Goal: Task Accomplishment & Management: Manage account settings

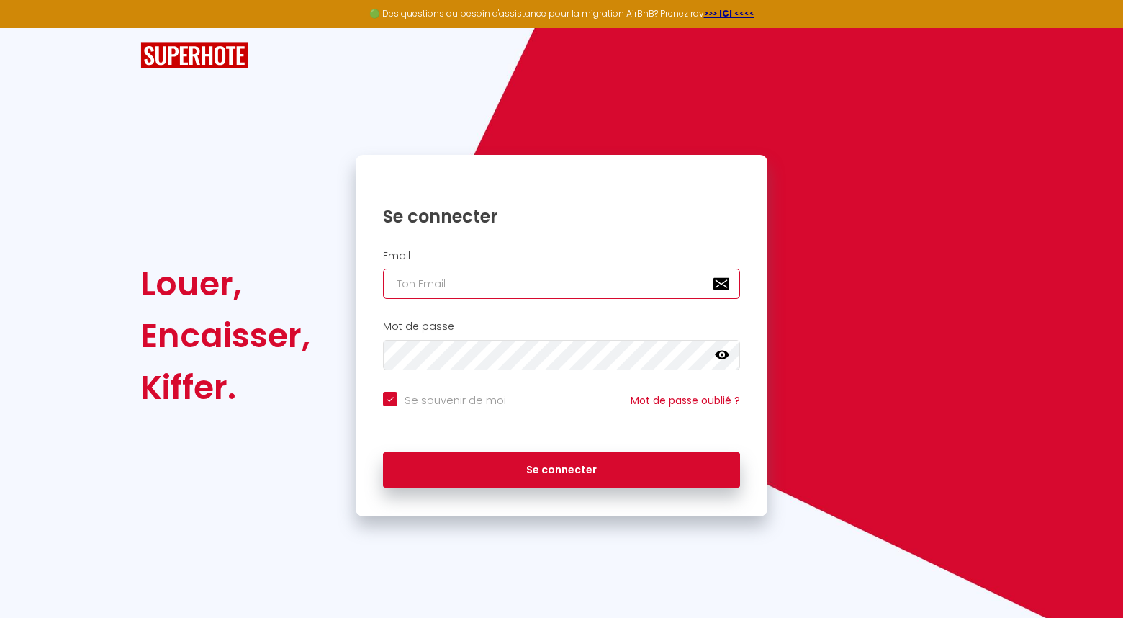
type input "[EMAIL_ADDRESS][DOMAIN_NAME]"
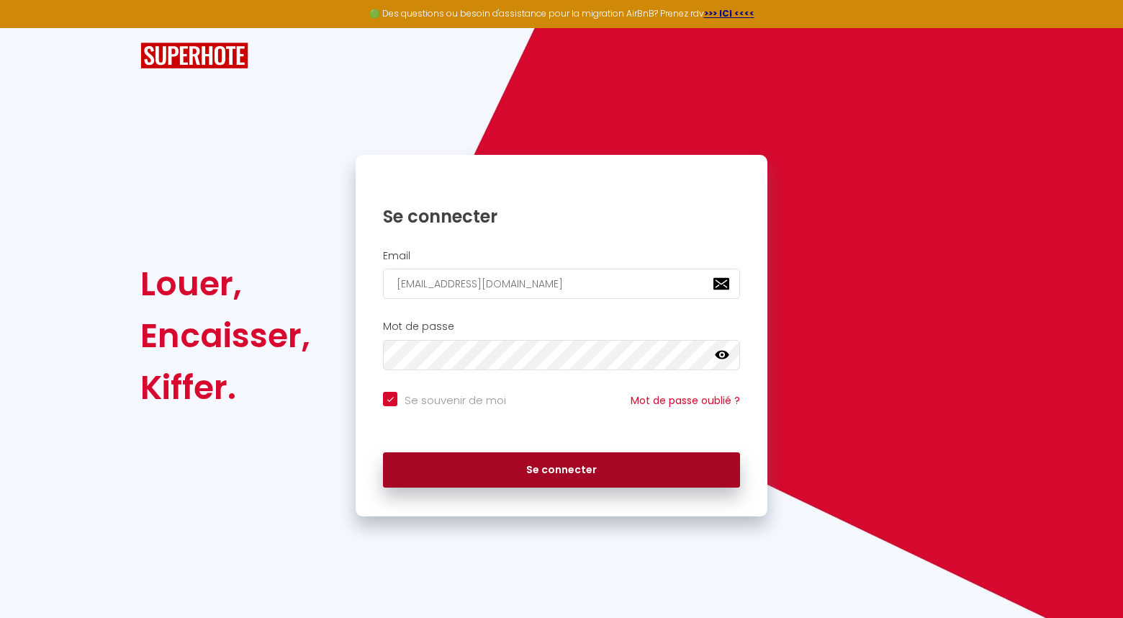
click at [547, 460] on button "Se connecter" at bounding box center [561, 470] width 357 height 36
checkbox input "true"
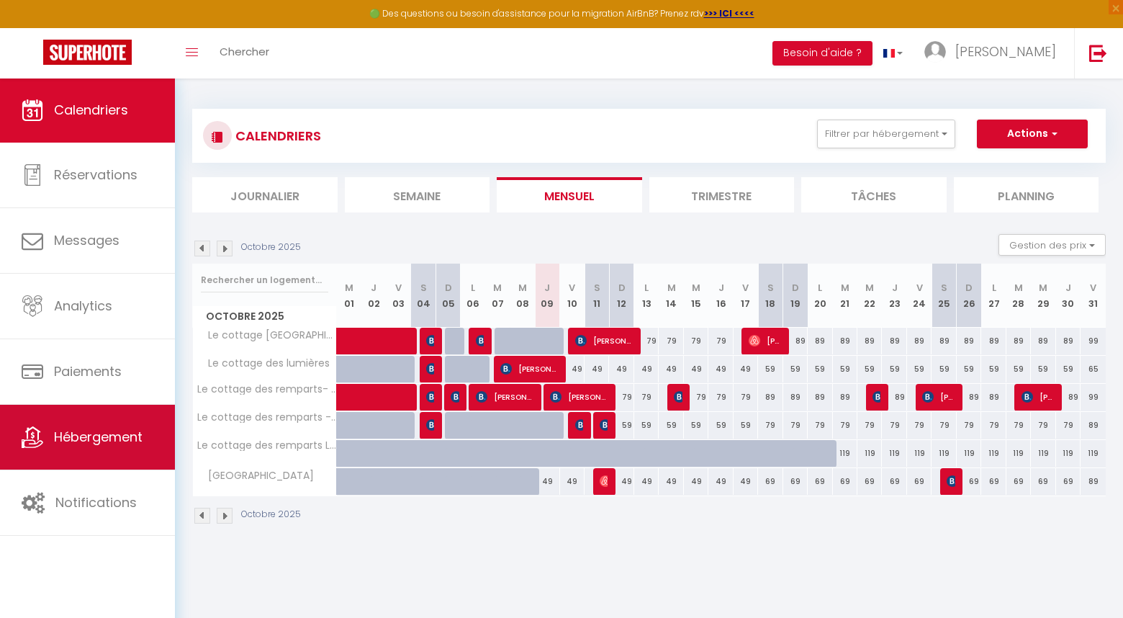
click at [108, 415] on link "Hébergement" at bounding box center [87, 437] width 175 height 65
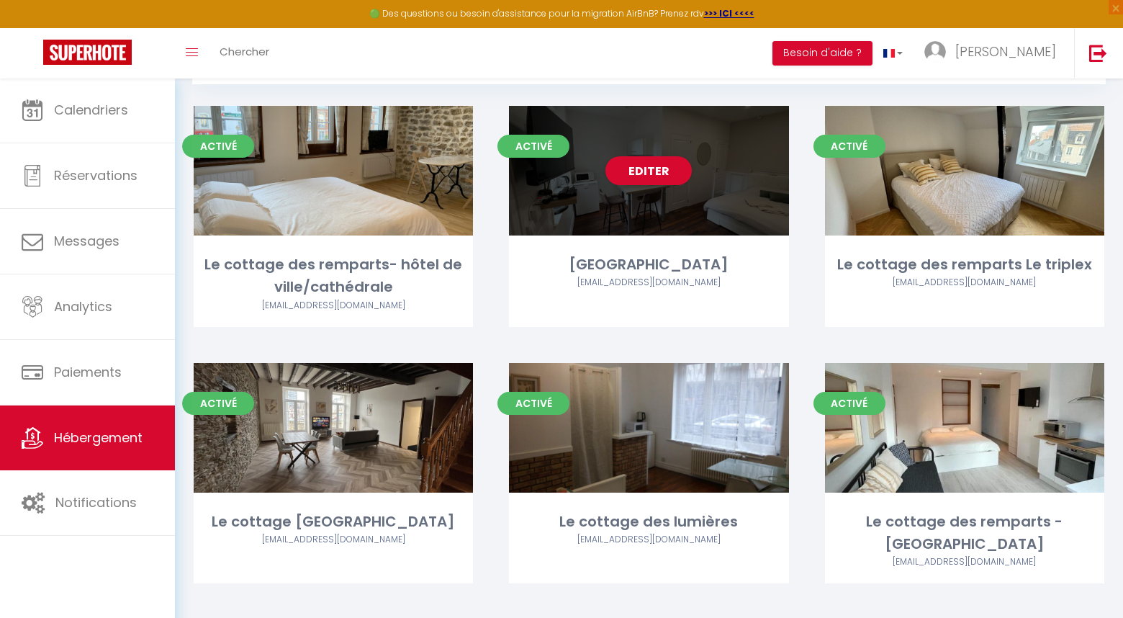
scroll to position [78, 0]
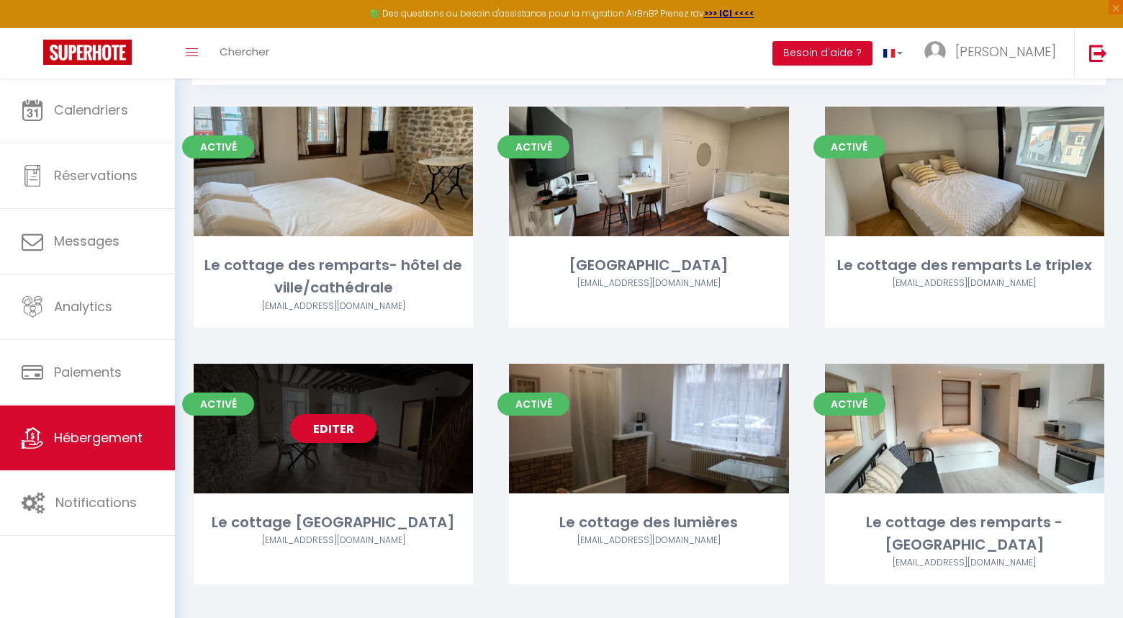
click at [333, 422] on link "Editer" at bounding box center [333, 428] width 86 height 29
select select "3"
select select "2"
select select "1"
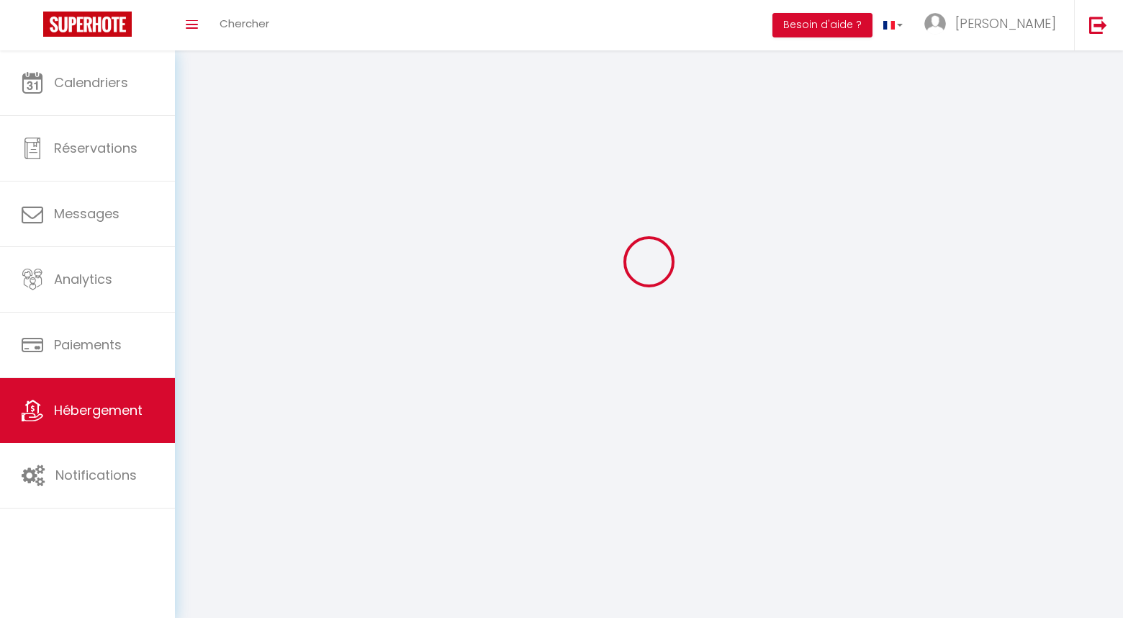
select select
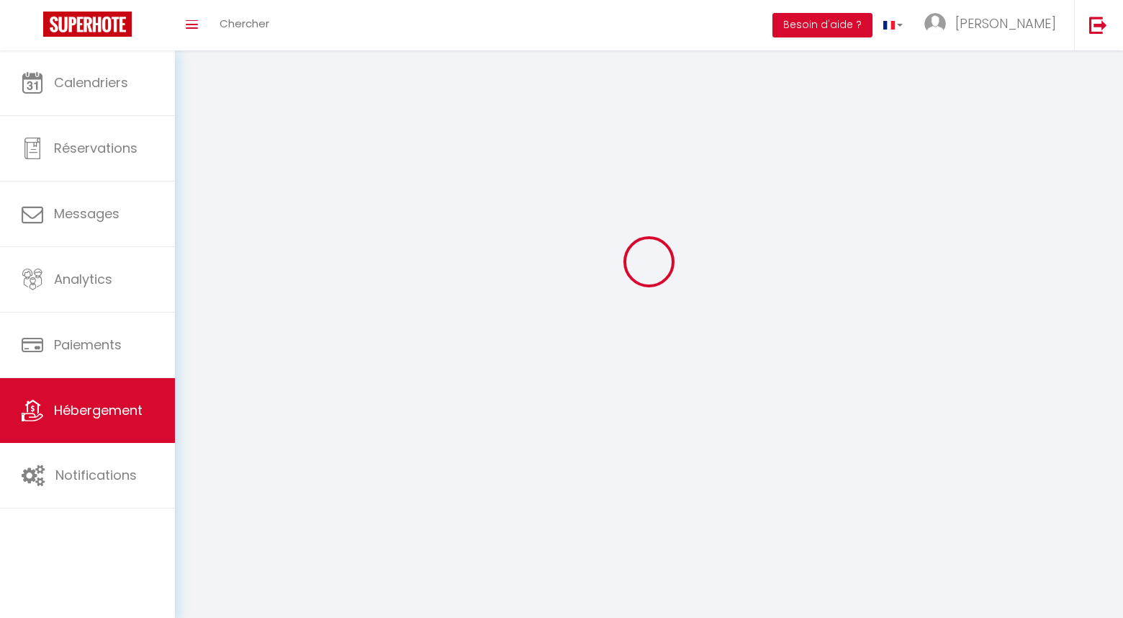
select select
checkbox input "false"
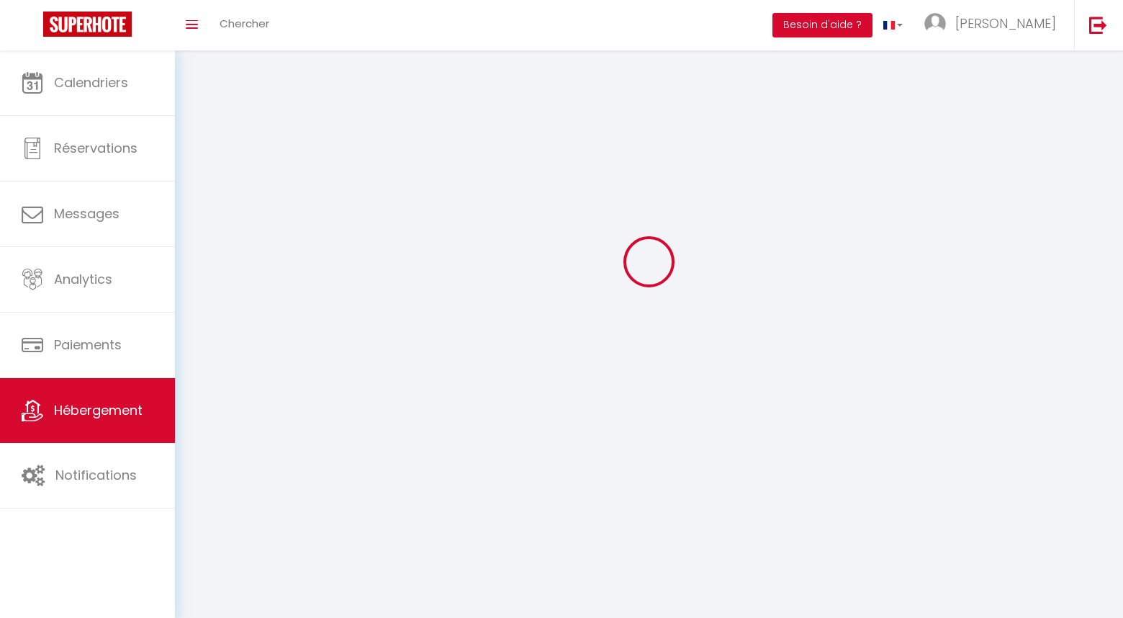
select select
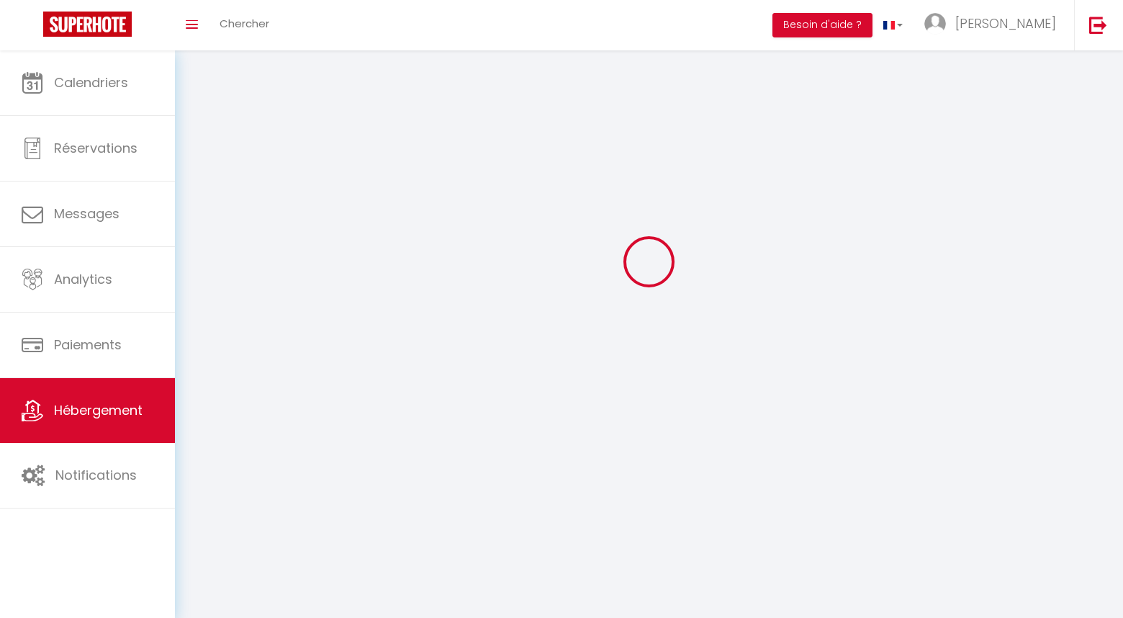
select select
checkbox input "false"
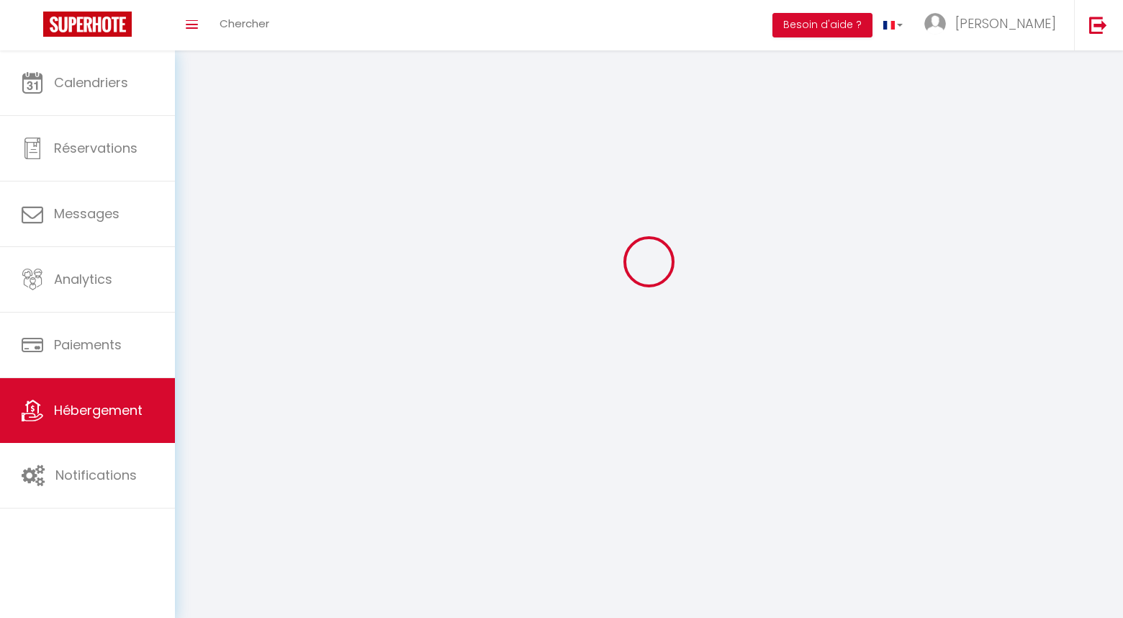
checkbox input "false"
select select
select select "1"
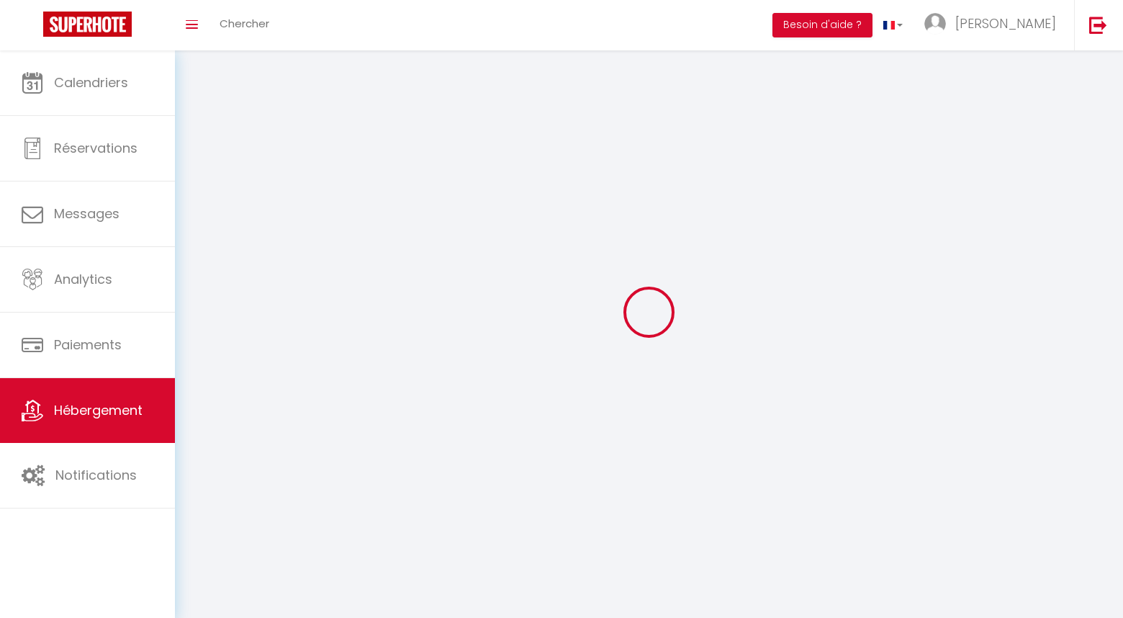
select select
select select "28"
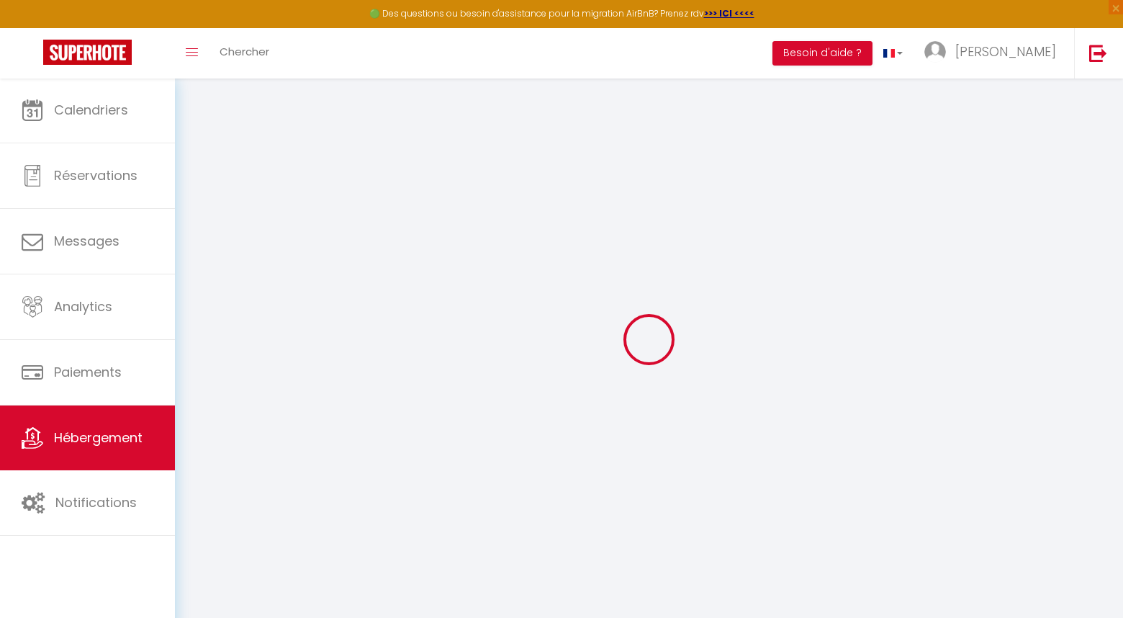
select select
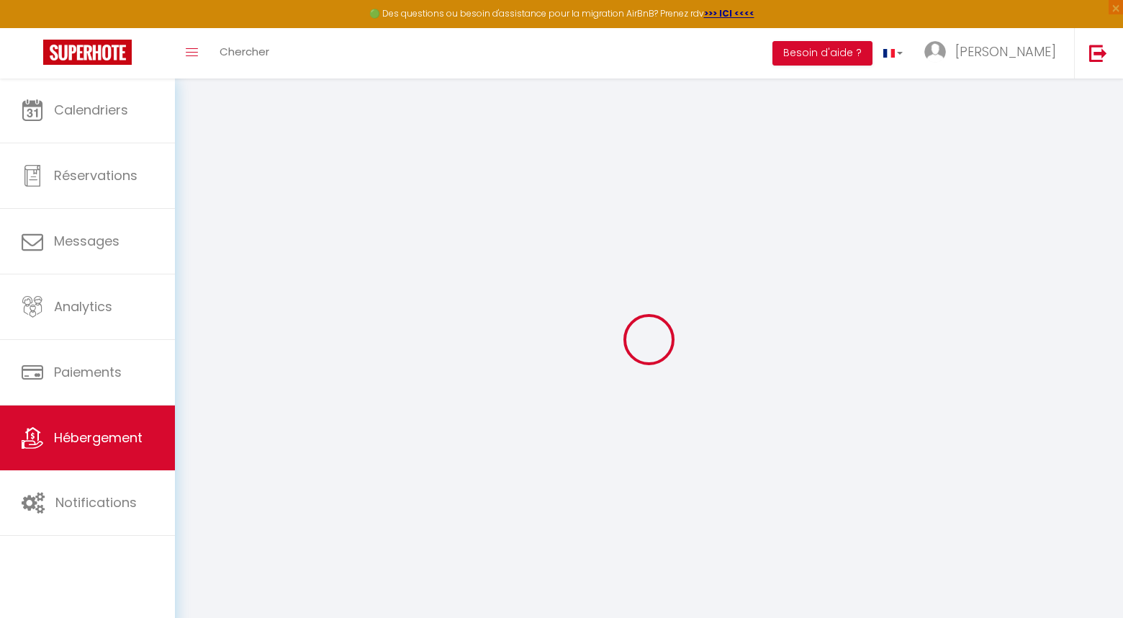
select select
checkbox input "false"
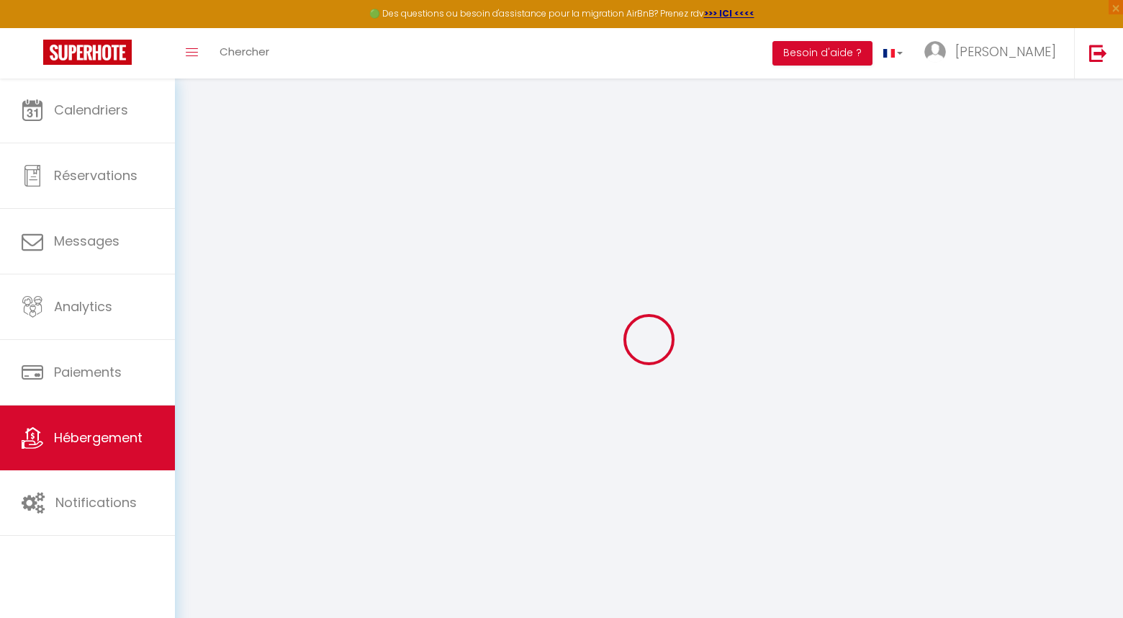
select select
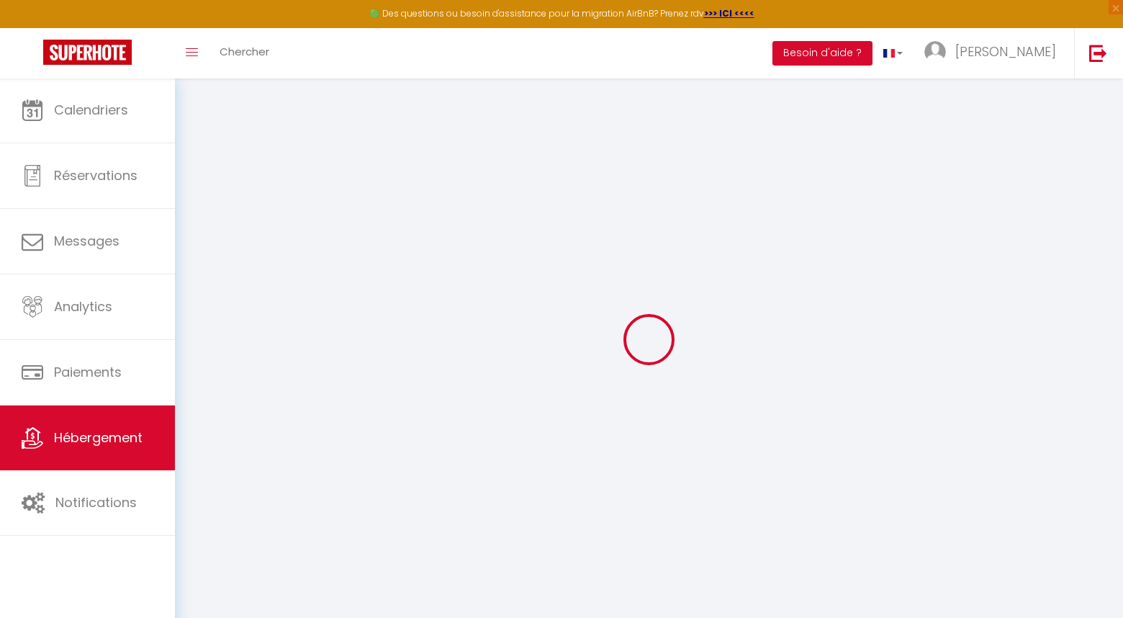
select select
checkbox input "false"
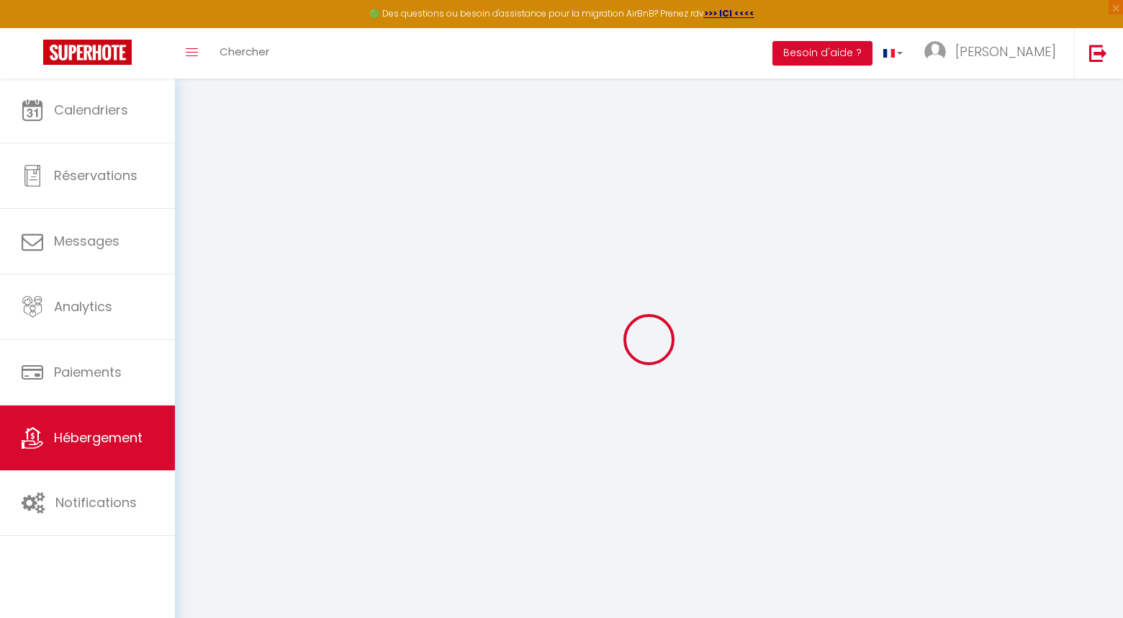
checkbox input "false"
select select
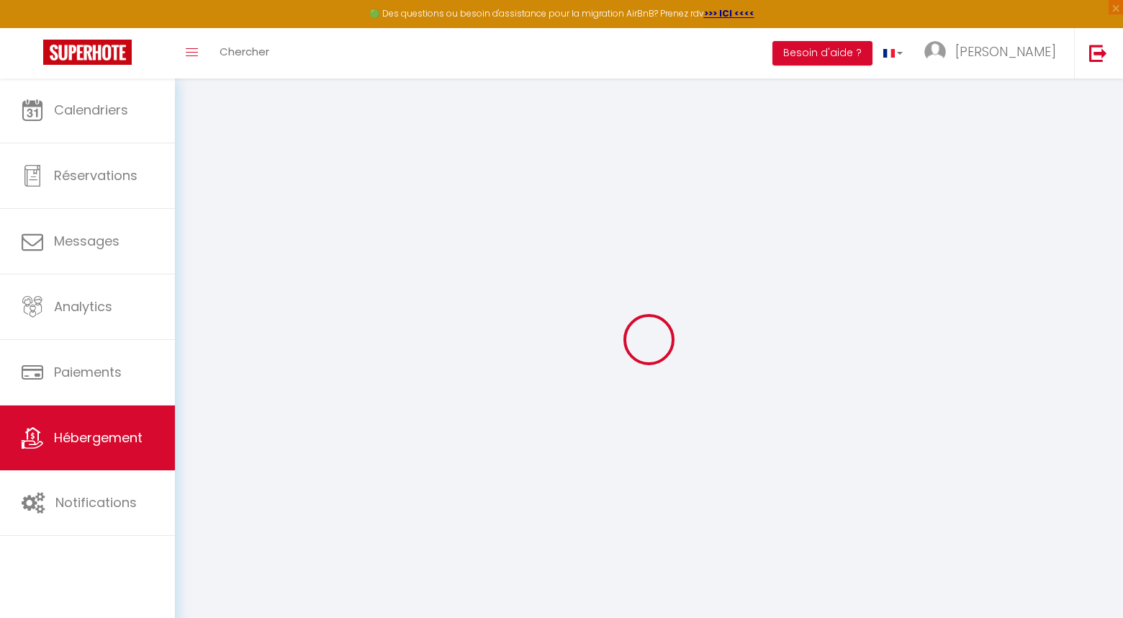
select select
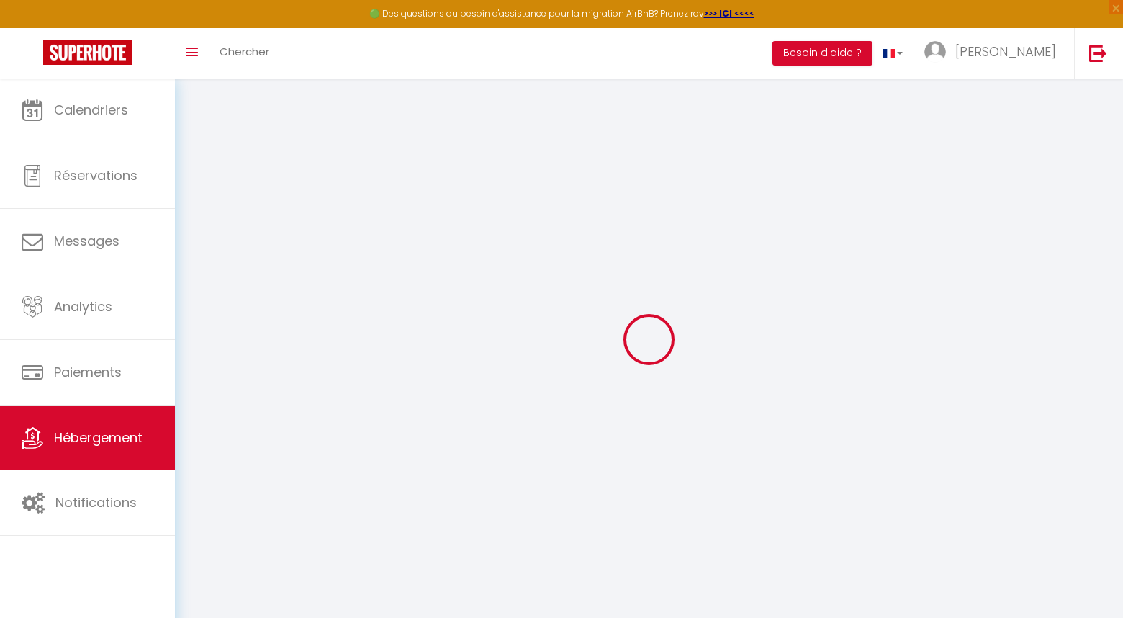
checkbox input "false"
select select
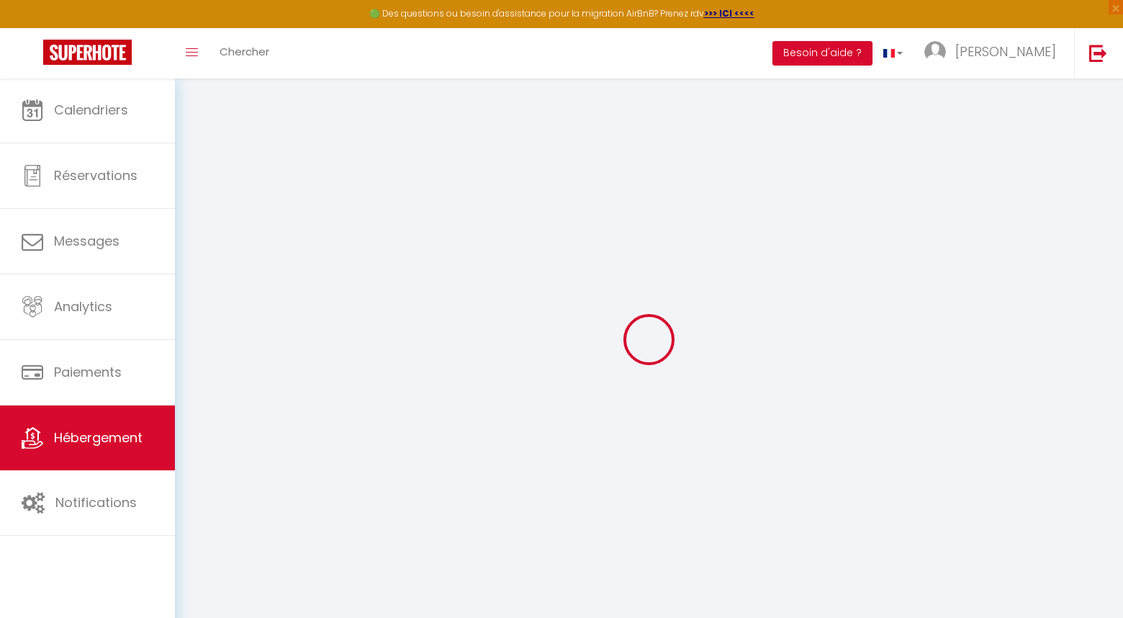
select select
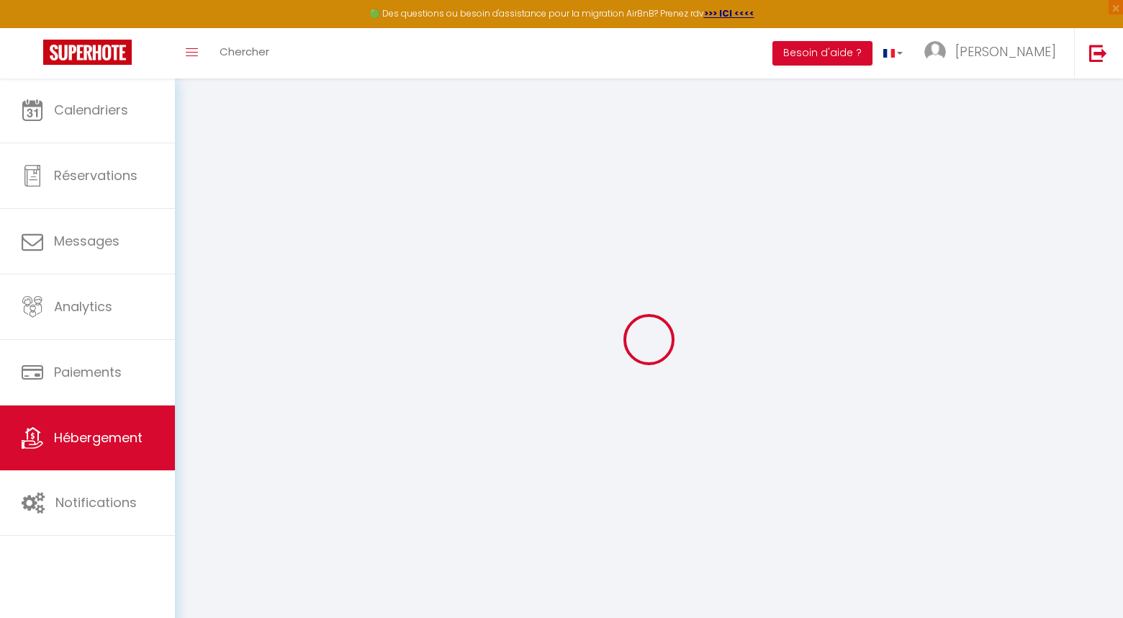
select select
checkbox input "false"
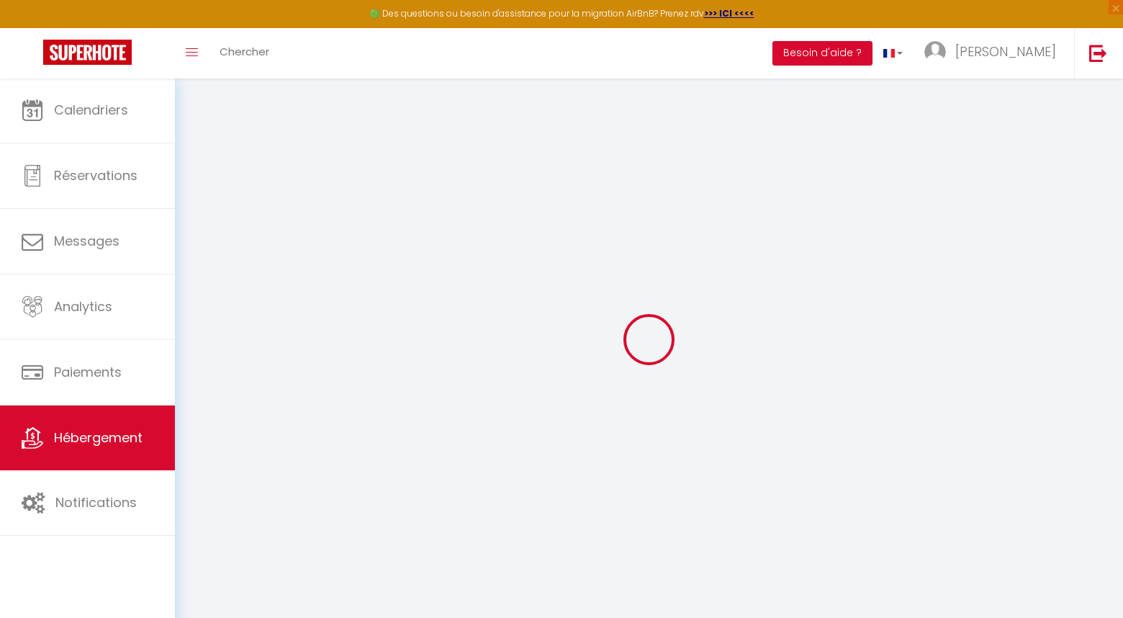
checkbox input "false"
select select
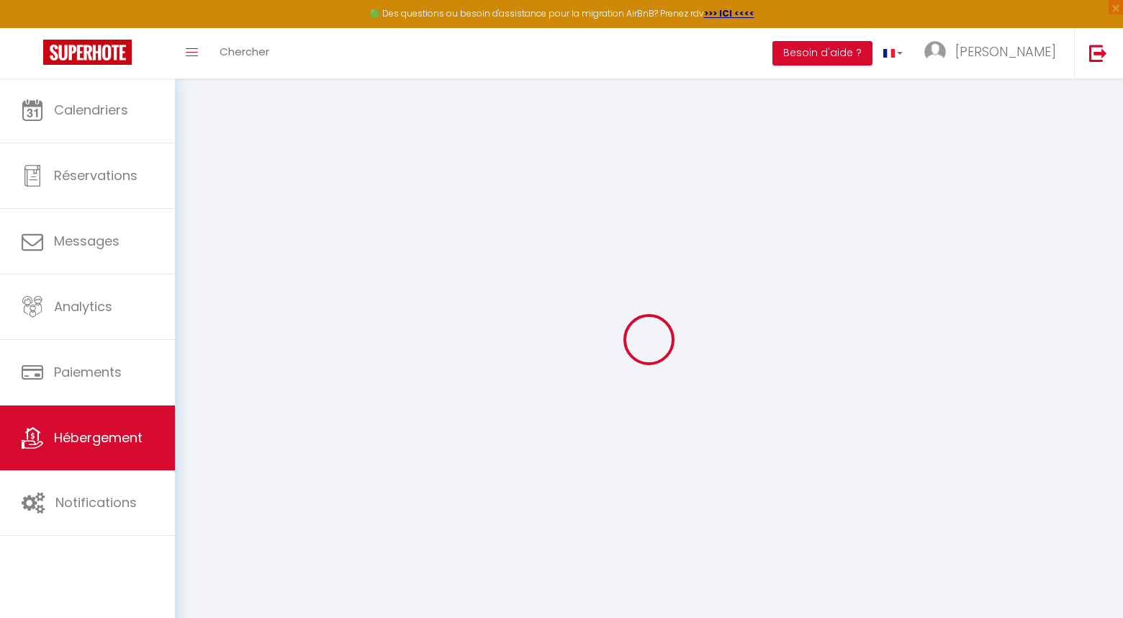
select select
checkbox input "false"
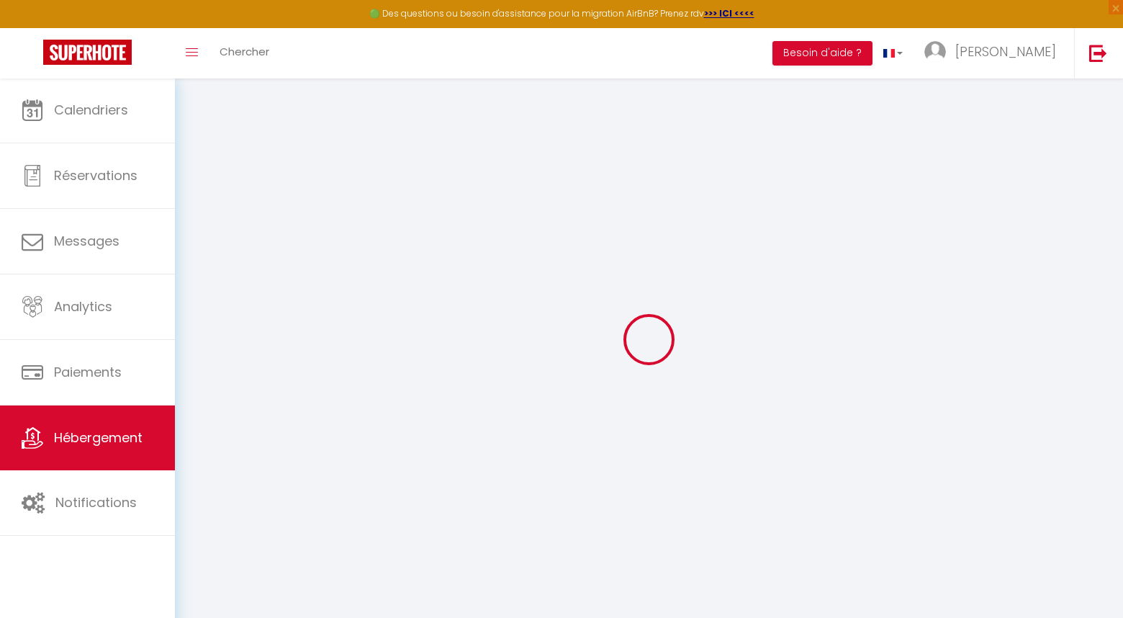
checkbox input "false"
select select
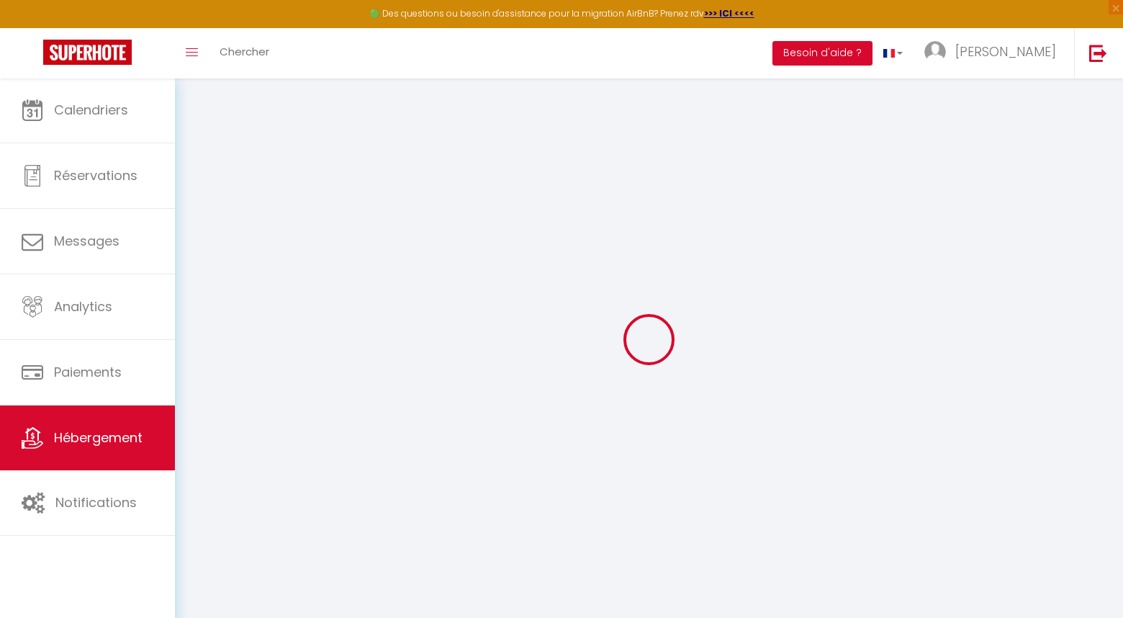
select select
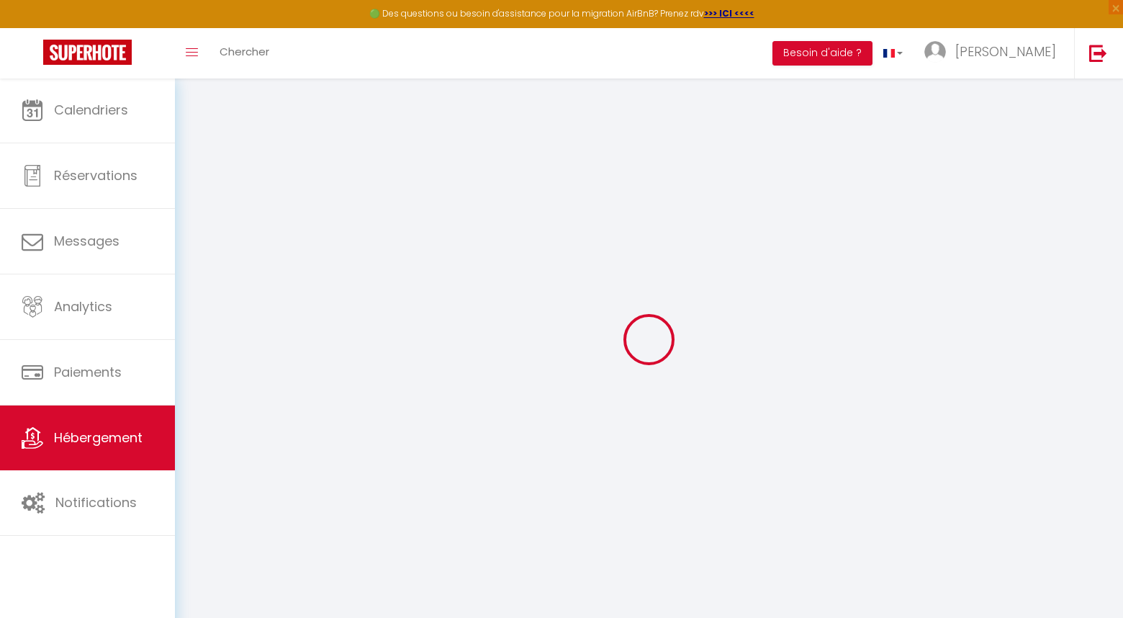
select select
checkbox input "false"
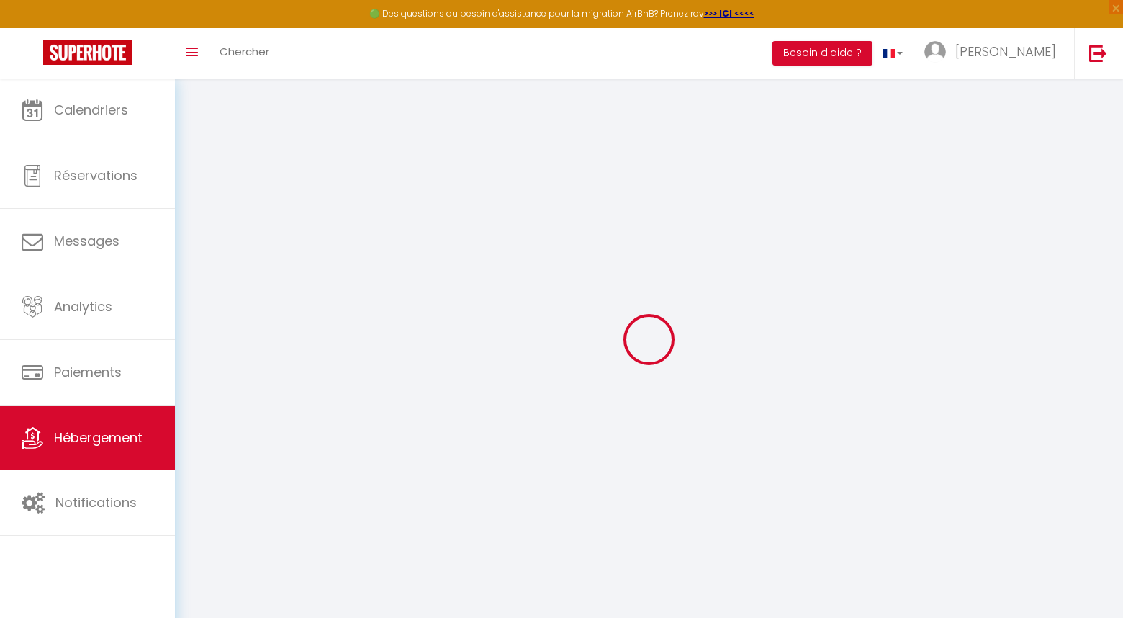
select select
type input "Le cottage [GEOGRAPHIC_DATA]"
type input "[PERSON_NAME]"
type input "Sen"
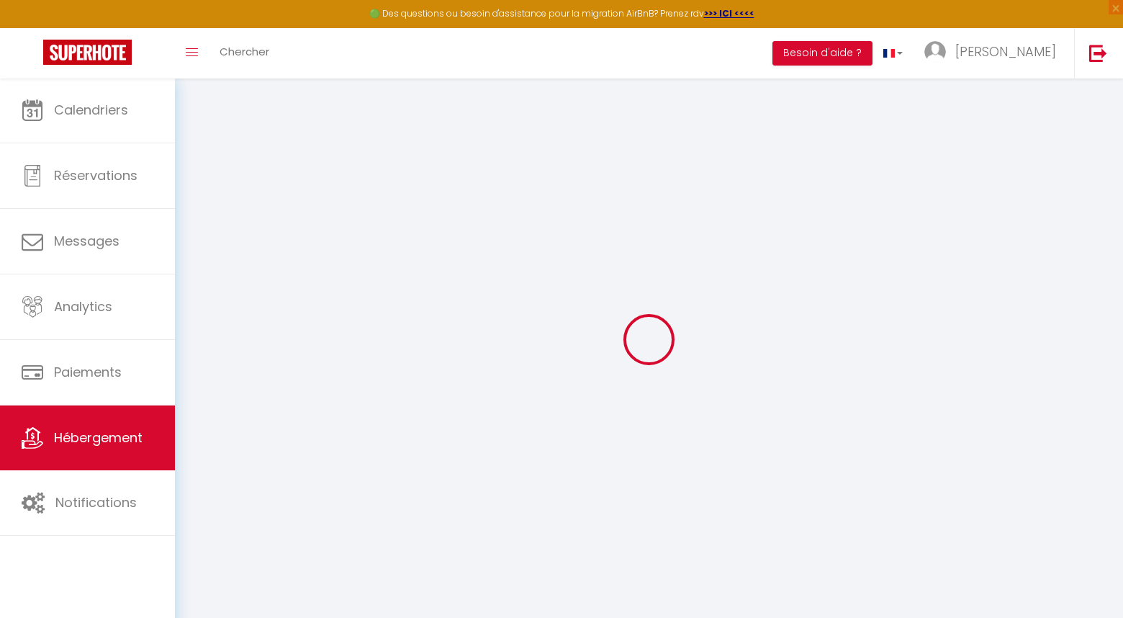
type input "[STREET_ADDRESS][PERSON_NAME]"
type input "49500"
type input "Segré"
select select "2"
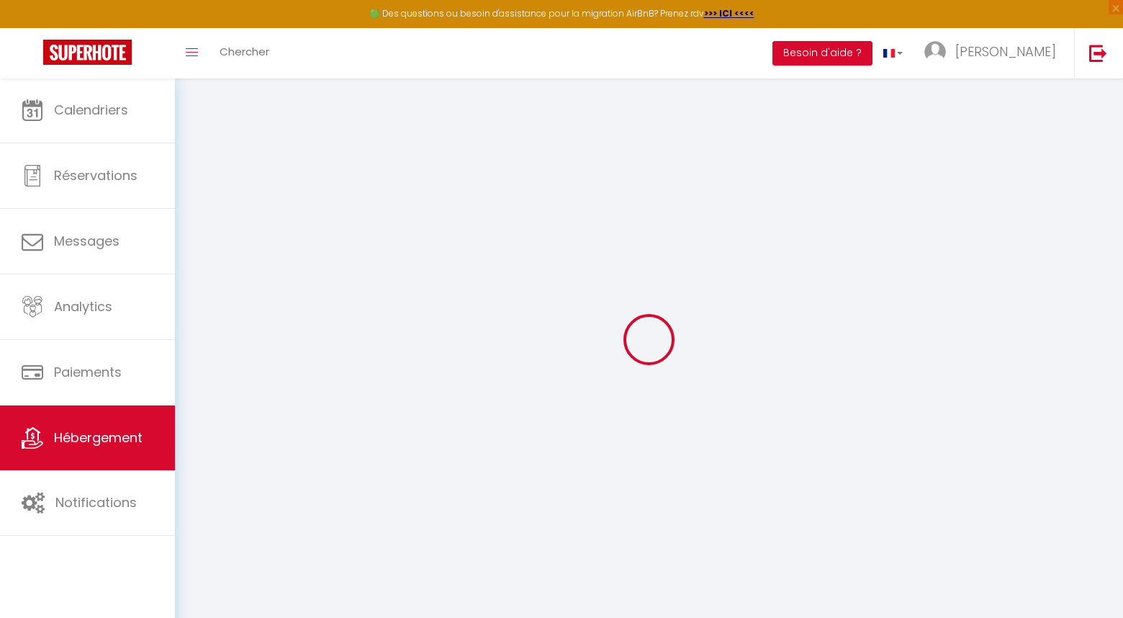
type input "60"
type input "5"
type input "40"
type input "1.20"
type input "250"
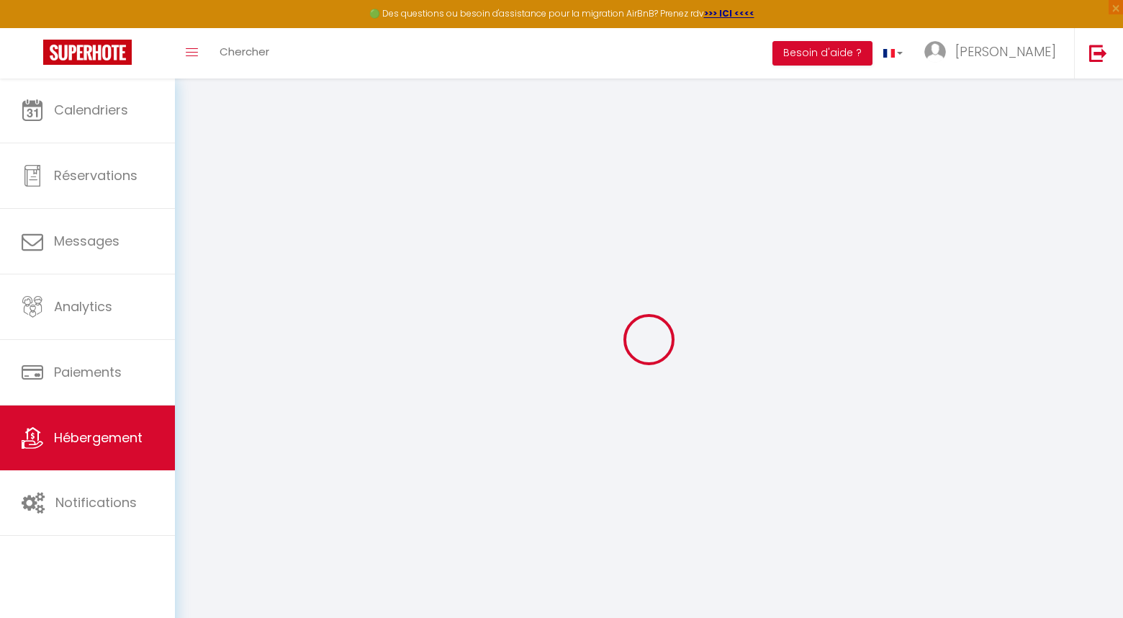
select select
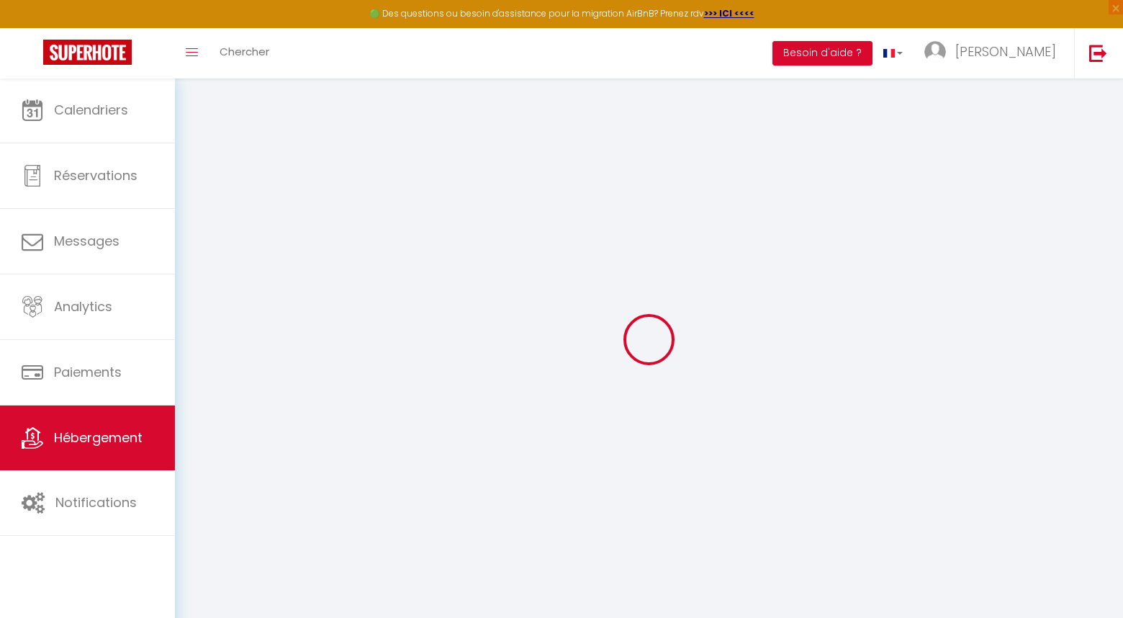
select select
type input "Rue [PERSON_NAME]"
type input "49500"
type input "Segre"
type input "[EMAIL_ADDRESS][DOMAIN_NAME]"
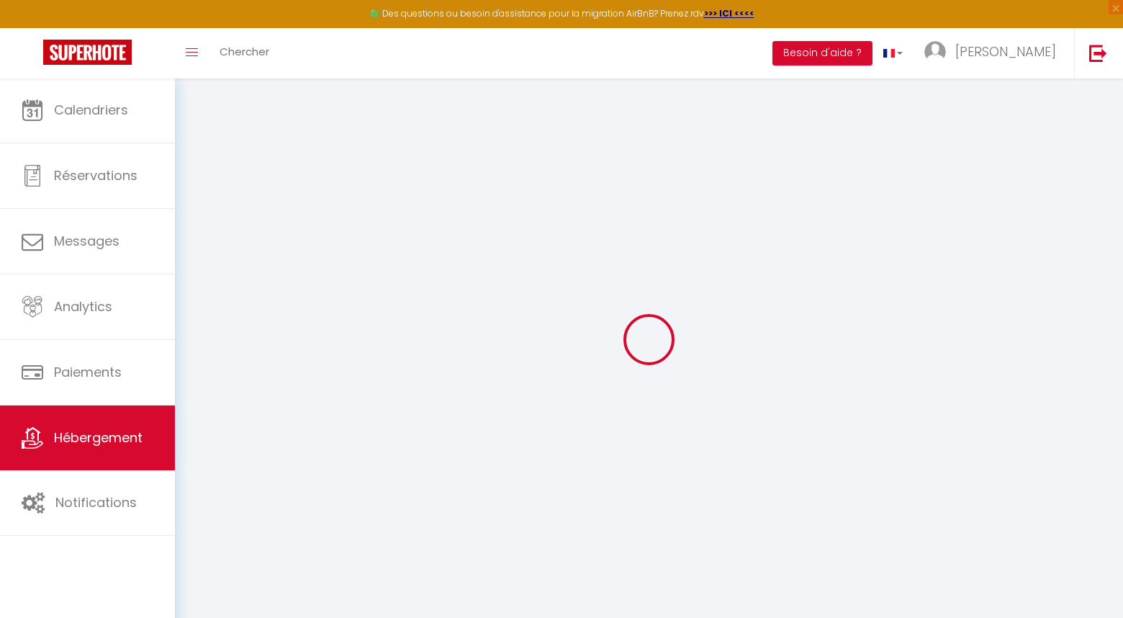
select select
checkbox input "false"
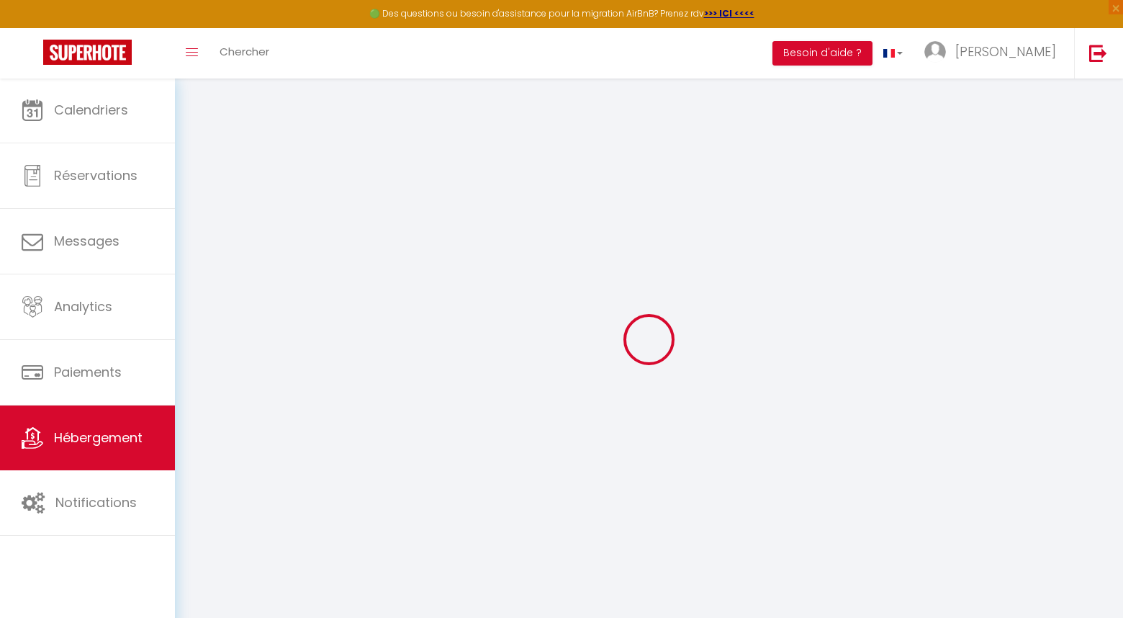
type input "0"
select select
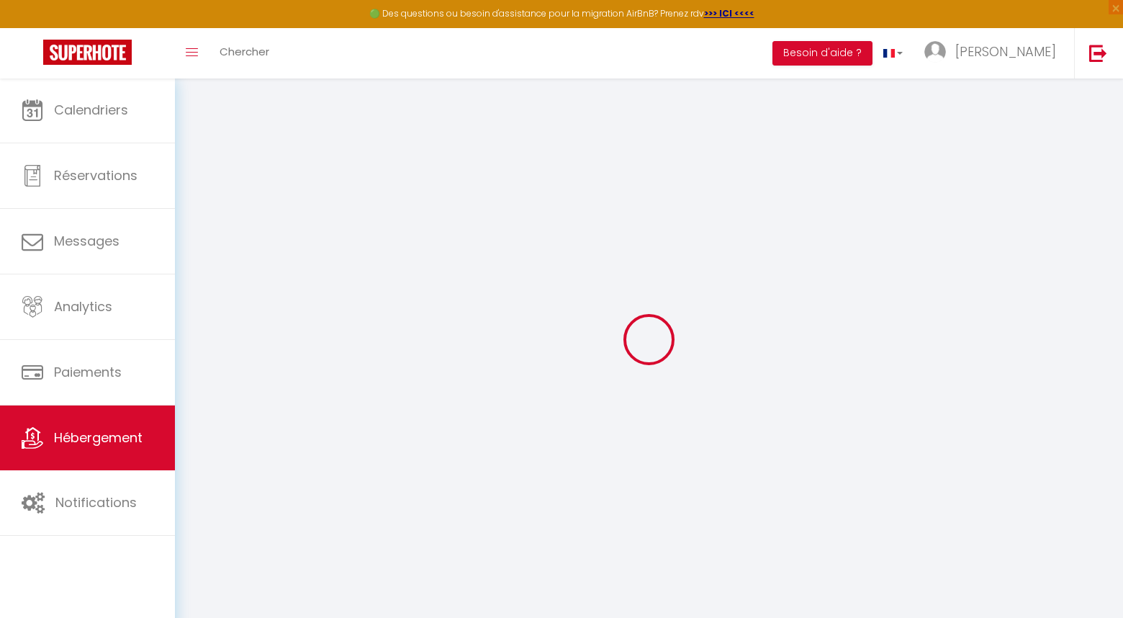
select select
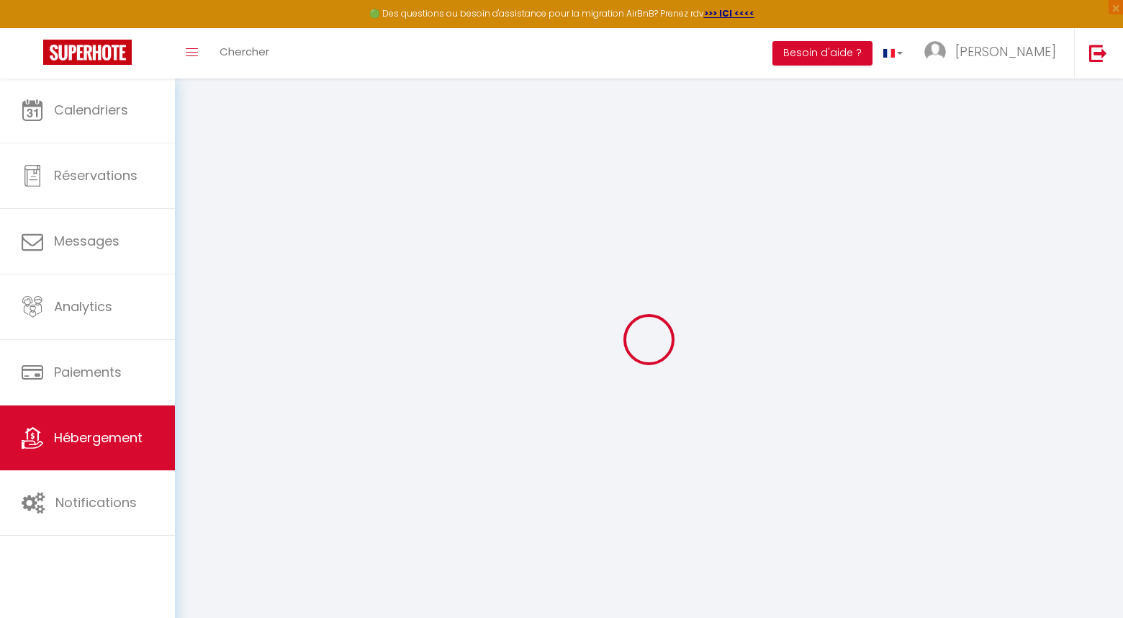
select select
checkbox input "false"
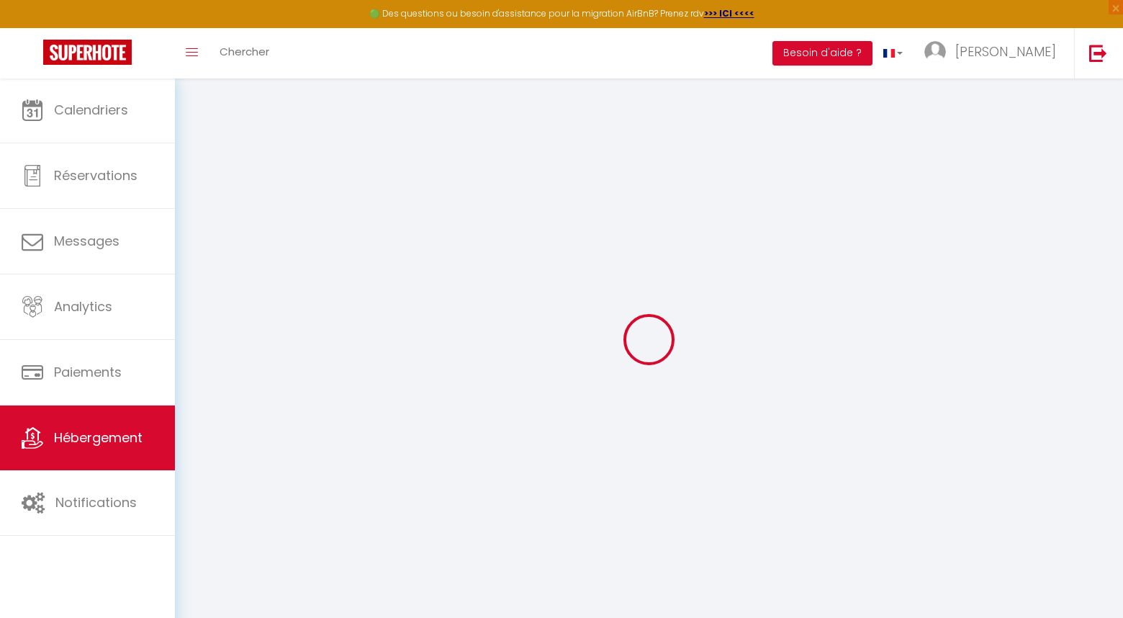
select select
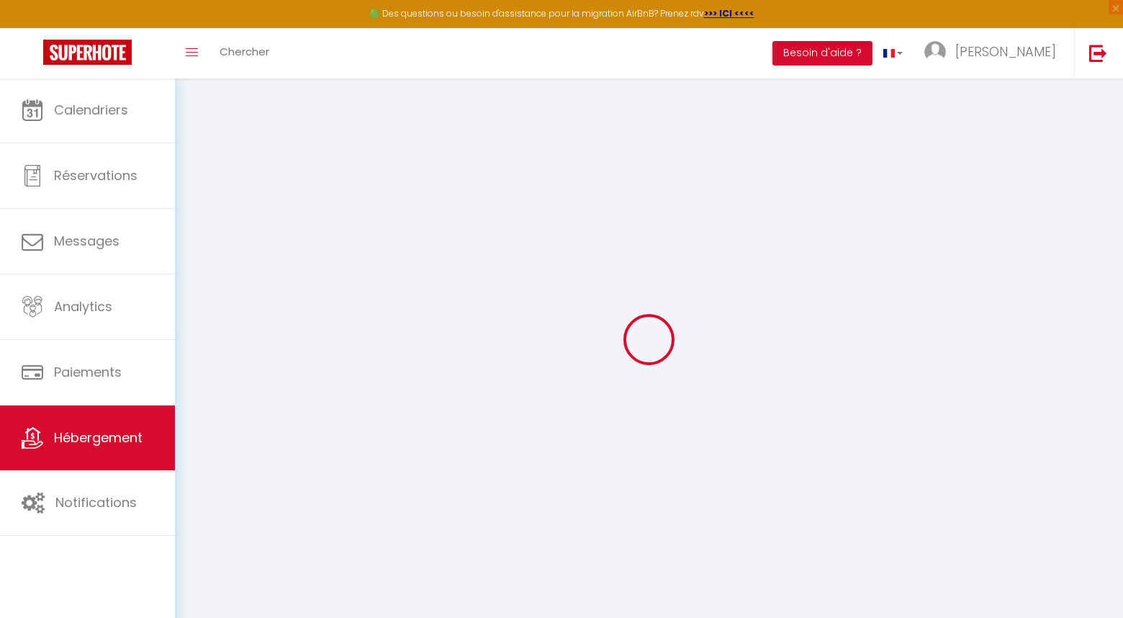
select select
checkbox input "false"
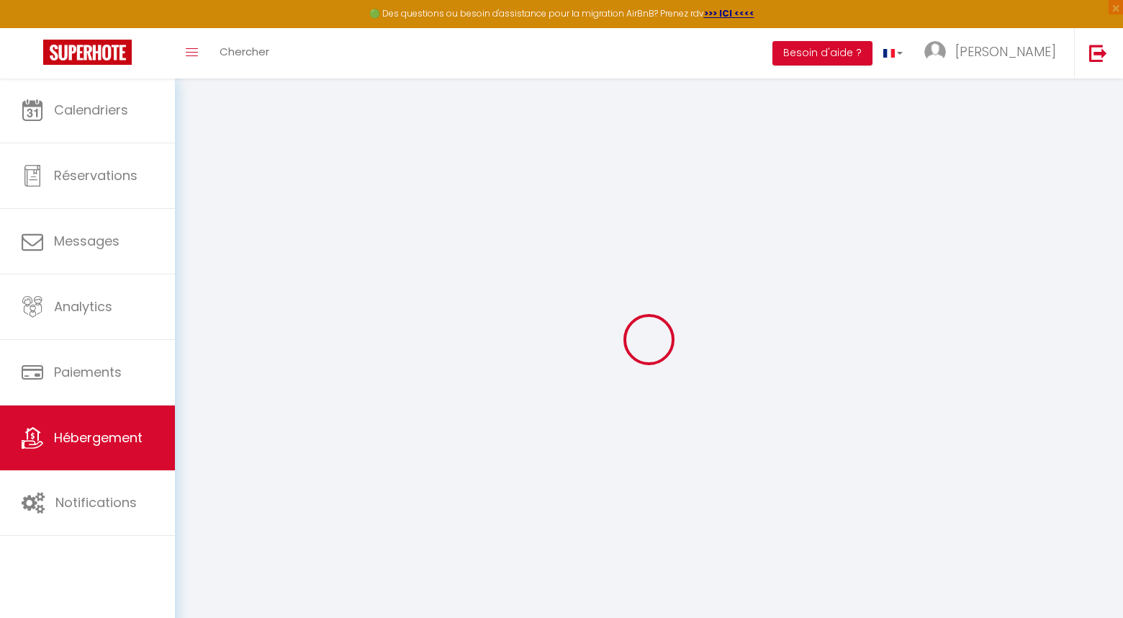
checkbox input "false"
select select
checkbox input "false"
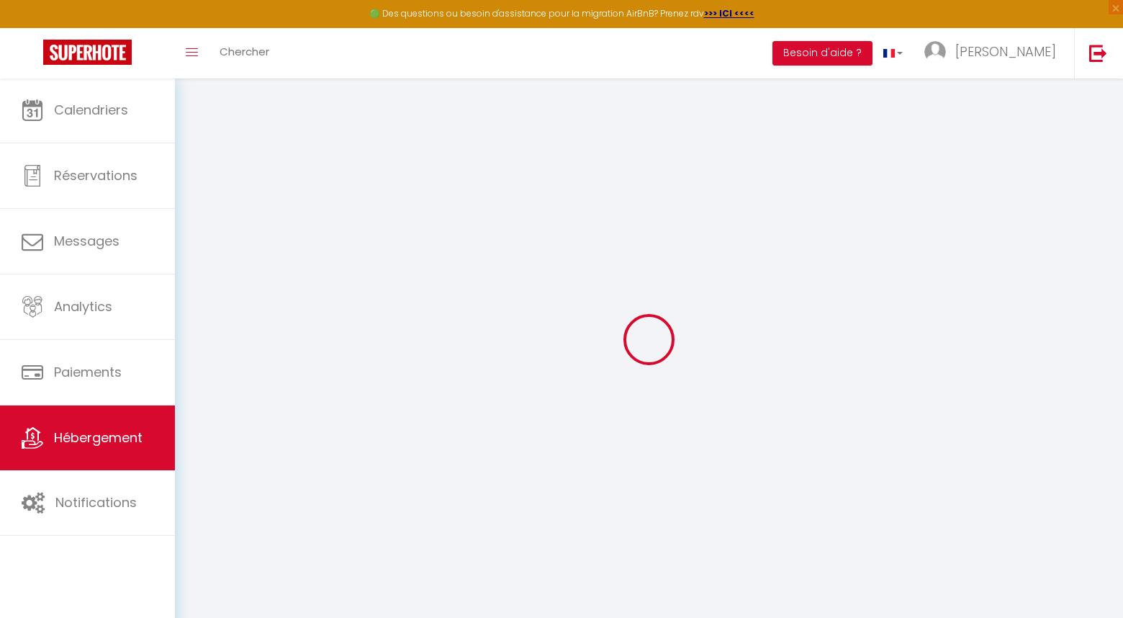
checkbox input "false"
select select "15:00"
select select "23:45"
select select "11:00"
select select "30"
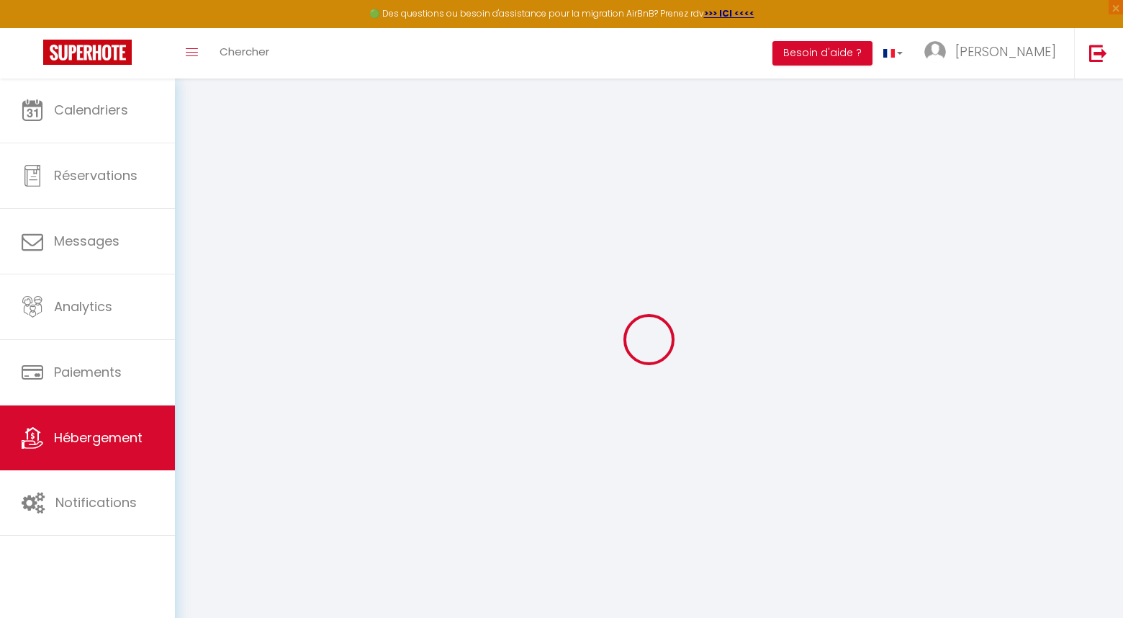
select select "120"
select select "20:00"
select select
checkbox input "false"
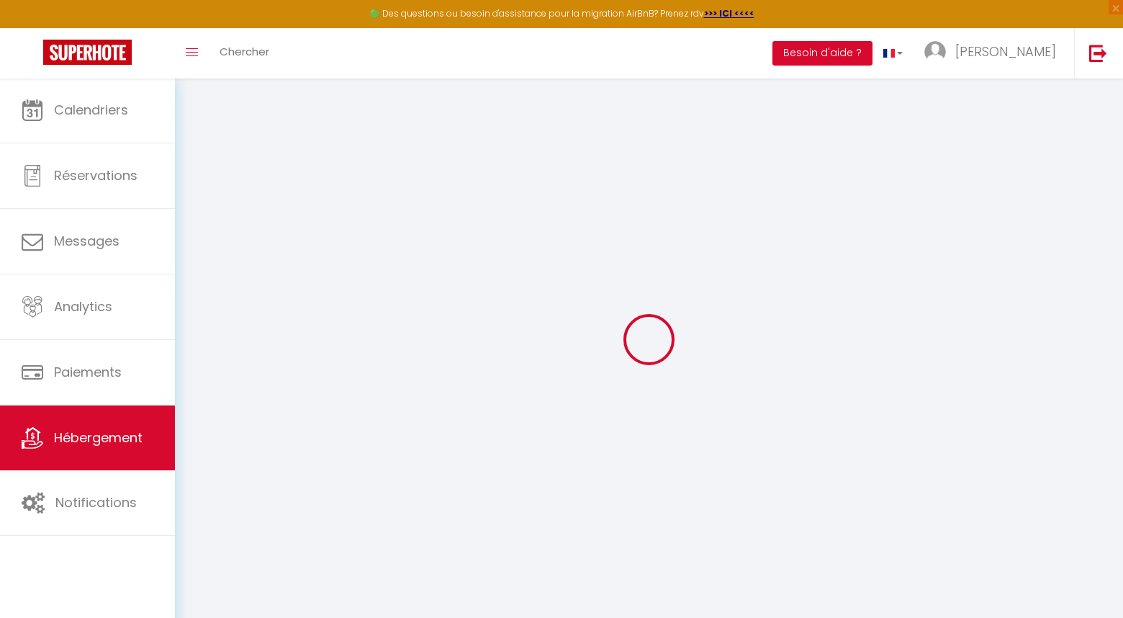
checkbox input "false"
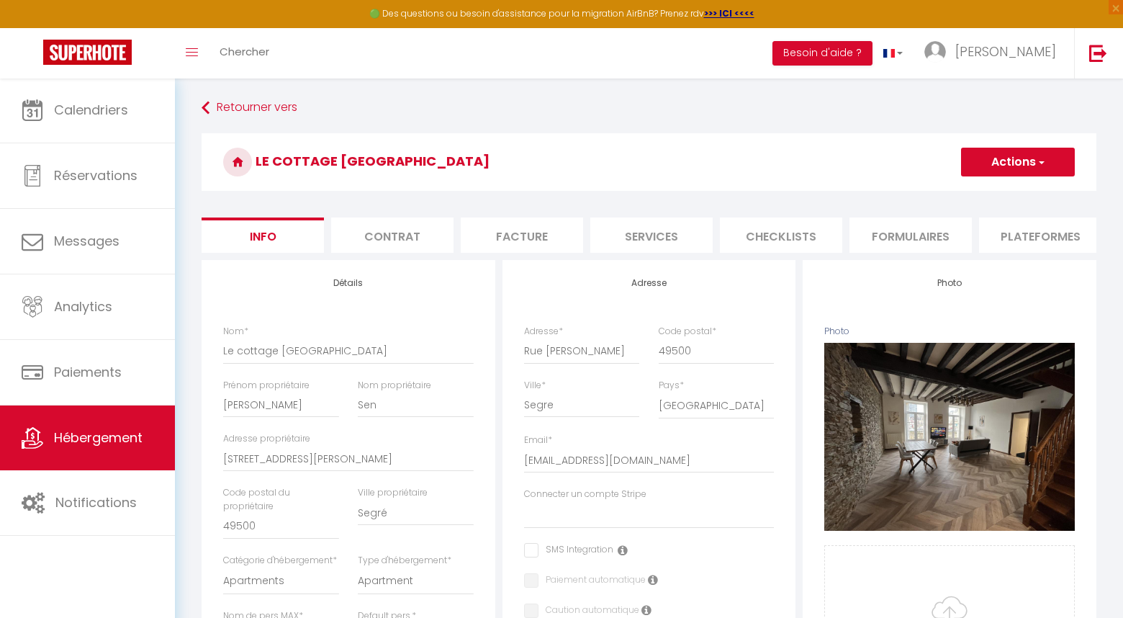
click at [123, 452] on link "Hébergement" at bounding box center [87, 437] width 175 height 65
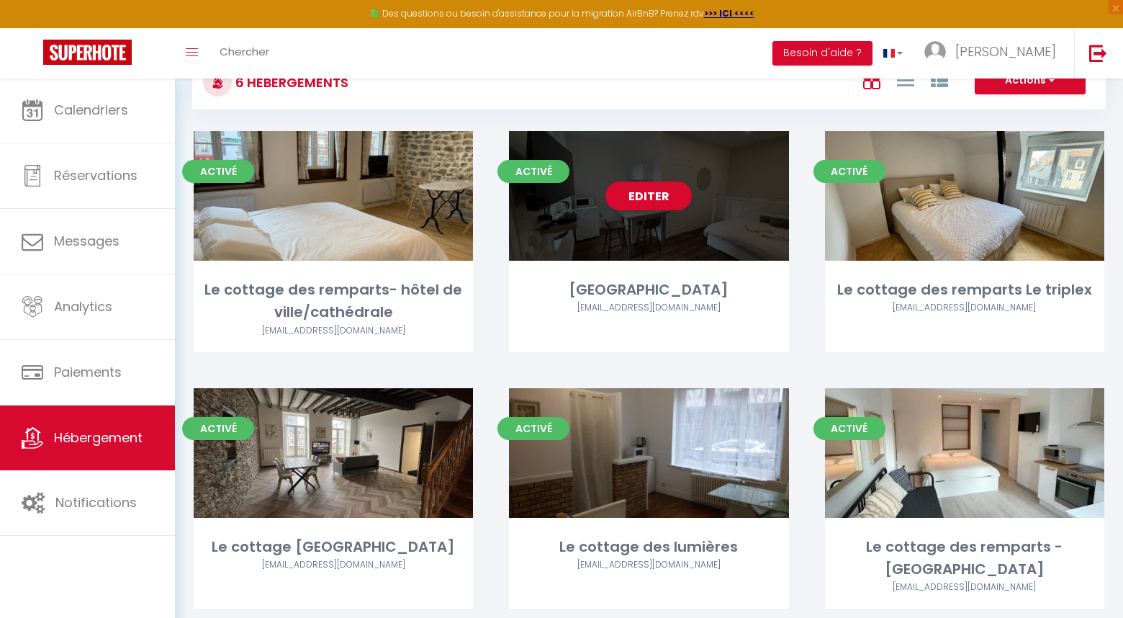
scroll to position [52, 0]
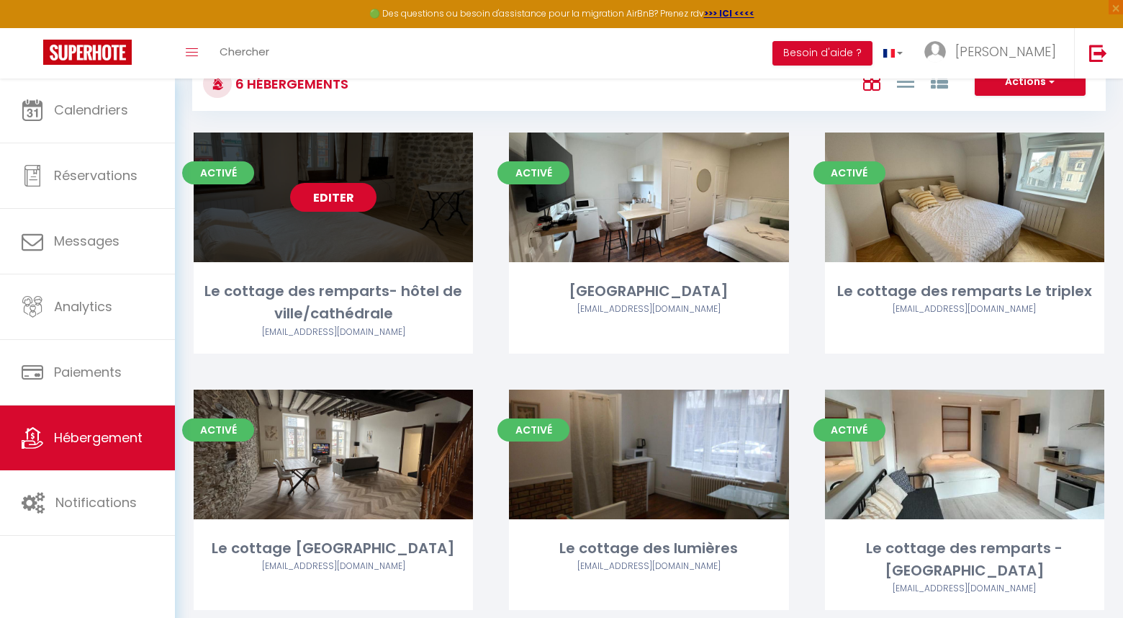
click at [347, 199] on link "Editer" at bounding box center [333, 197] width 86 height 29
select select "3"
select select "2"
select select "1"
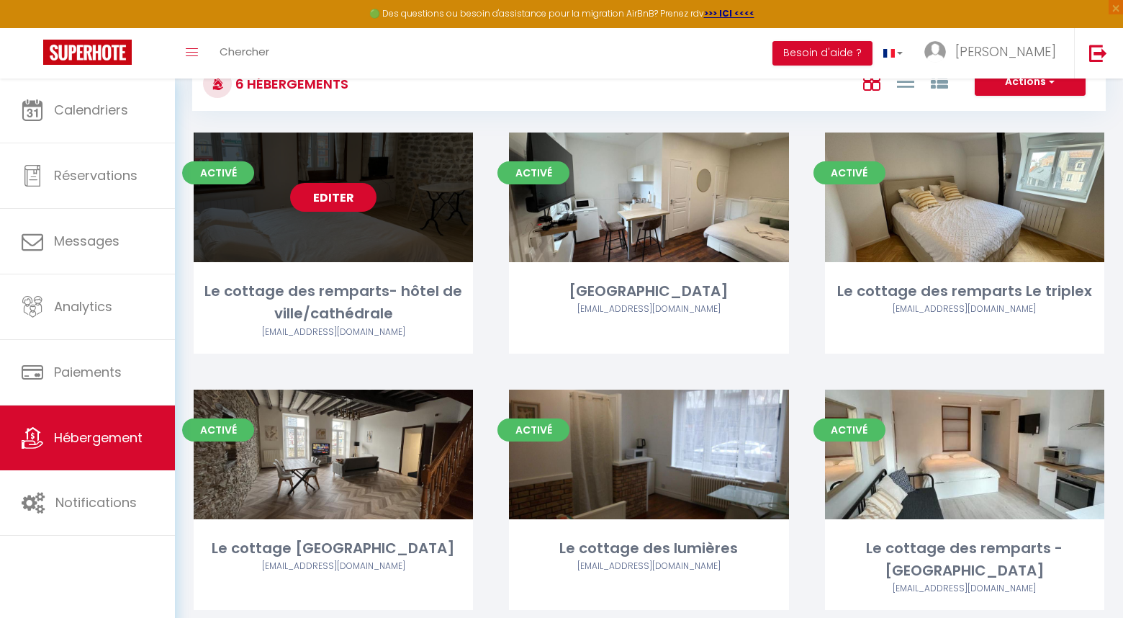
select select
select select "28"
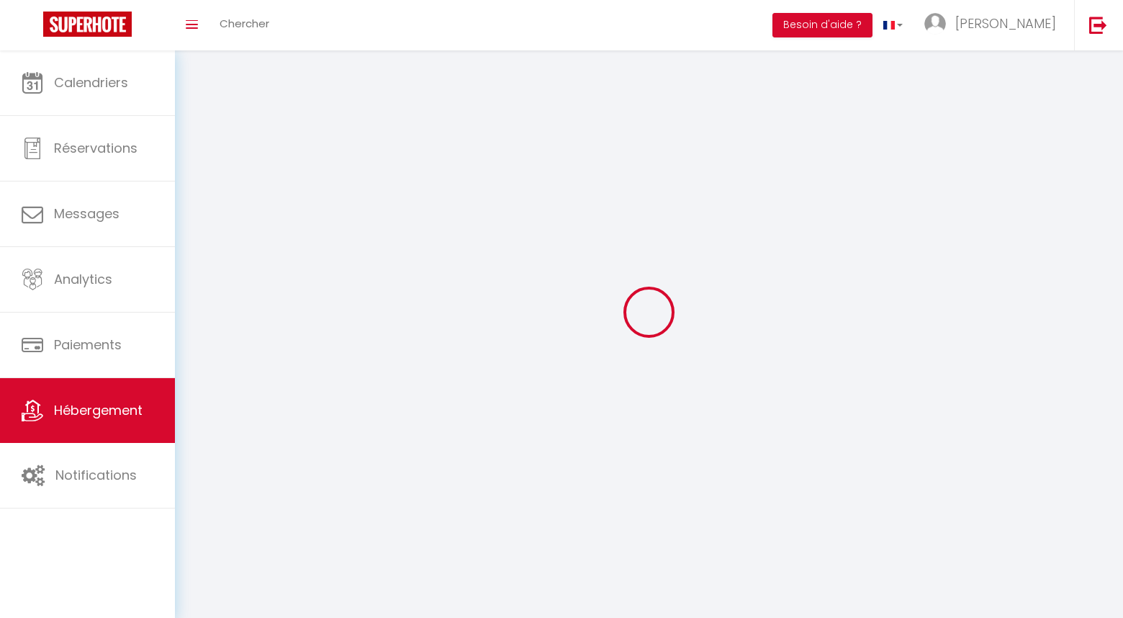
select select
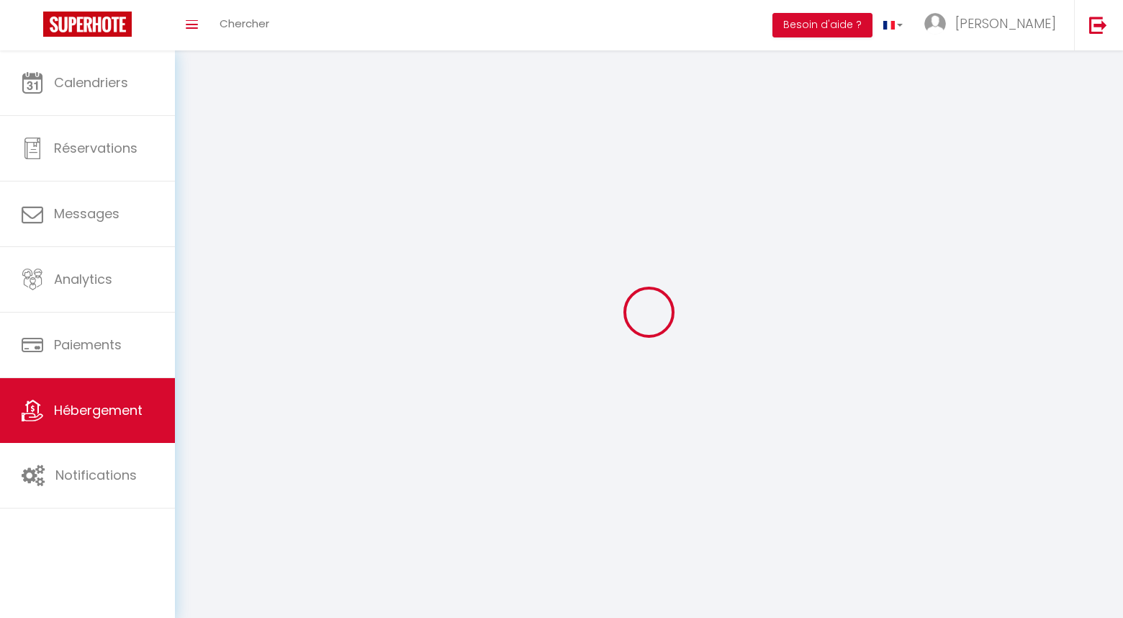
select select
checkbox input "false"
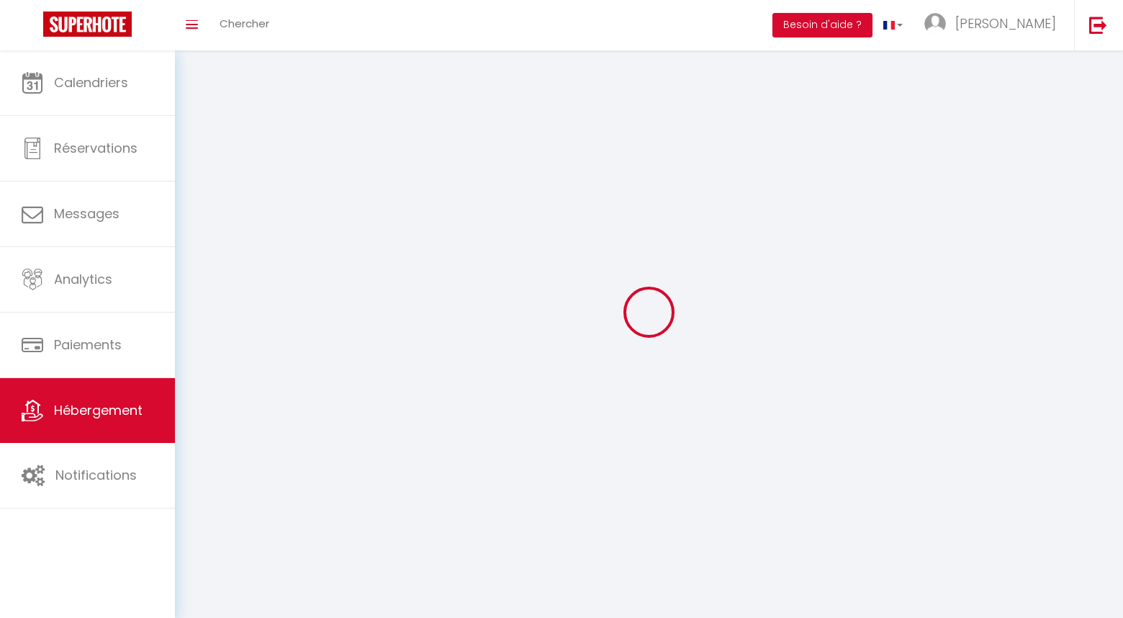
select select
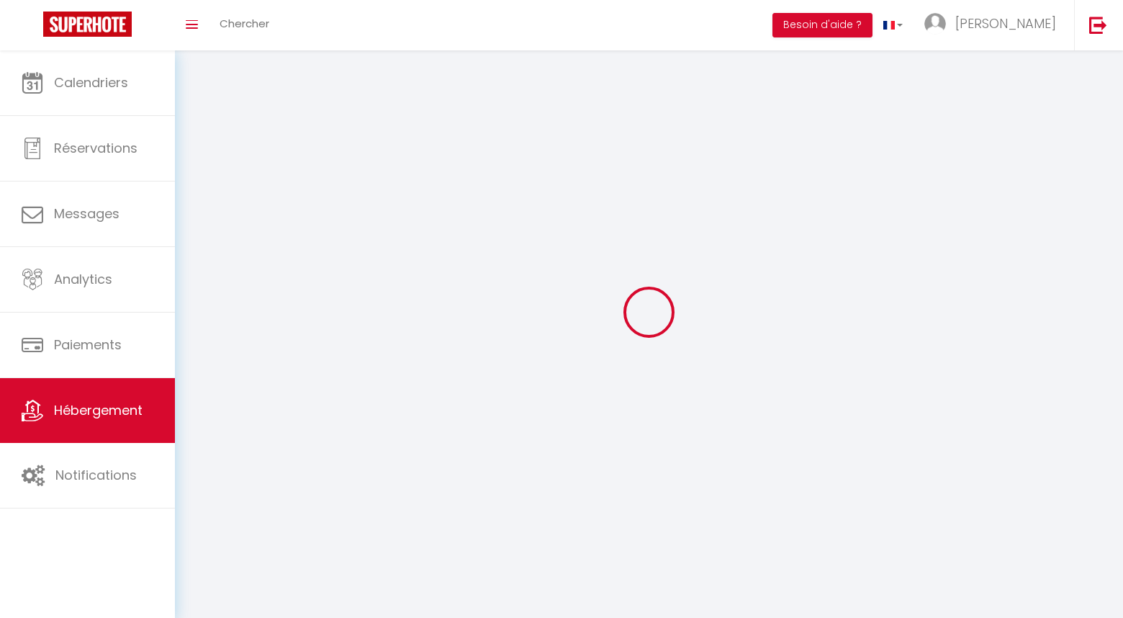
select select
checkbox input "false"
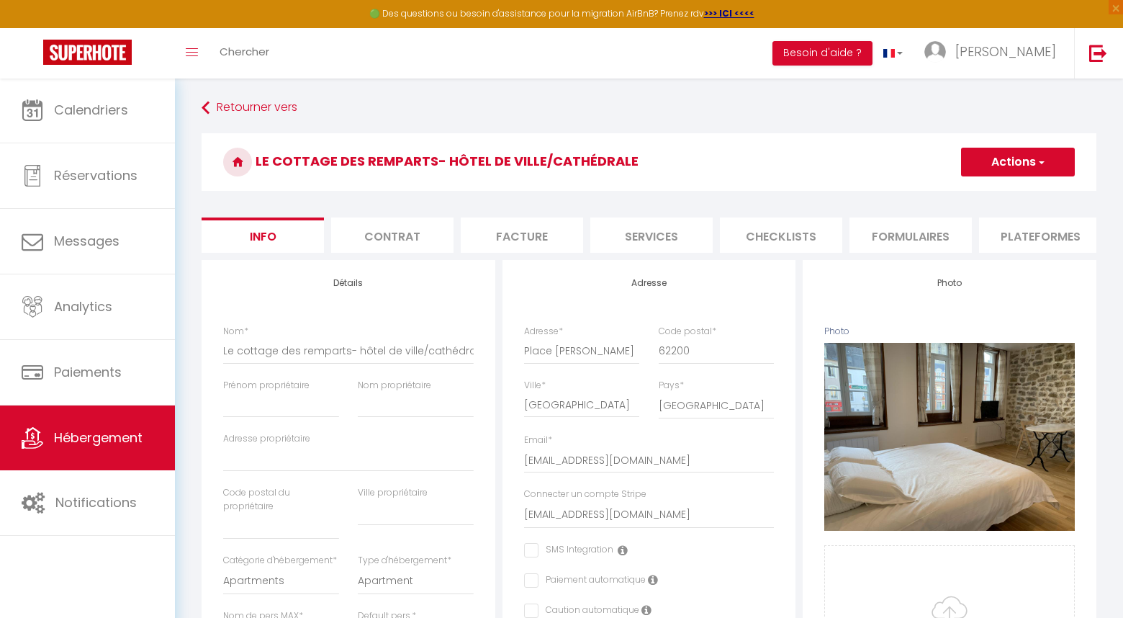
click at [1026, 166] on button "Actions" at bounding box center [1018, 162] width 114 height 29
click at [1001, 192] on link "Enregistrer" at bounding box center [997, 193] width 154 height 19
click at [1016, 168] on button "Actions" at bounding box center [1018, 162] width 114 height 29
click at [962, 197] on input "Enregistrer" at bounding box center [960, 193] width 53 height 14
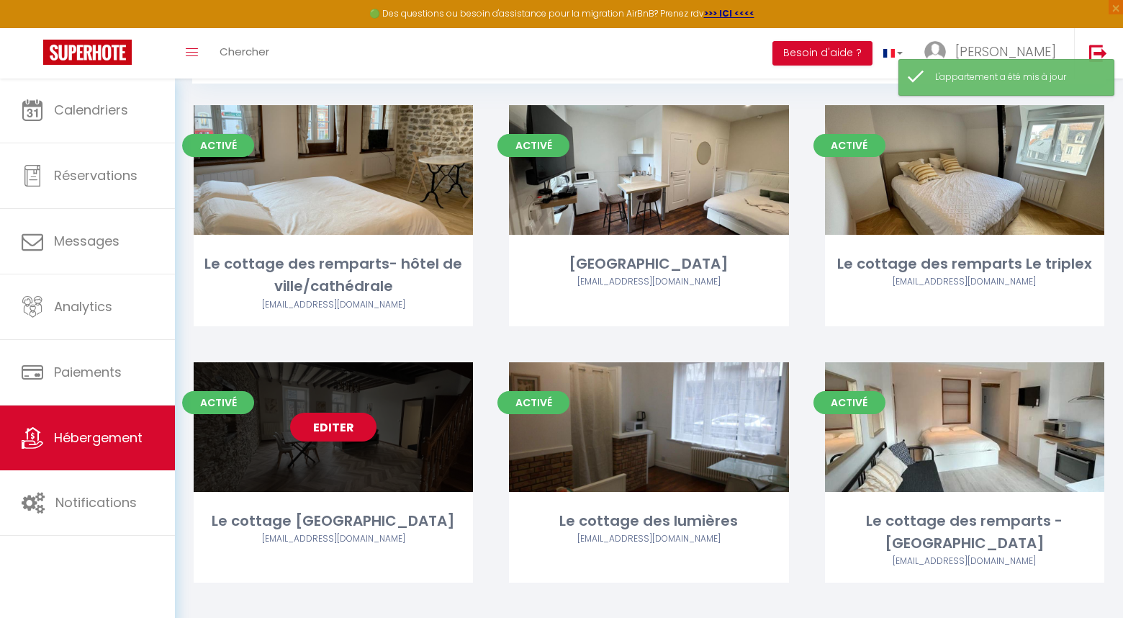
scroll to position [78, 0]
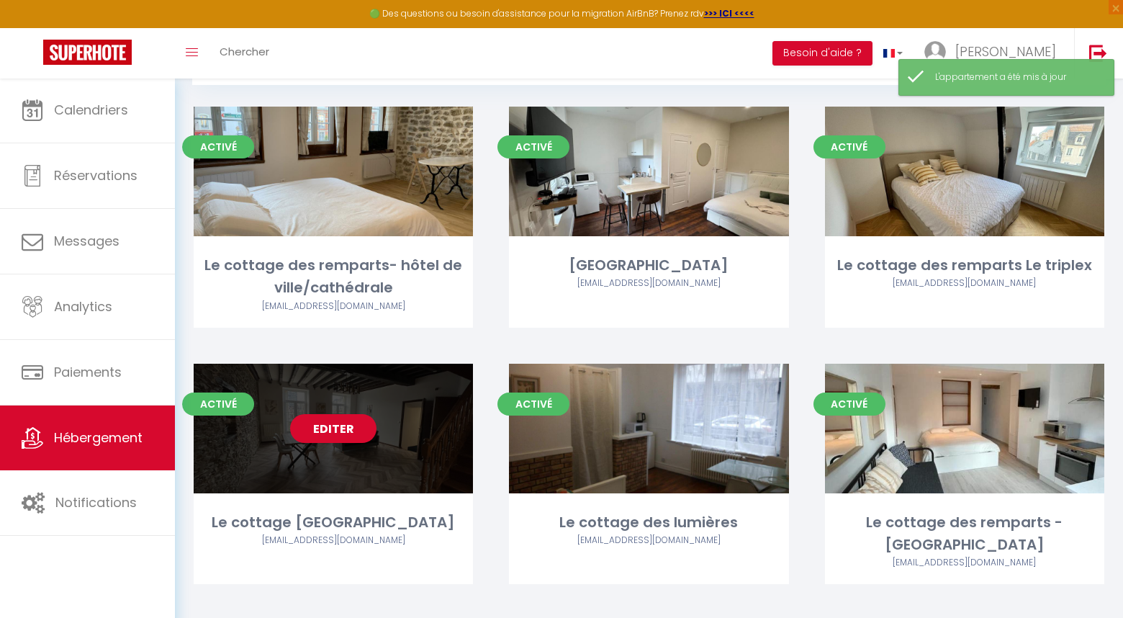
click at [327, 423] on link "Editer" at bounding box center [333, 428] width 86 height 29
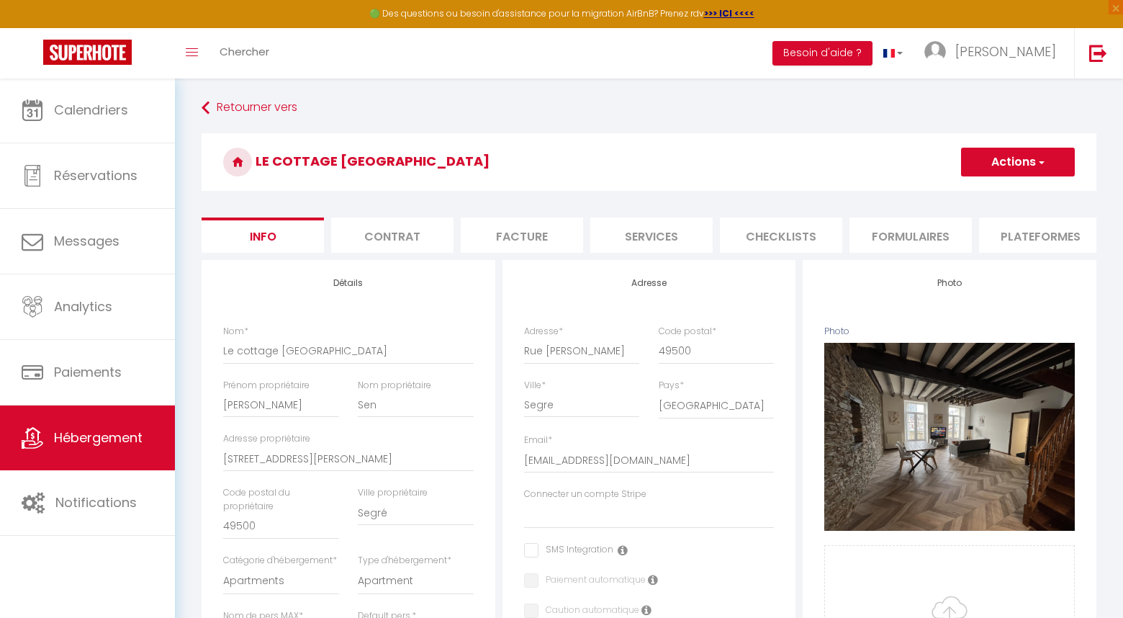
click at [1042, 173] on button "Actions" at bounding box center [1018, 162] width 114 height 29
click at [970, 197] on input "Enregistrer" at bounding box center [960, 193] width 53 height 14
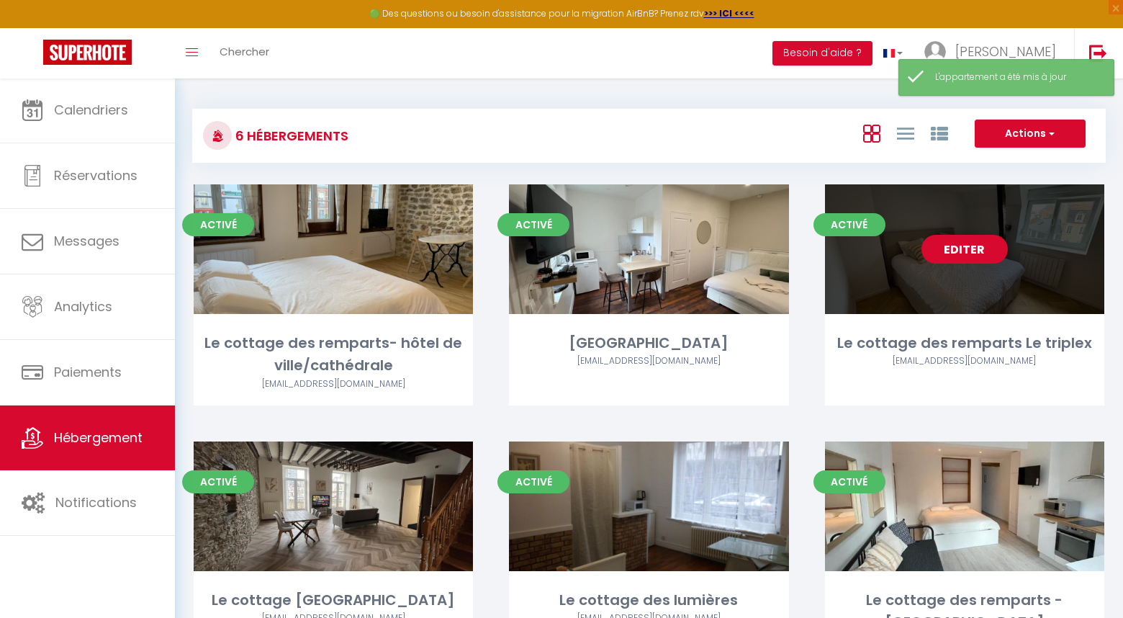
click at [982, 250] on link "Editer" at bounding box center [964, 249] width 86 height 29
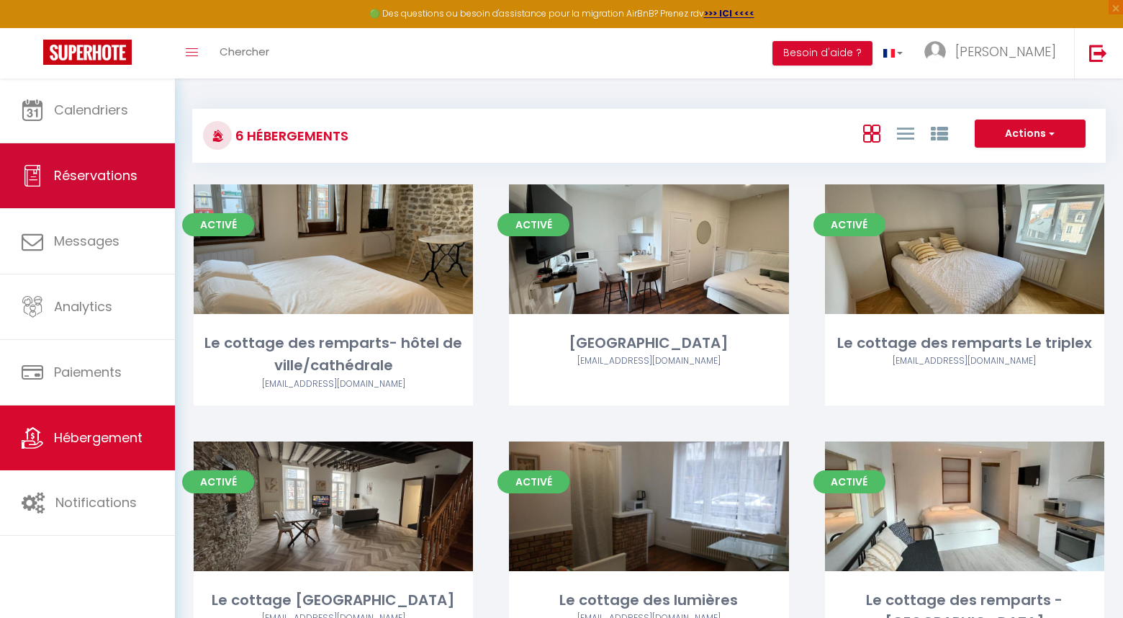
click at [114, 194] on link "Réservations" at bounding box center [87, 175] width 175 height 65
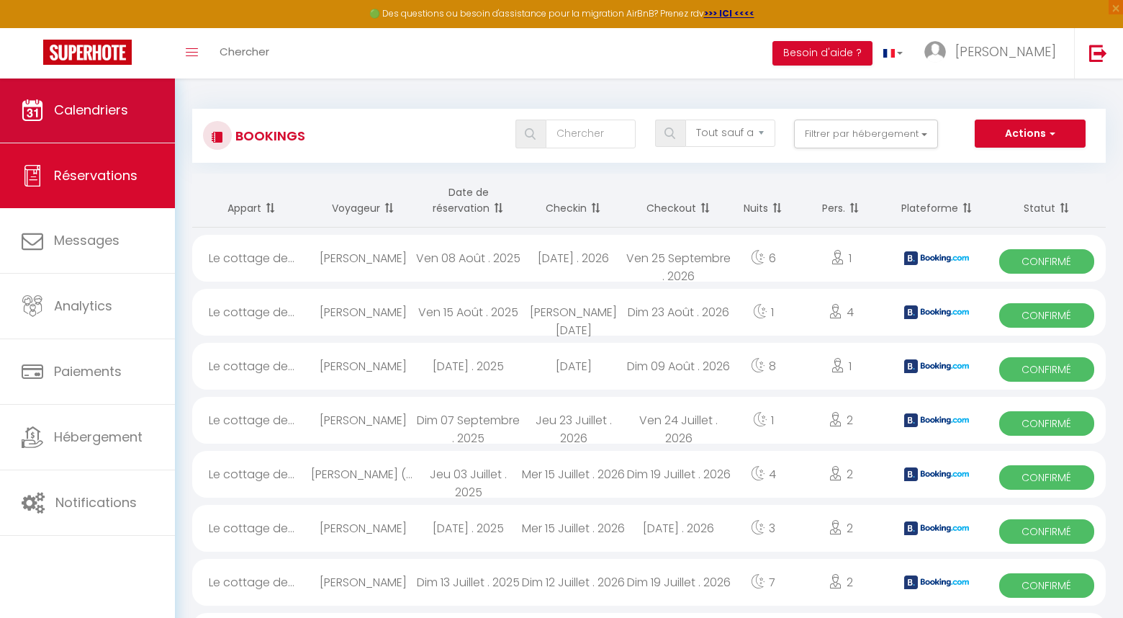
click at [98, 111] on span "Calendriers" at bounding box center [91, 110] width 74 height 18
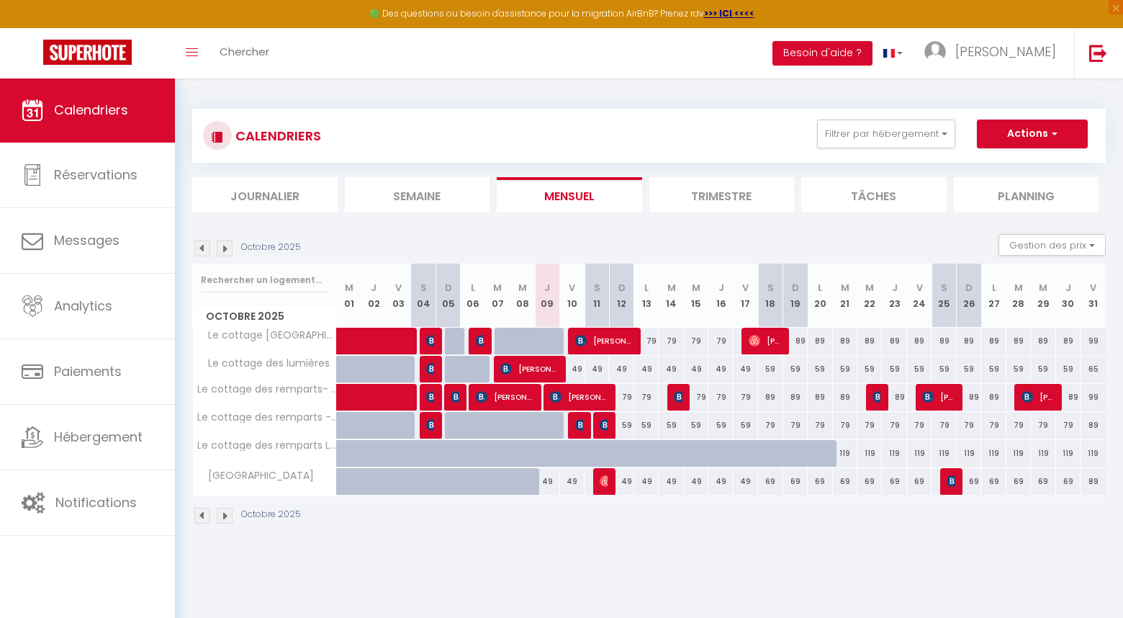
click at [548, 345] on div at bounding box center [556, 348] width 24 height 27
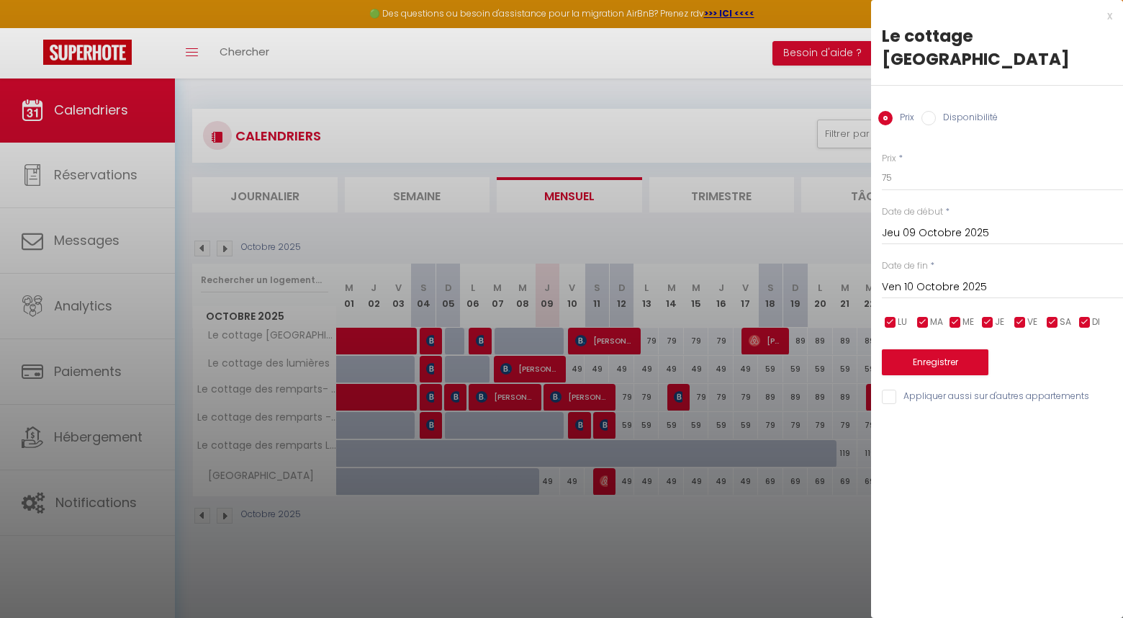
click at [930, 111] on input "Disponibilité" at bounding box center [928, 118] width 14 height 14
click at [950, 351] on button "Enregistrer" at bounding box center [935, 364] width 107 height 26
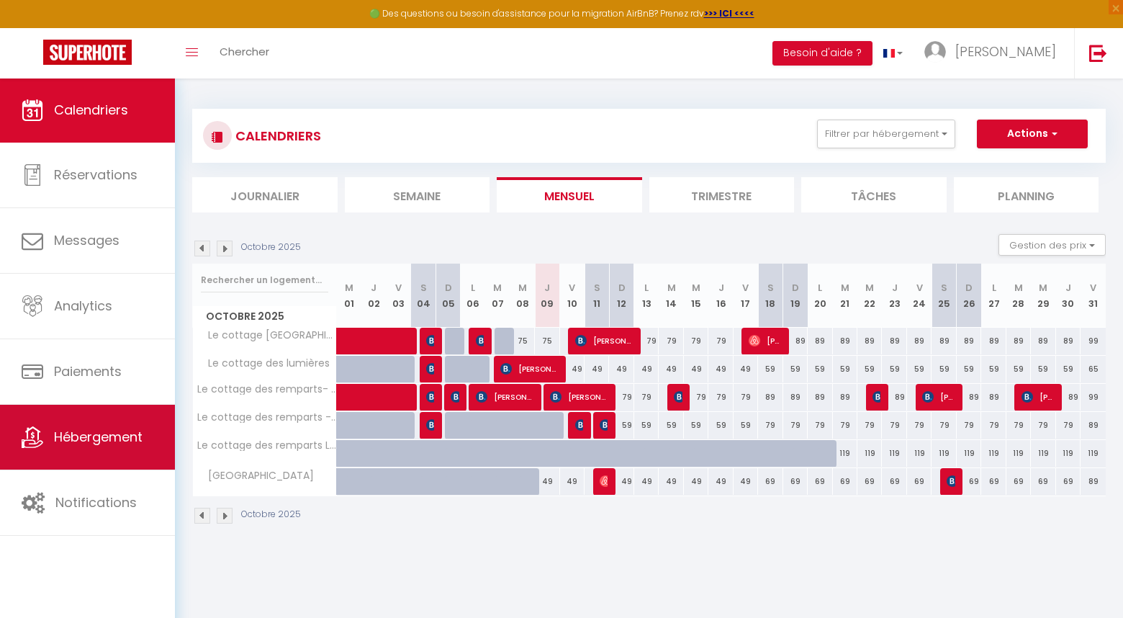
click at [108, 452] on link "Hébergement" at bounding box center [87, 437] width 175 height 65
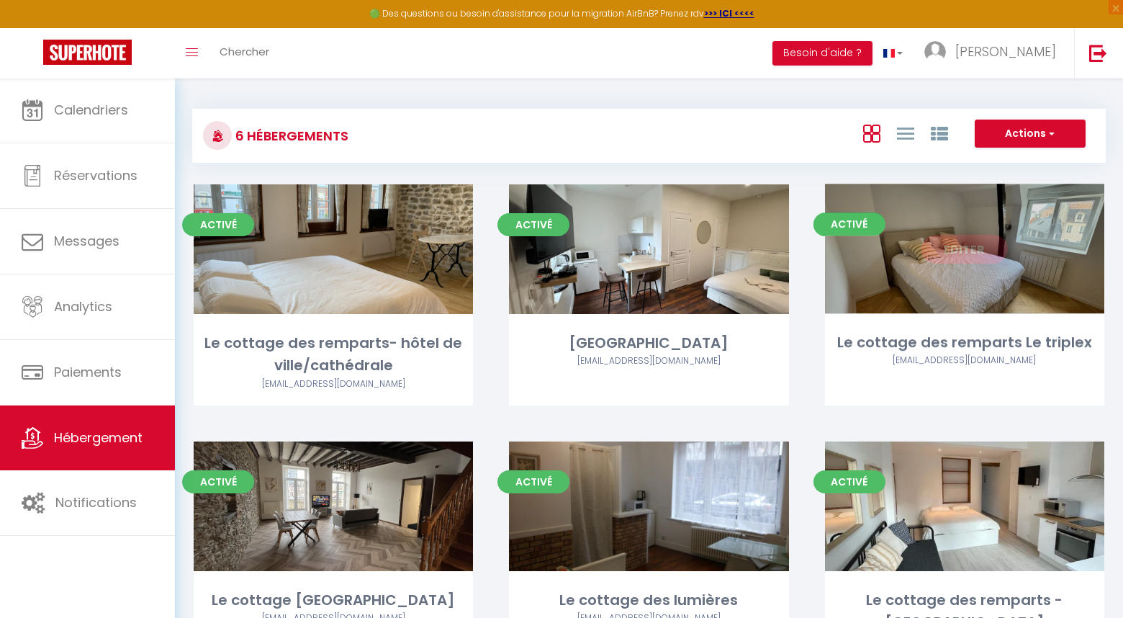
click at [965, 250] on link "Editer" at bounding box center [964, 249] width 86 height 29
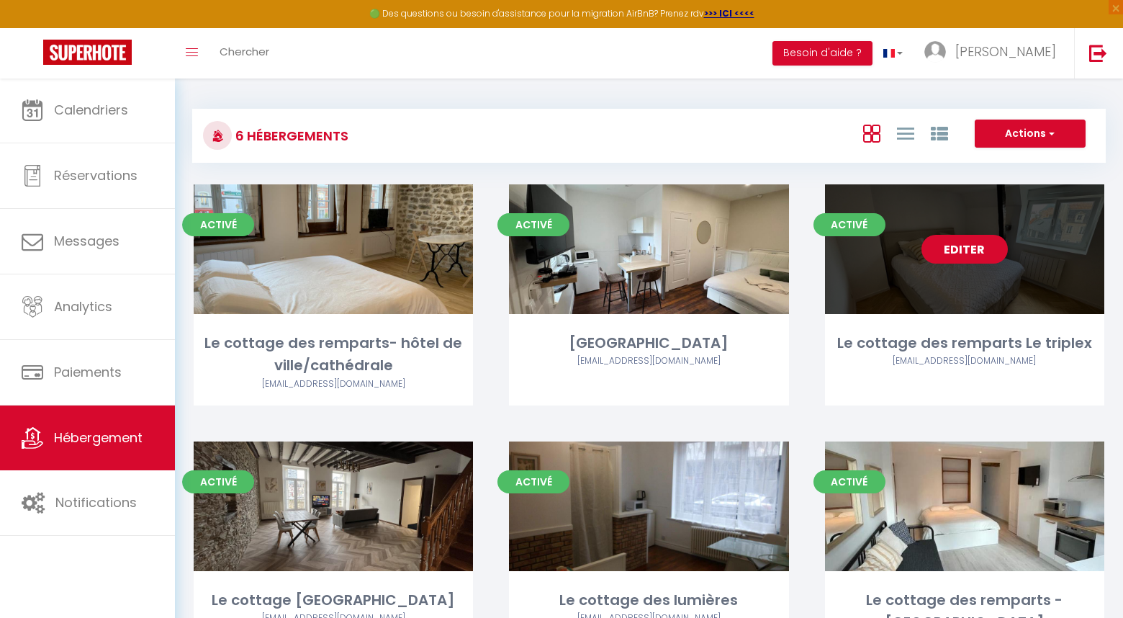
click at [974, 248] on link "Editer" at bounding box center [964, 249] width 86 height 29
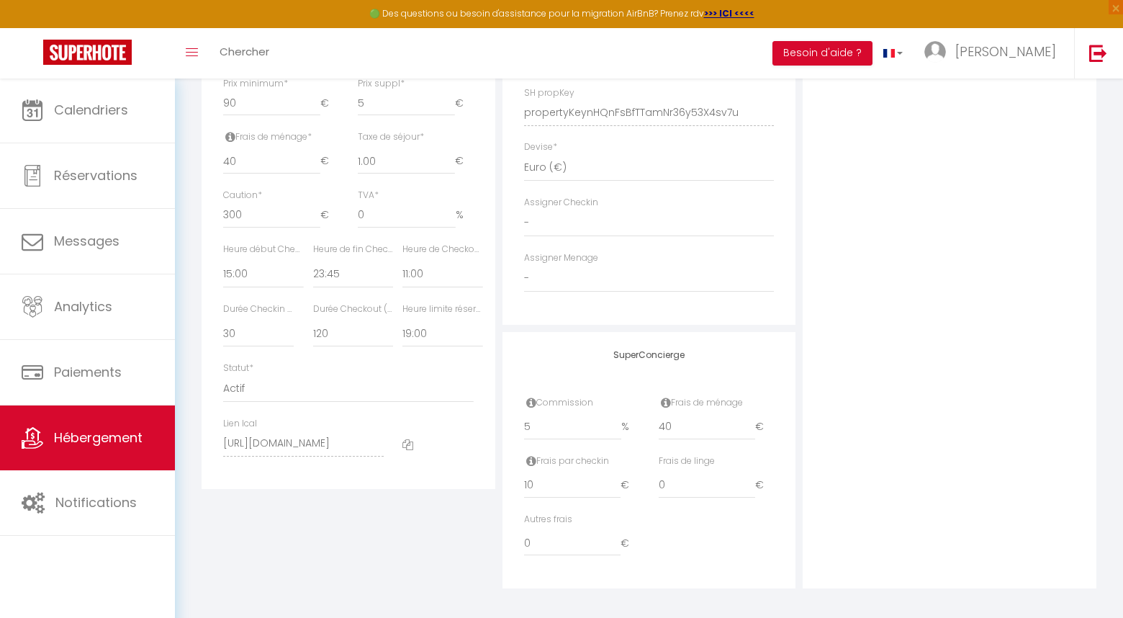
scroll to position [642, 0]
click at [457, 311] on label "Heure limite réservation" at bounding box center [442, 310] width 80 height 14
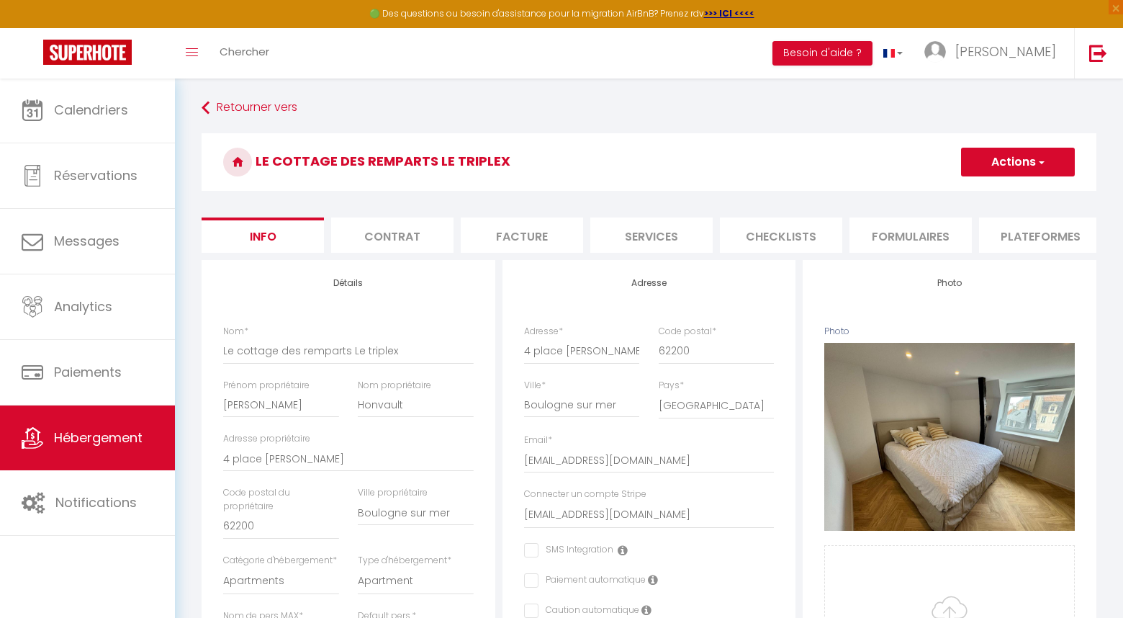
scroll to position [0, 0]
click at [1019, 163] on button "Actions" at bounding box center [1018, 162] width 114 height 29
click at [965, 194] on input "Enregistrer" at bounding box center [960, 193] width 53 height 14
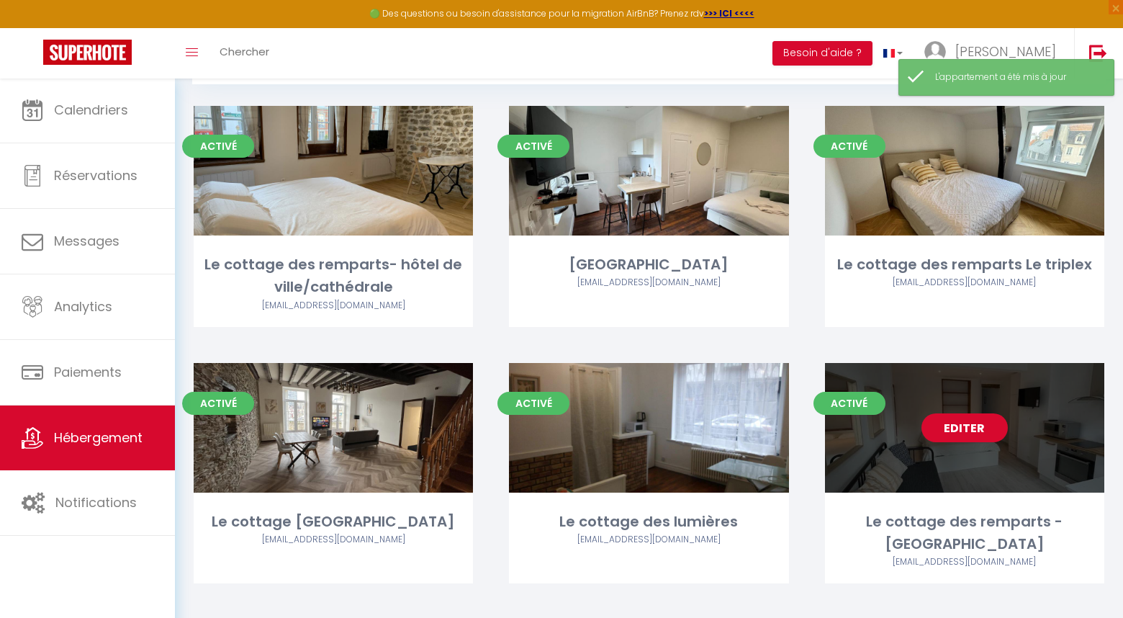
scroll to position [78, 0]
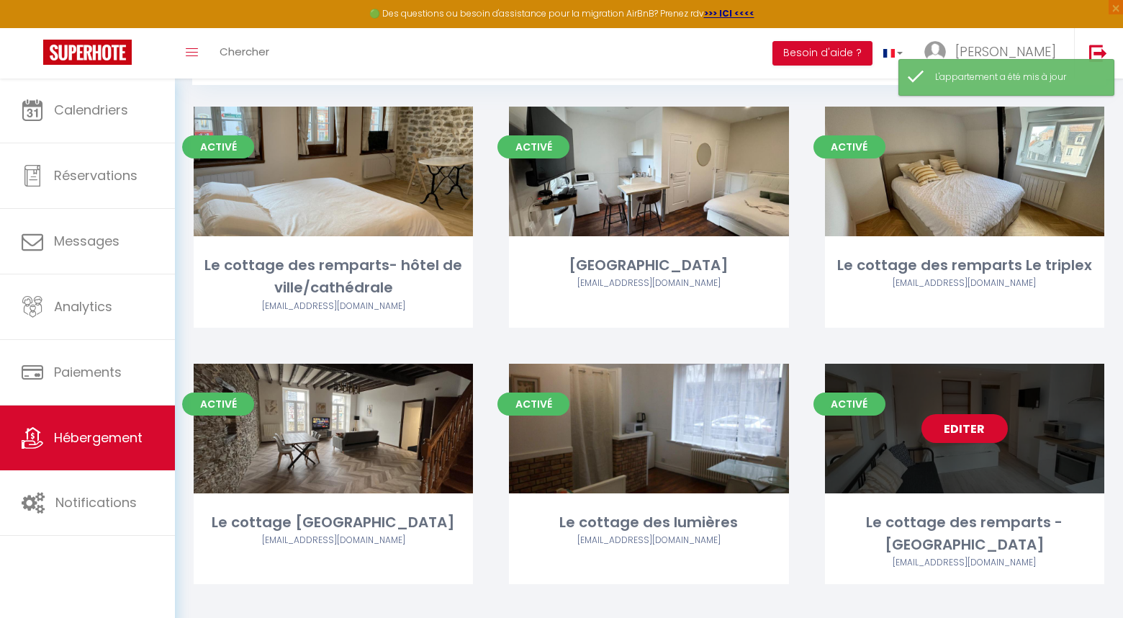
click at [958, 432] on link "Editer" at bounding box center [964, 428] width 86 height 29
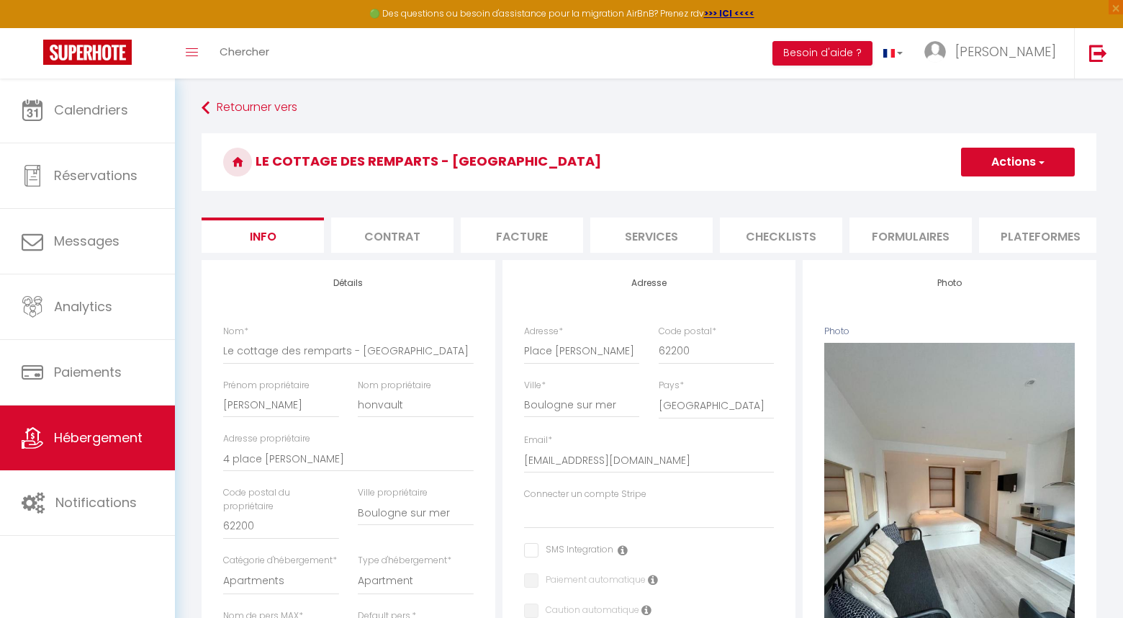
click at [1040, 167] on span "button" at bounding box center [1040, 162] width 9 height 14
click at [977, 194] on input "Enregistrer" at bounding box center [960, 193] width 53 height 14
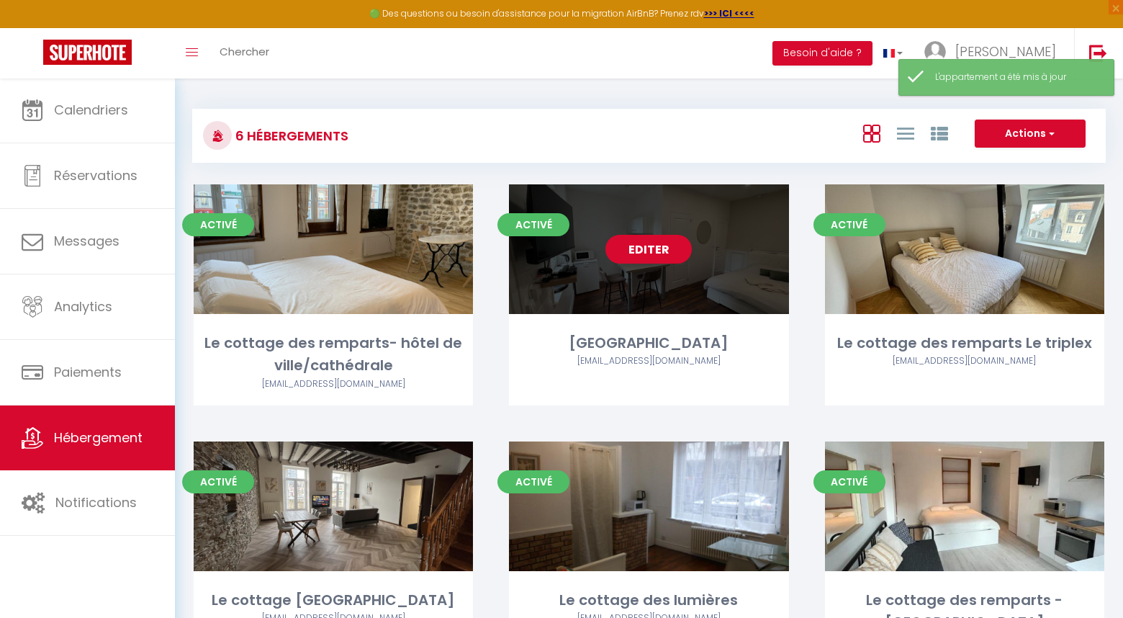
click at [641, 253] on link "Editer" at bounding box center [648, 249] width 86 height 29
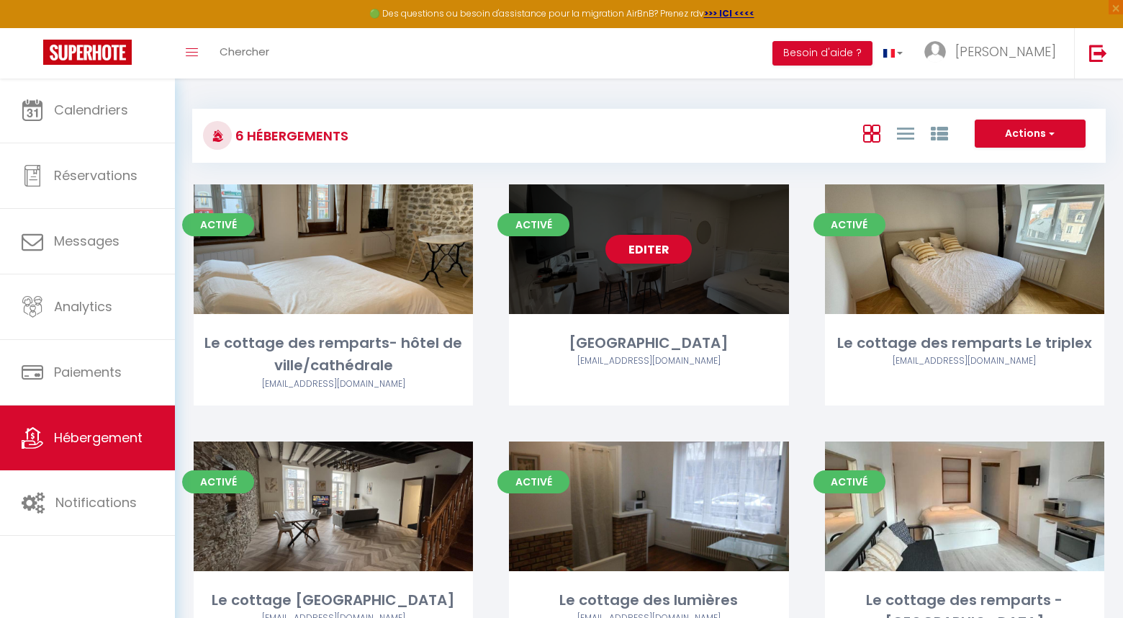
click at [659, 253] on link "Editer" at bounding box center [648, 249] width 86 height 29
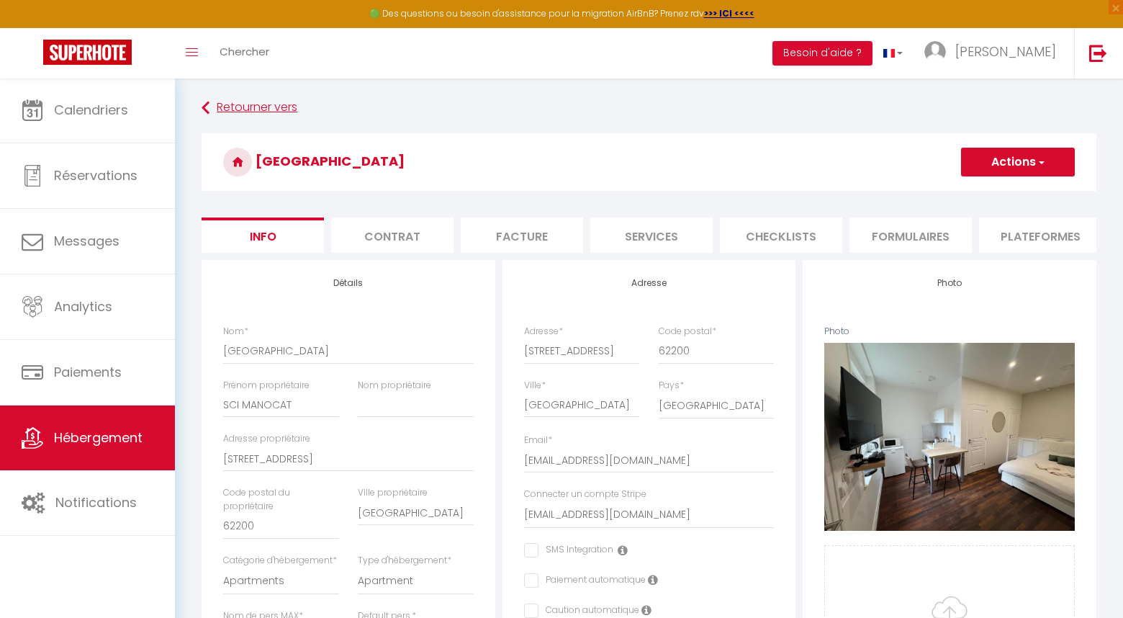
click at [274, 107] on link "Retourner vers" at bounding box center [649, 108] width 895 height 26
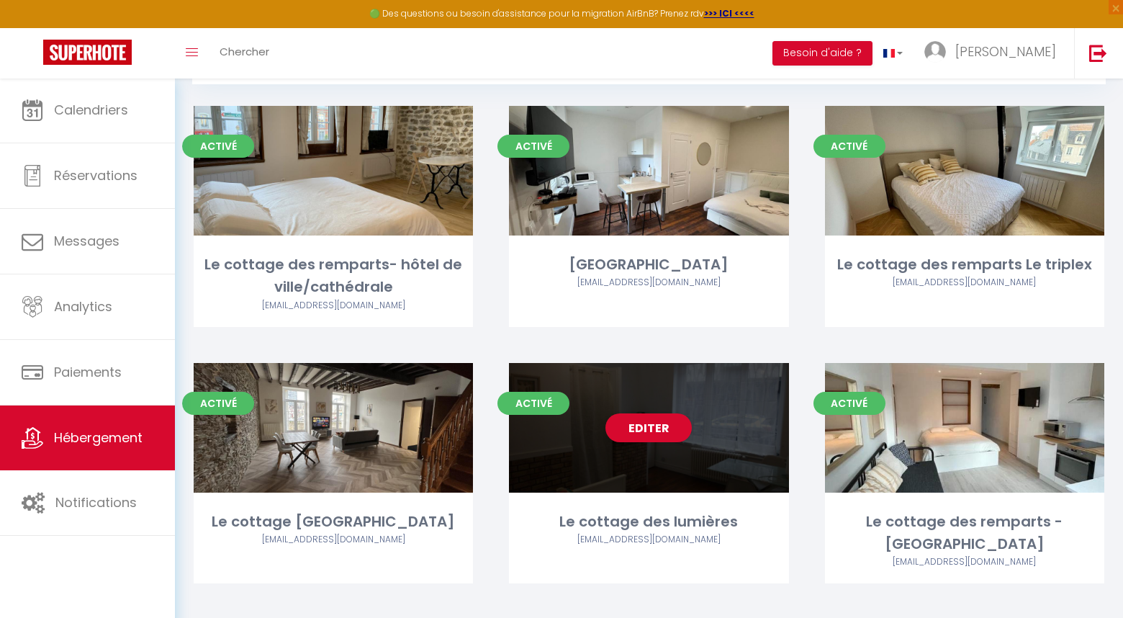
scroll to position [78, 0]
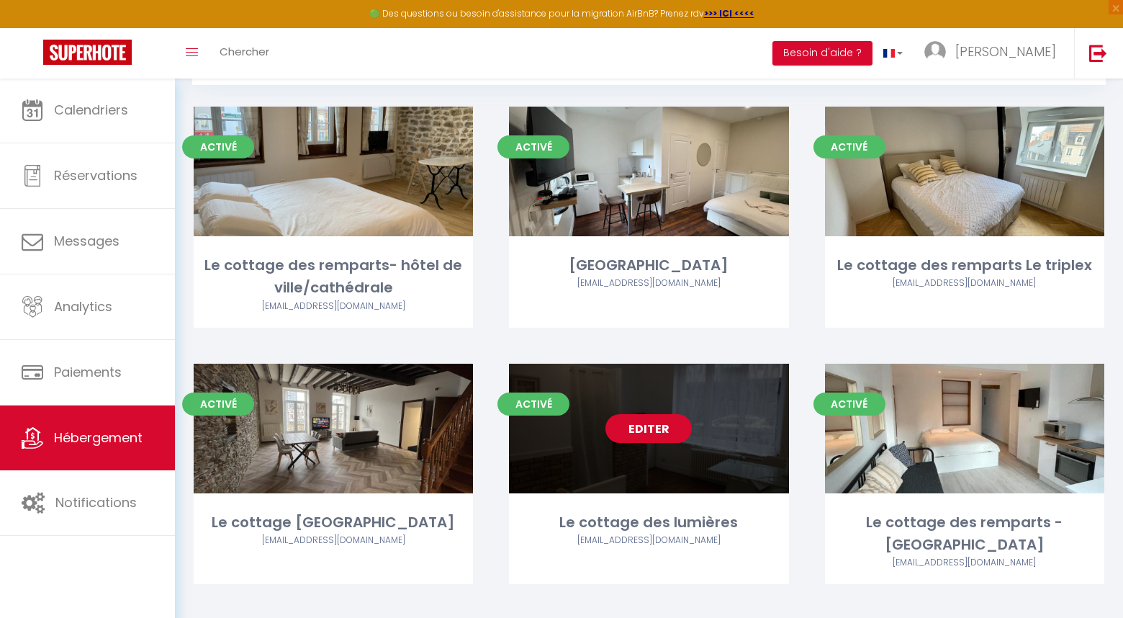
click at [650, 438] on link "Editer" at bounding box center [648, 428] width 86 height 29
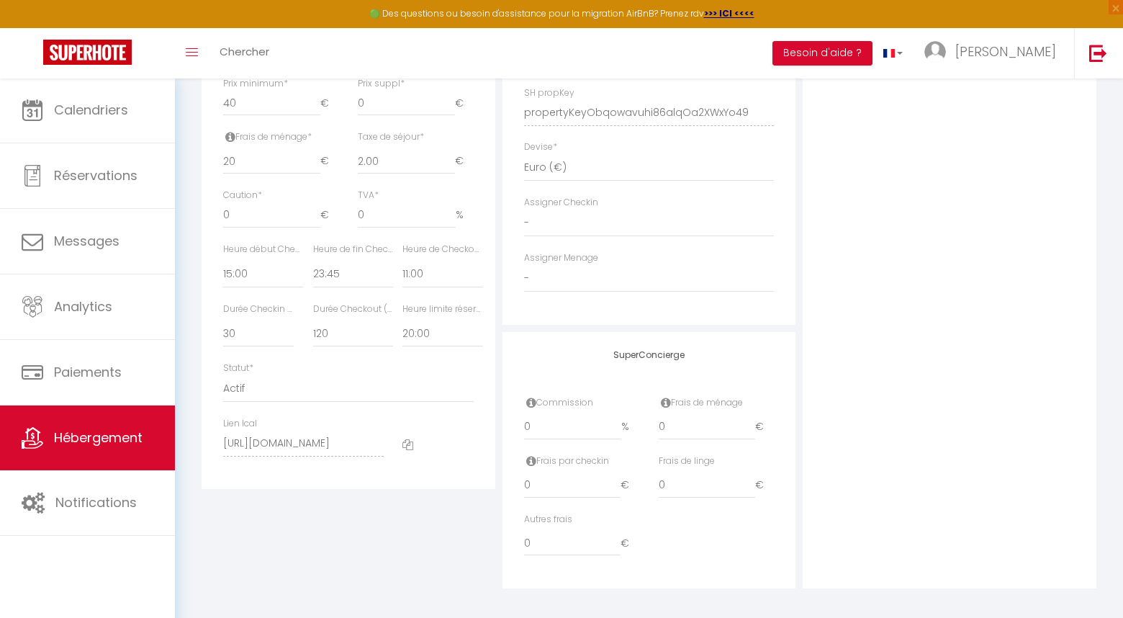
scroll to position [642, 0]
click at [456, 315] on label "Heure limite réservation" at bounding box center [442, 310] width 80 height 14
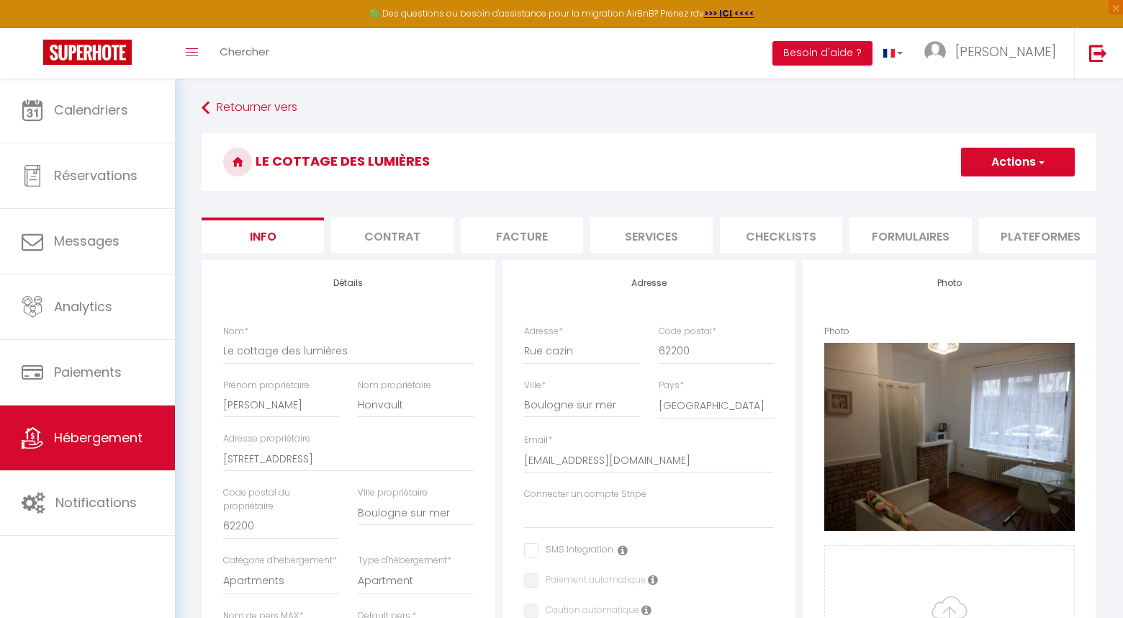
scroll to position [0, 0]
click at [267, 112] on link "Retourner vers" at bounding box center [649, 108] width 895 height 26
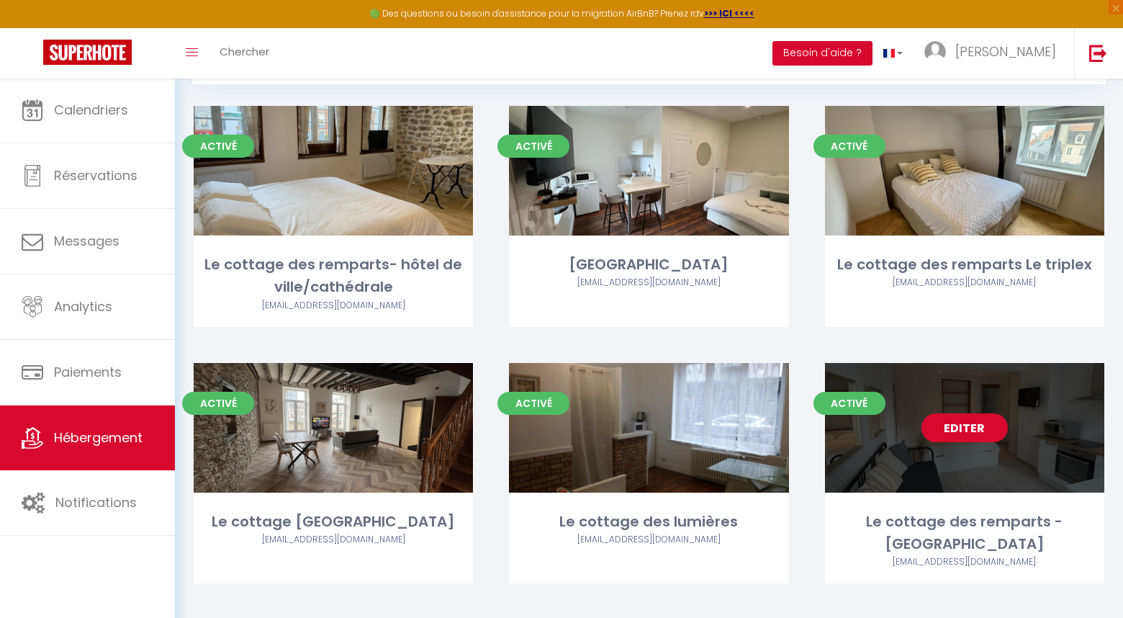
scroll to position [78, 0]
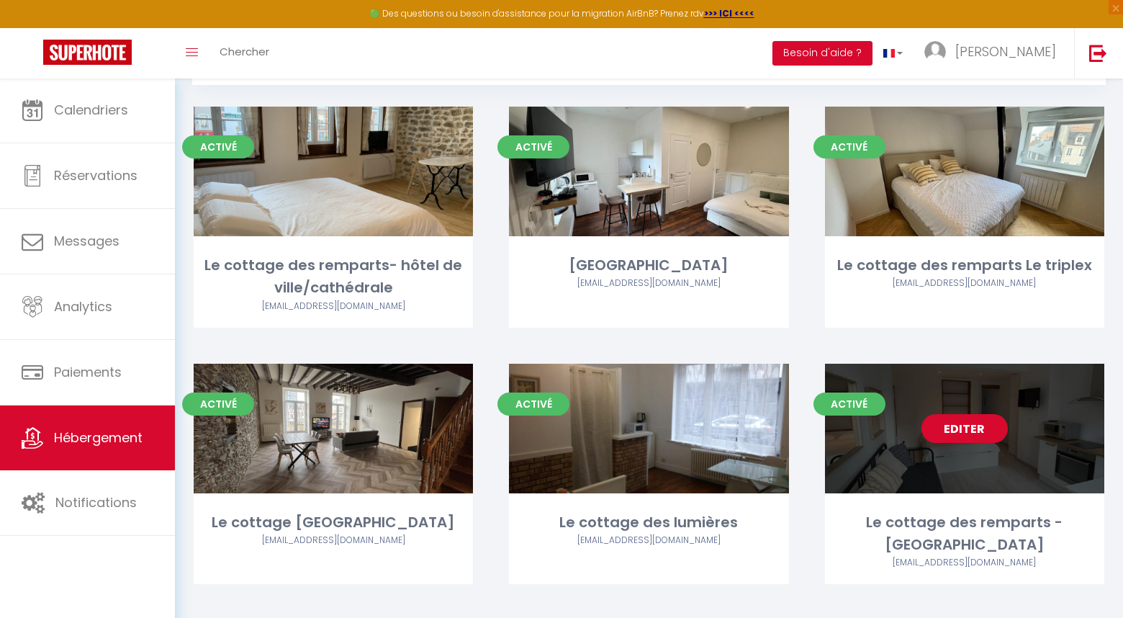
click at [978, 424] on link "Editer" at bounding box center [964, 428] width 86 height 29
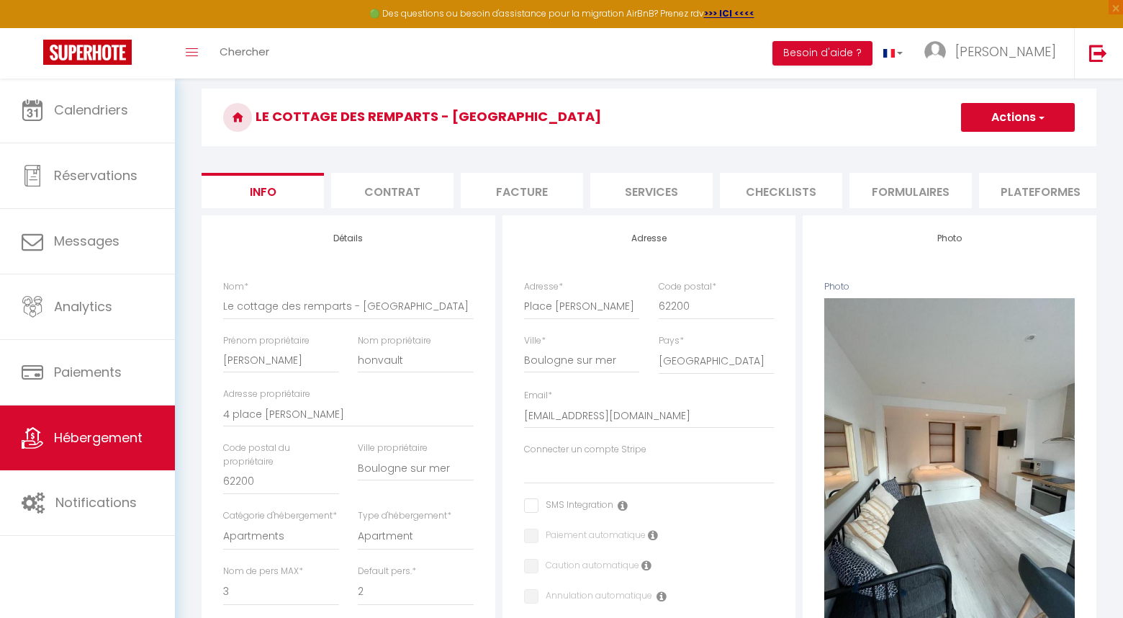
scroll to position [44, 0]
click at [1047, 186] on li "Plateformes" at bounding box center [1040, 190] width 122 height 35
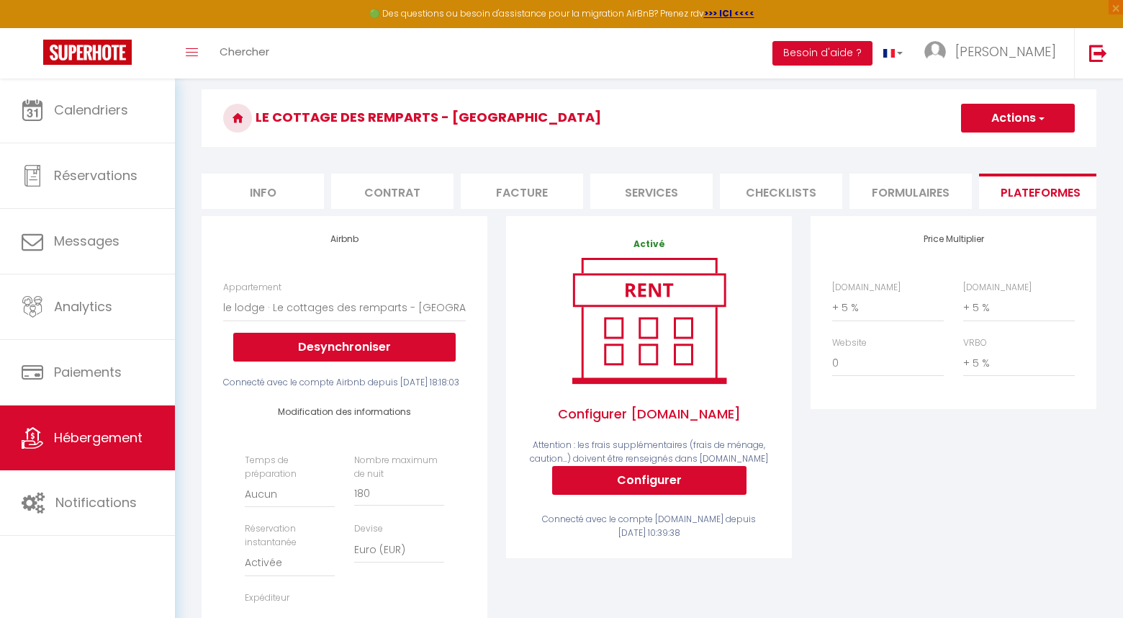
click at [1031, 123] on button "Actions" at bounding box center [1018, 118] width 114 height 29
click at [1009, 147] on link "Enregistrer" at bounding box center [1017, 149] width 114 height 19
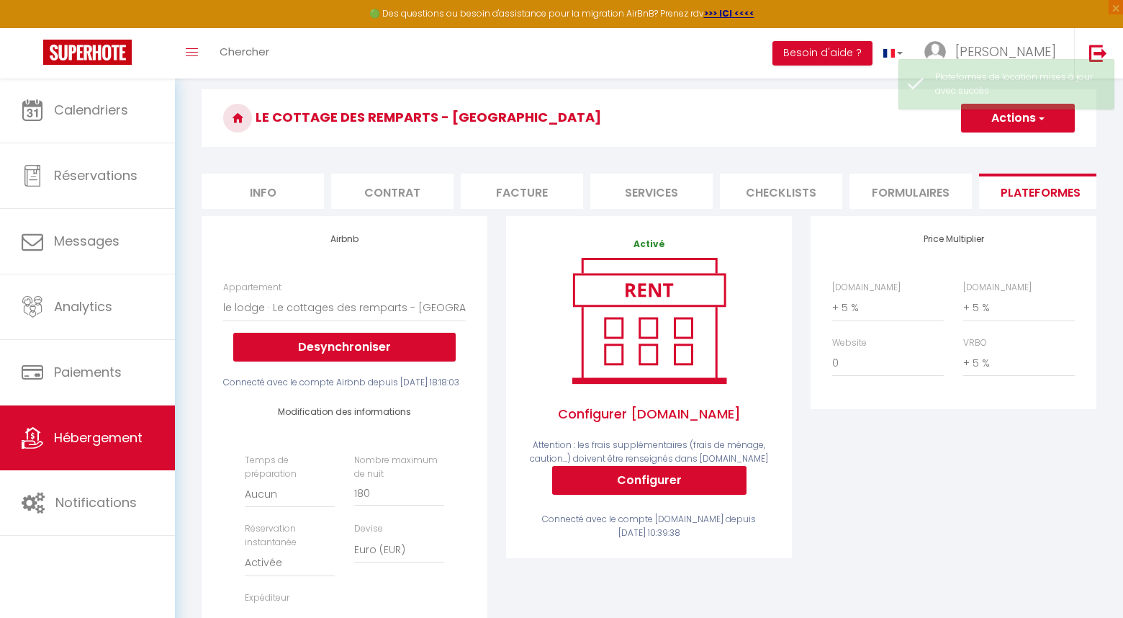
click at [99, 444] on span "Hébergement" at bounding box center [98, 437] width 89 height 18
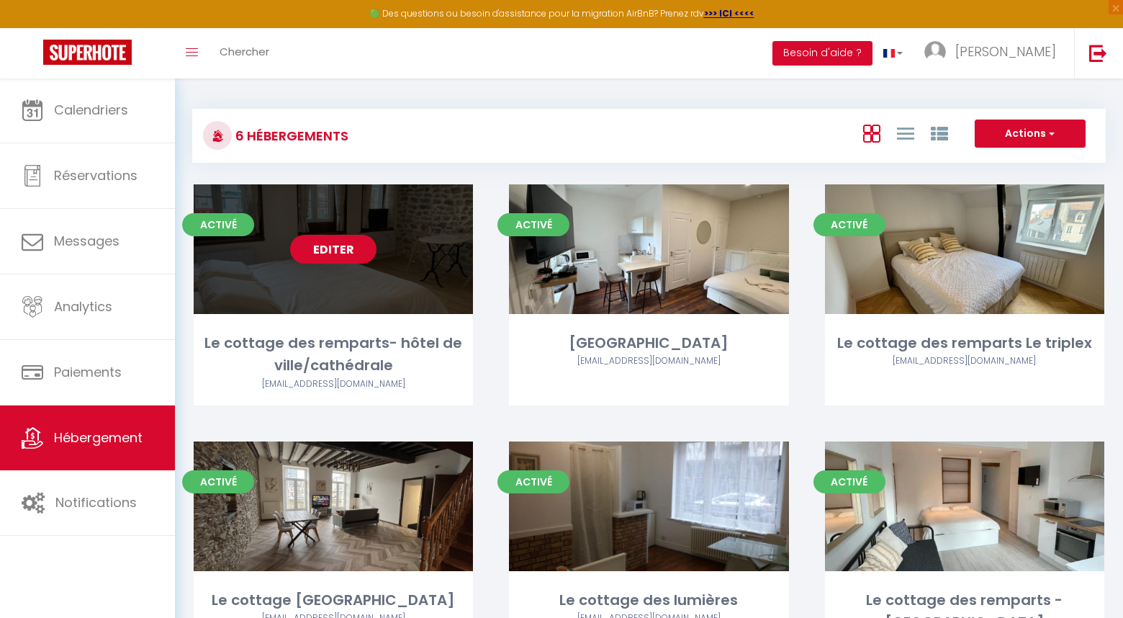
click at [345, 253] on link "Editer" at bounding box center [333, 249] width 86 height 29
click at [346, 253] on link "Editer" at bounding box center [333, 249] width 86 height 29
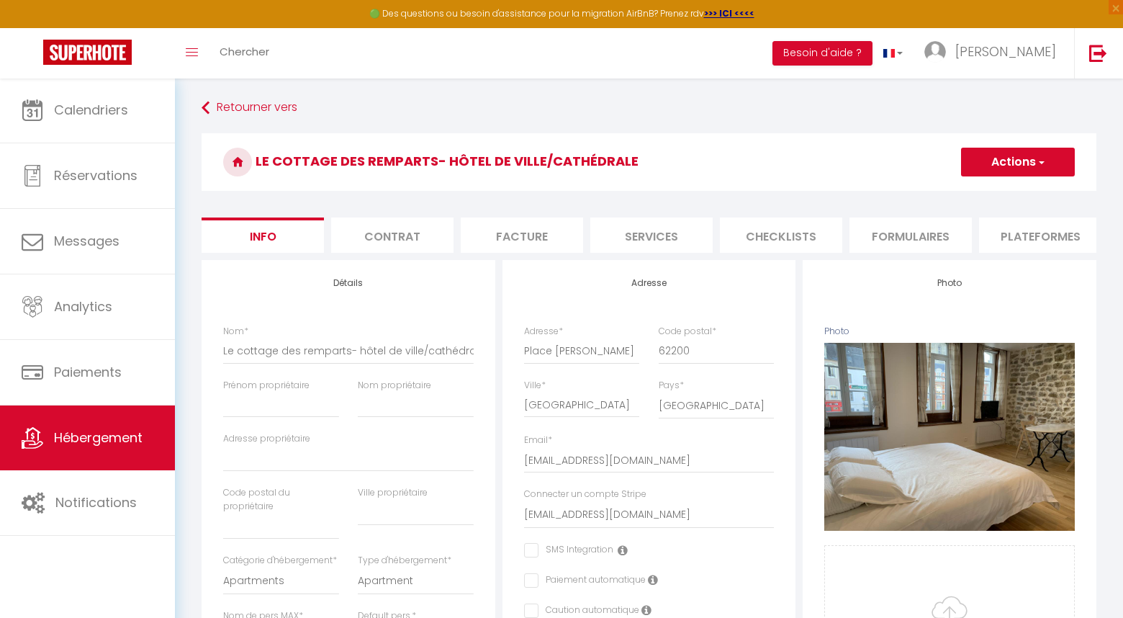
click at [1045, 240] on li "Plateformes" at bounding box center [1040, 234] width 122 height 35
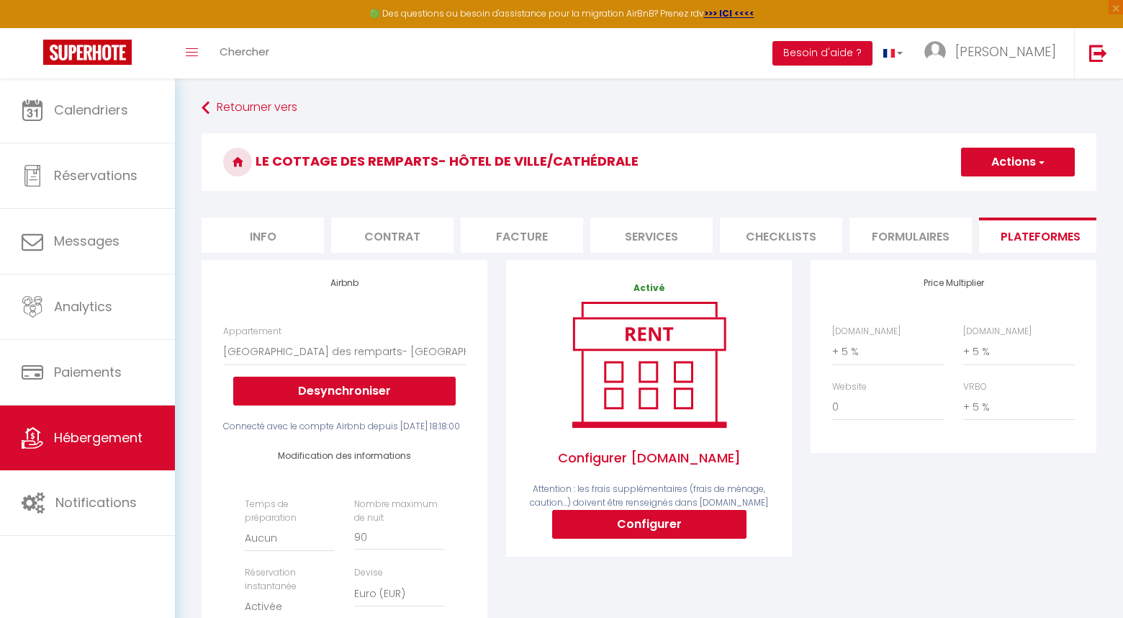
click at [1040, 157] on span "button" at bounding box center [1040, 162] width 9 height 14
click at [1016, 192] on link "Enregistrer" at bounding box center [1017, 193] width 114 height 19
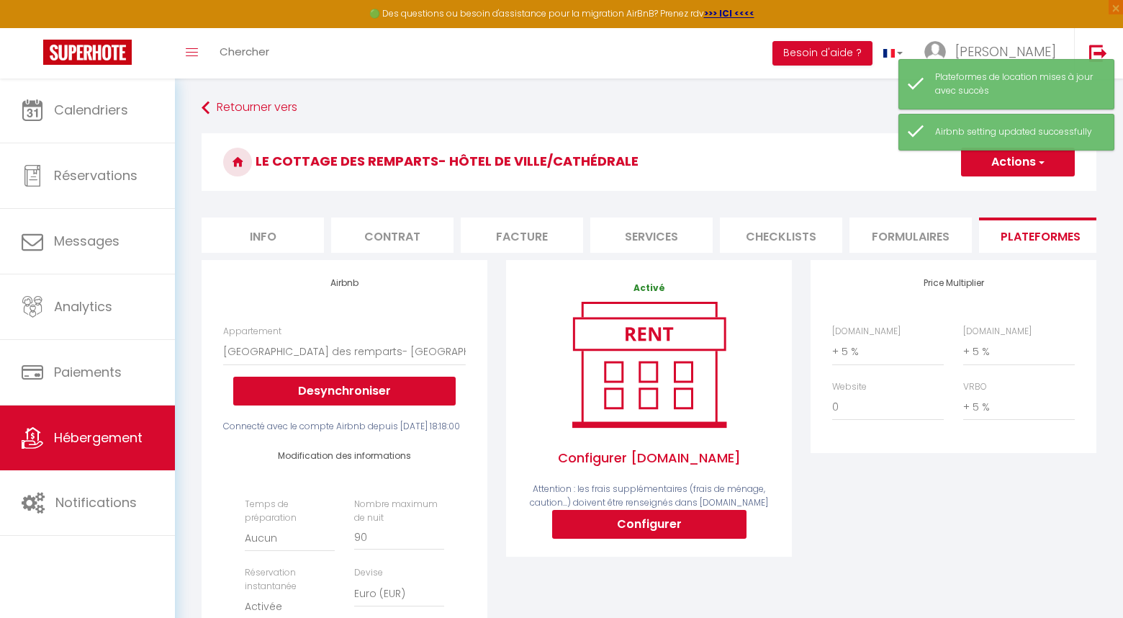
click at [125, 435] on span "Hébergement" at bounding box center [98, 437] width 89 height 18
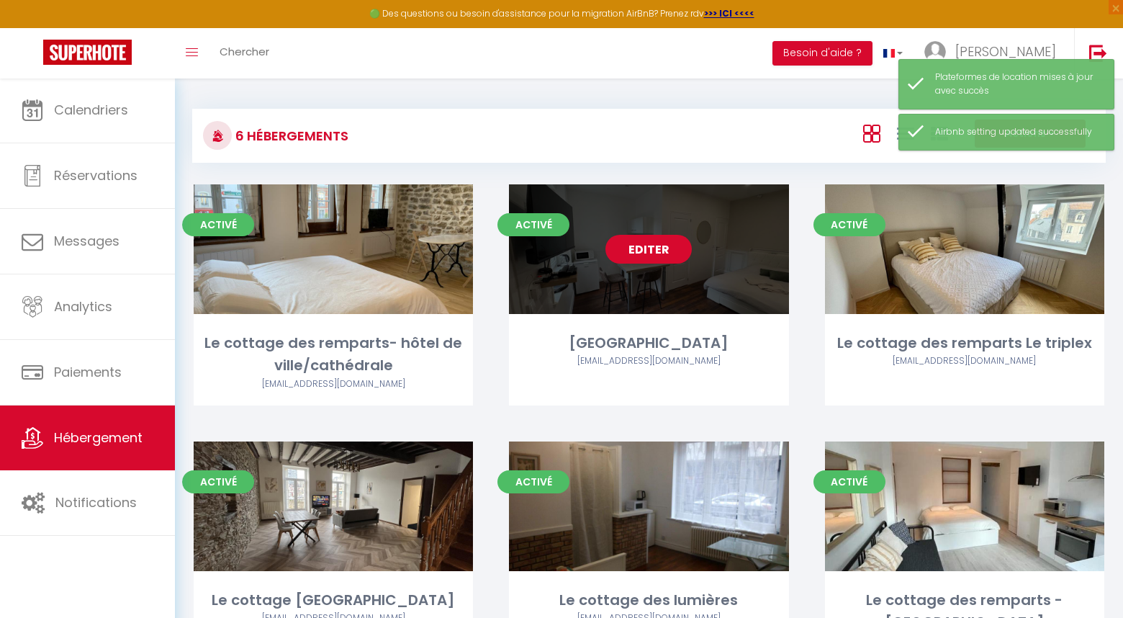
click at [656, 256] on link "Editer" at bounding box center [648, 249] width 86 height 29
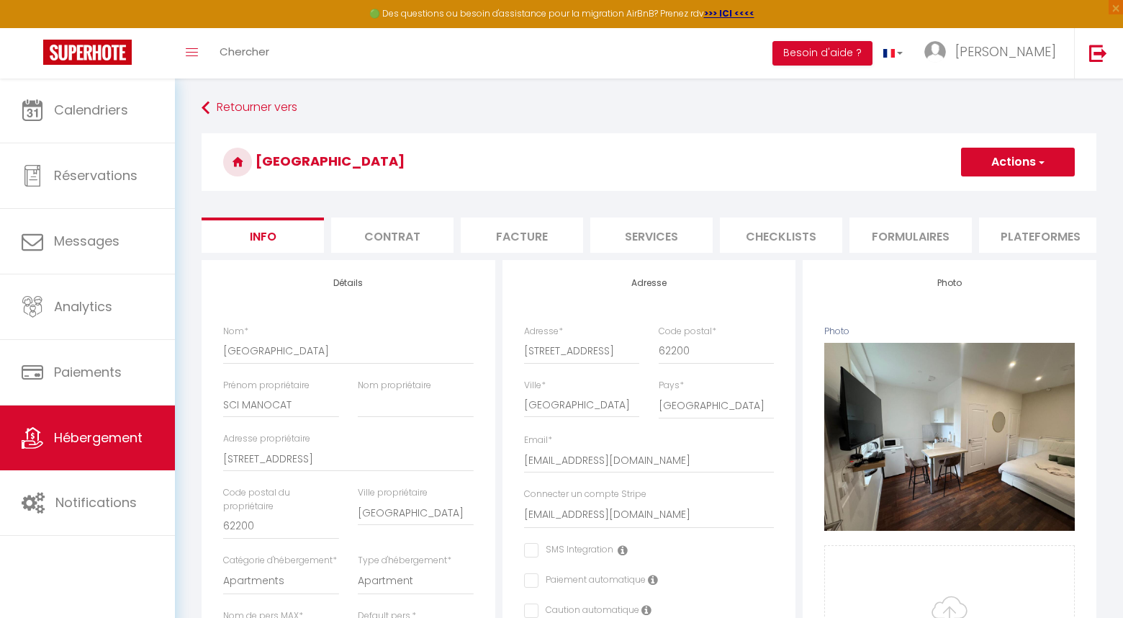
click at [1025, 229] on li "Plateformes" at bounding box center [1040, 234] width 122 height 35
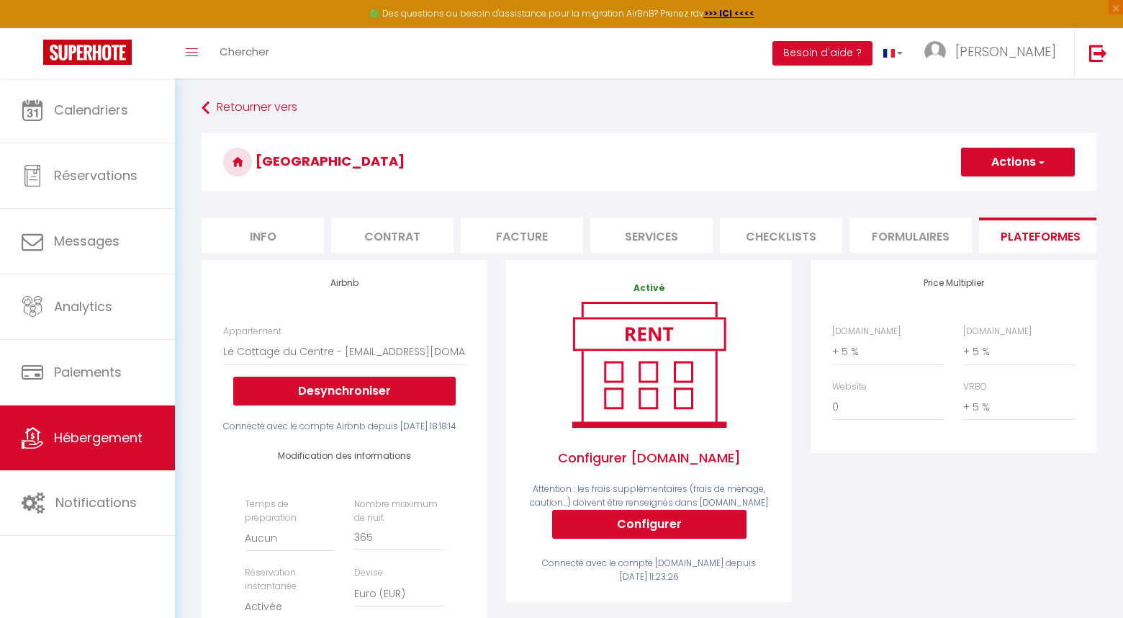
click at [1010, 159] on button "Actions" at bounding box center [1018, 162] width 114 height 29
click at [1003, 190] on link "Enregistrer" at bounding box center [1017, 193] width 114 height 19
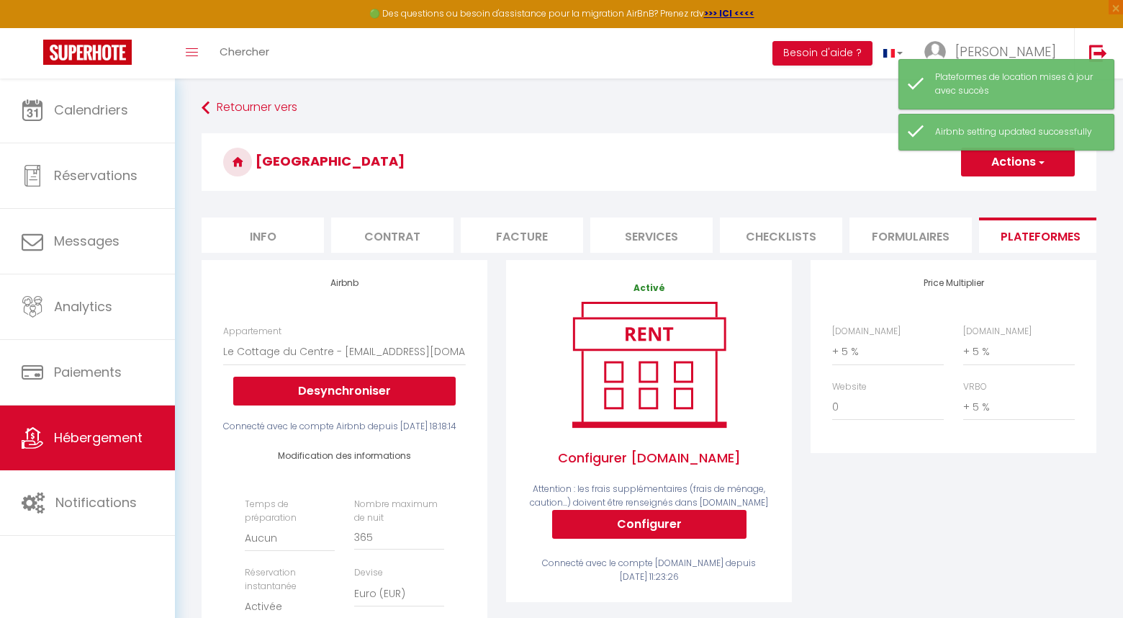
click at [89, 440] on span "Hébergement" at bounding box center [98, 437] width 89 height 18
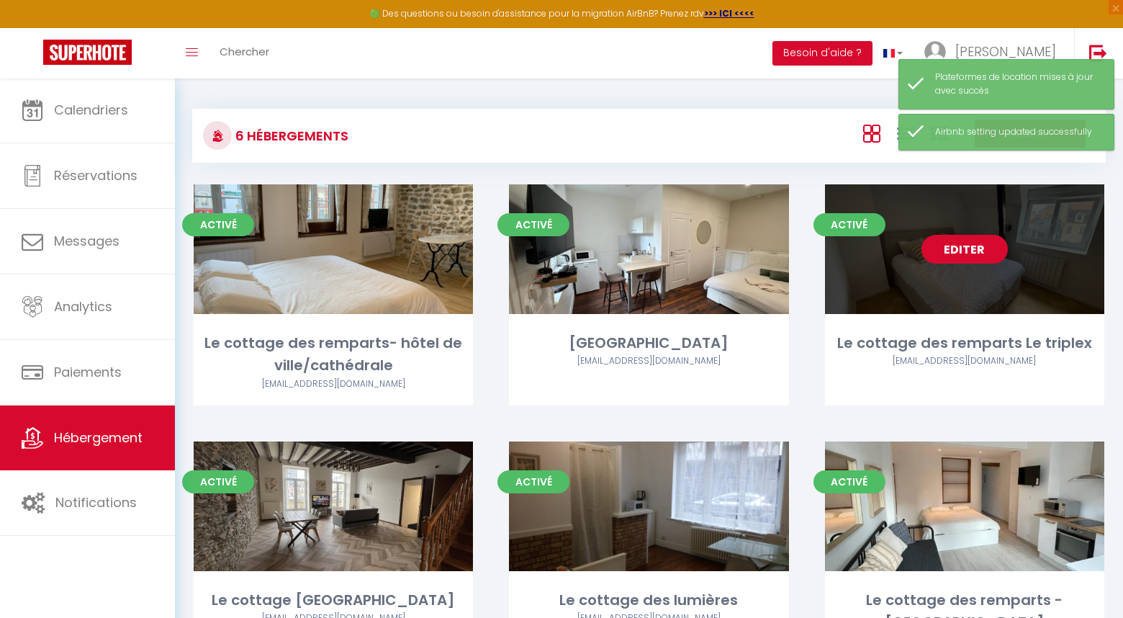
click at [961, 258] on link "Editer" at bounding box center [964, 249] width 86 height 29
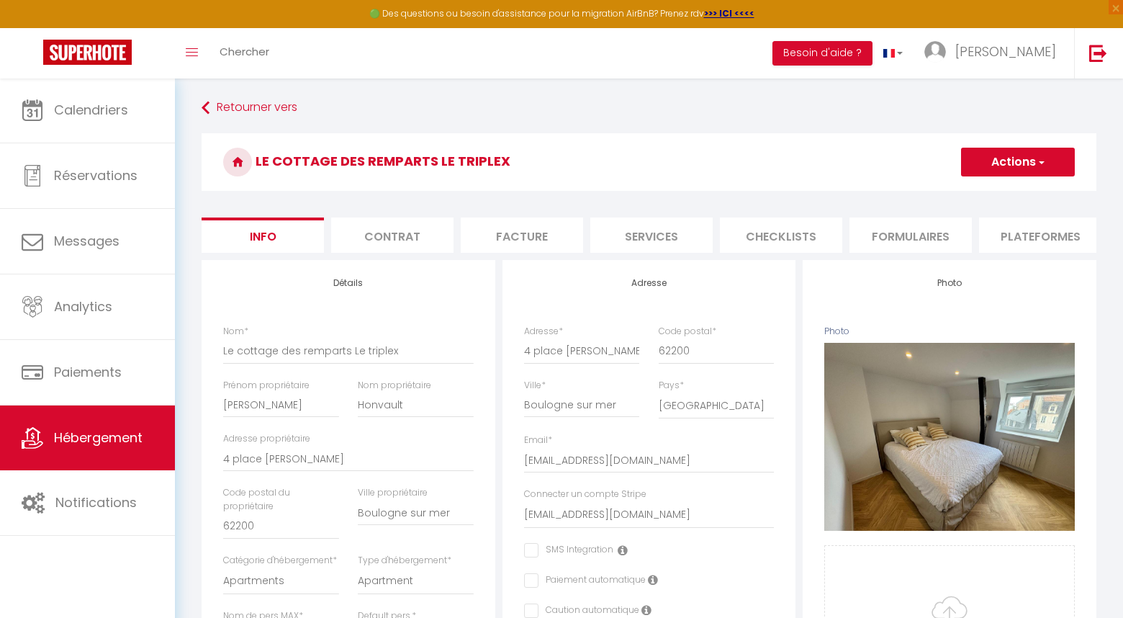
click at [1037, 242] on li "Plateformes" at bounding box center [1040, 234] width 122 height 35
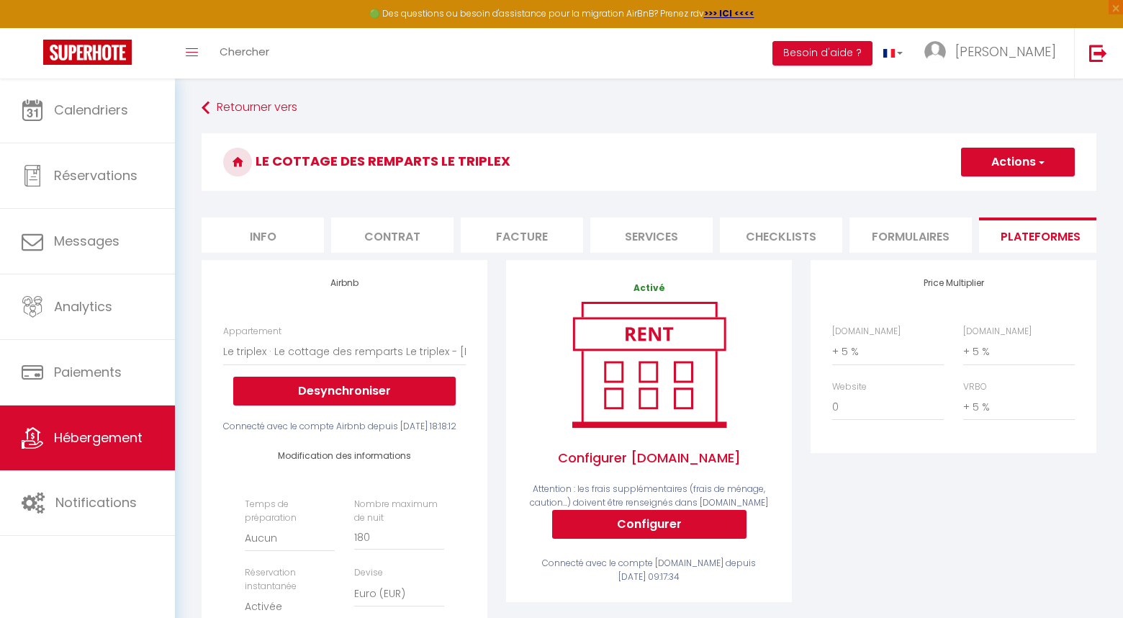
click at [1038, 166] on span "button" at bounding box center [1040, 162] width 9 height 14
click at [1019, 191] on link "Enregistrer" at bounding box center [1017, 193] width 114 height 19
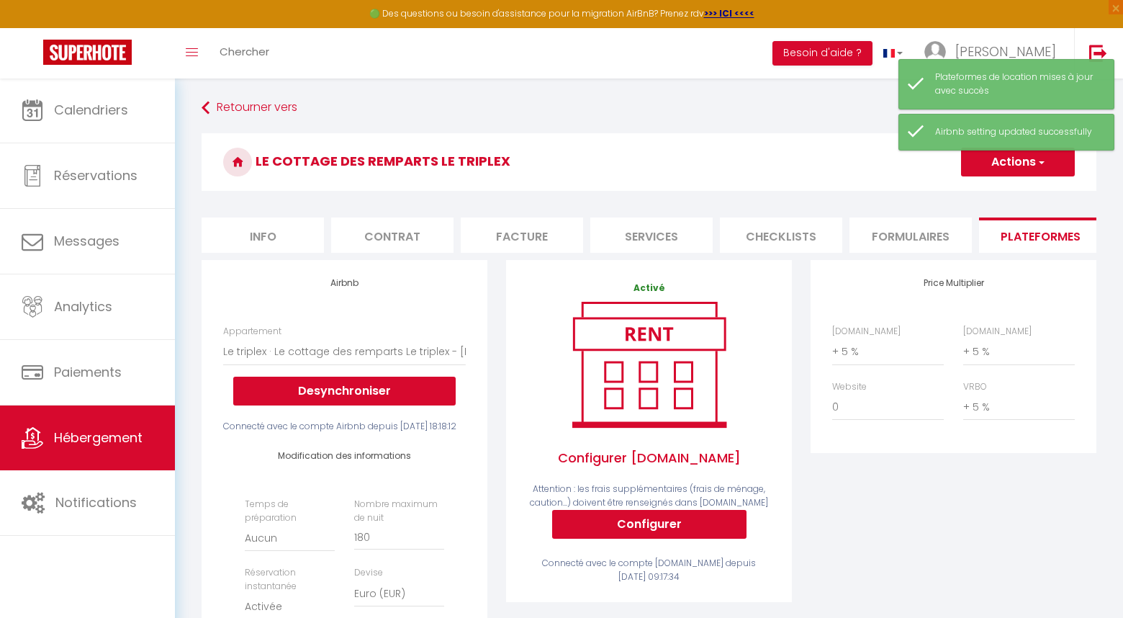
click at [124, 451] on link "Hébergement" at bounding box center [87, 437] width 175 height 65
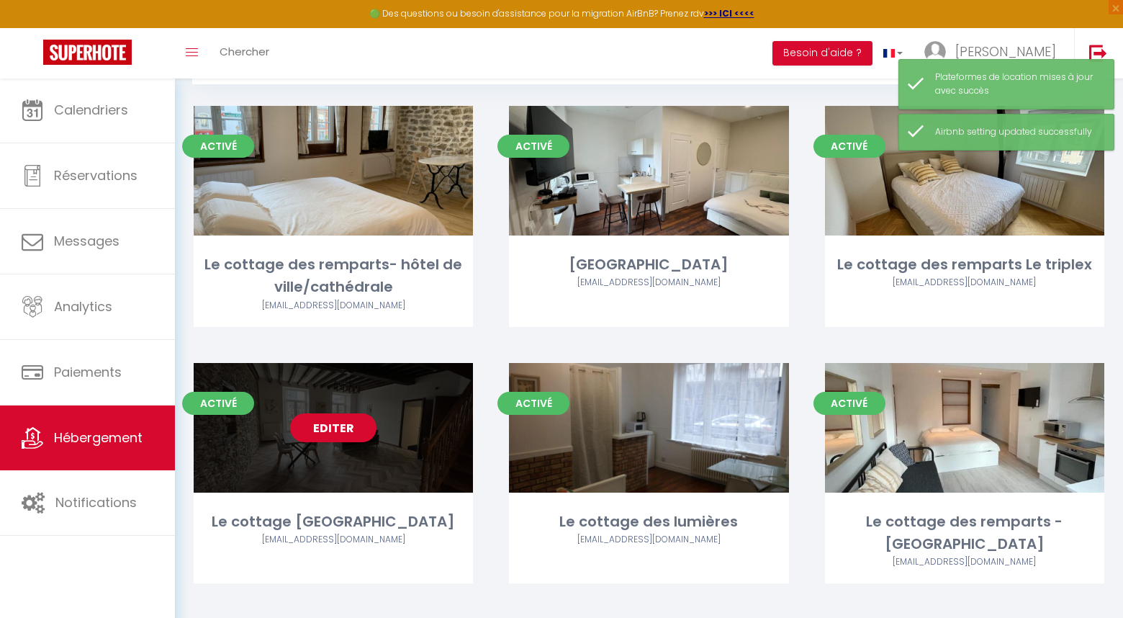
scroll to position [78, 0]
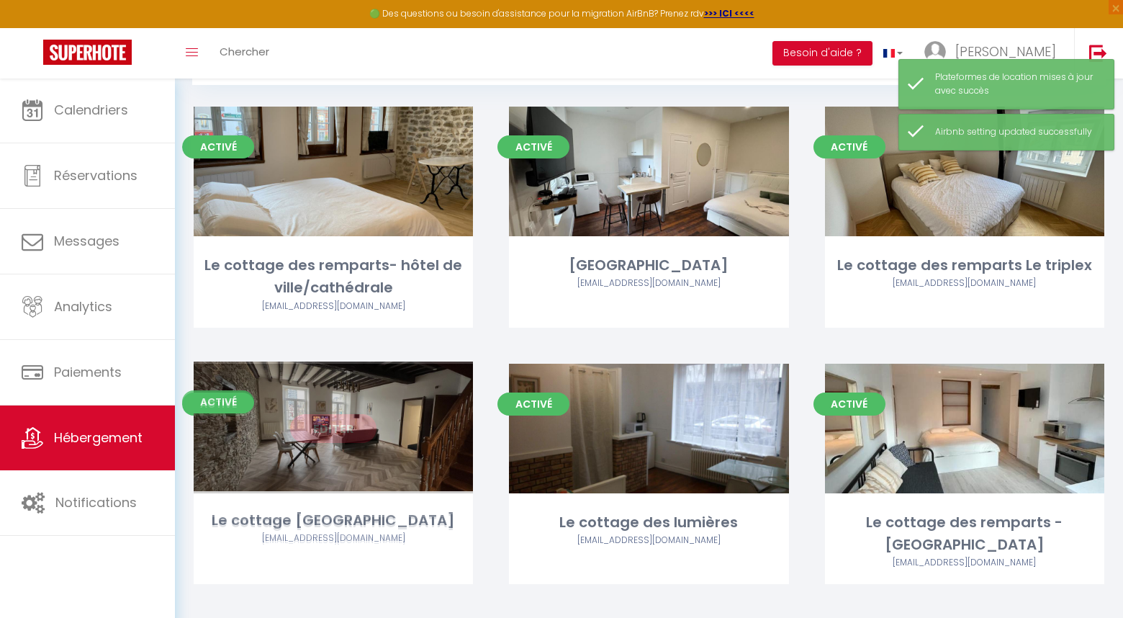
click at [328, 422] on link "Editer" at bounding box center [333, 428] width 86 height 29
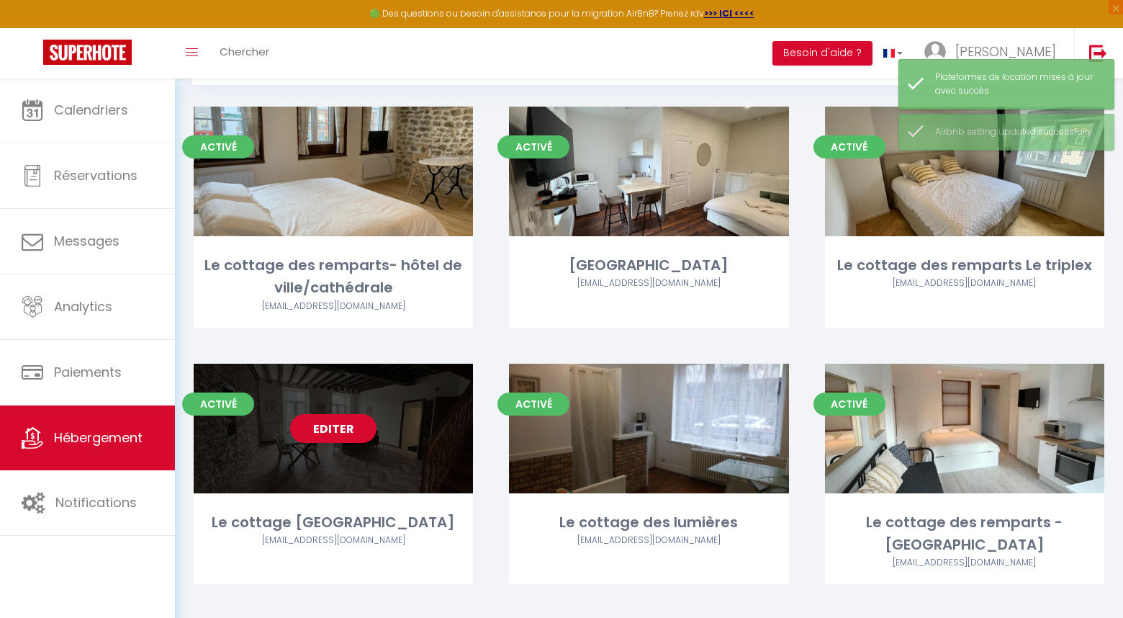
click at [333, 429] on link "Editer" at bounding box center [333, 428] width 86 height 29
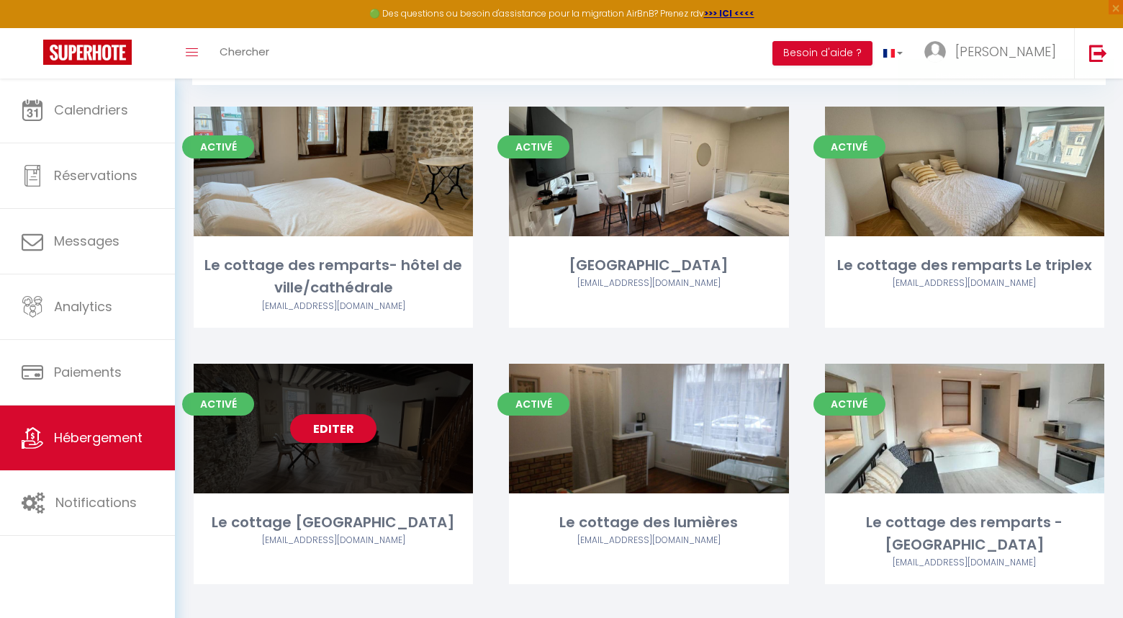
scroll to position [78, 1]
click at [333, 429] on link "Editer" at bounding box center [333, 428] width 86 height 29
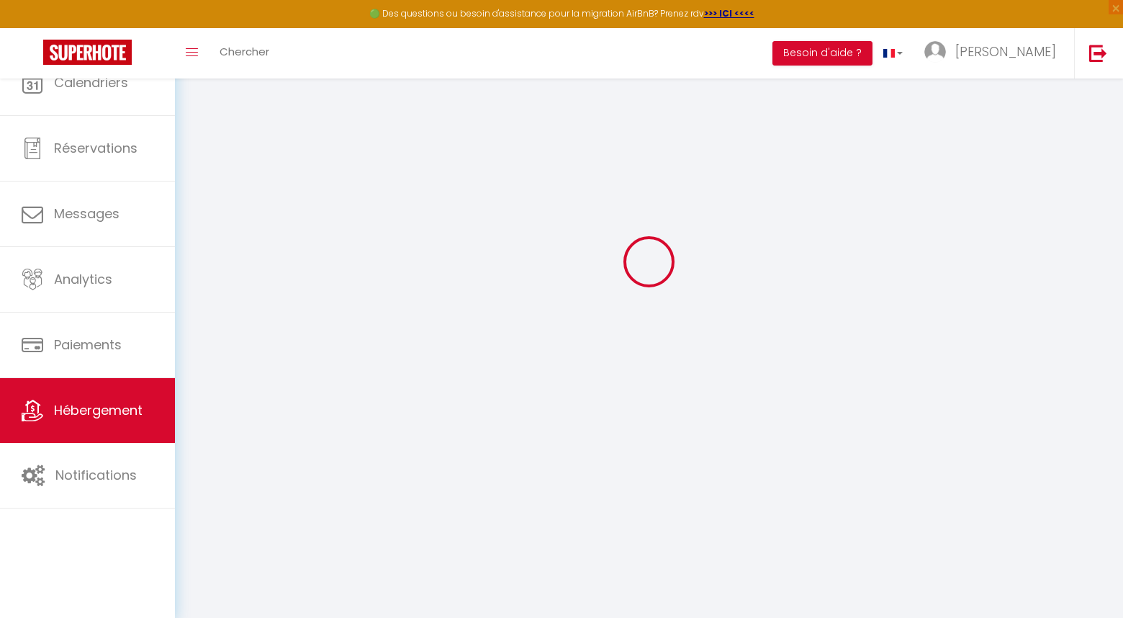
scroll to position [50, 0]
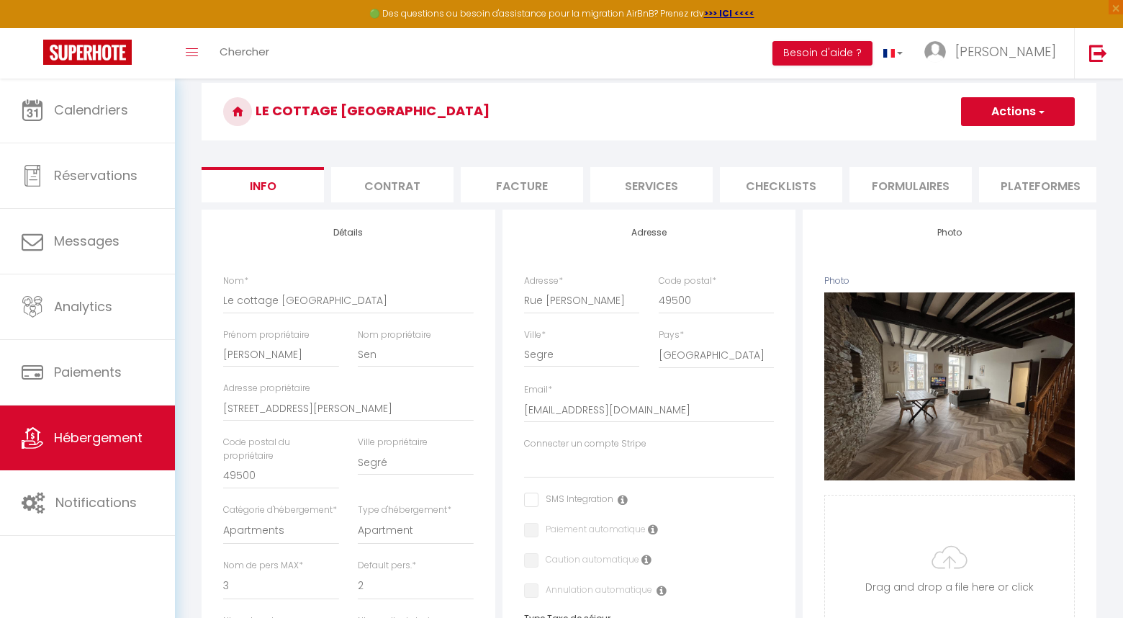
click at [1053, 184] on li "Plateformes" at bounding box center [1040, 184] width 122 height 35
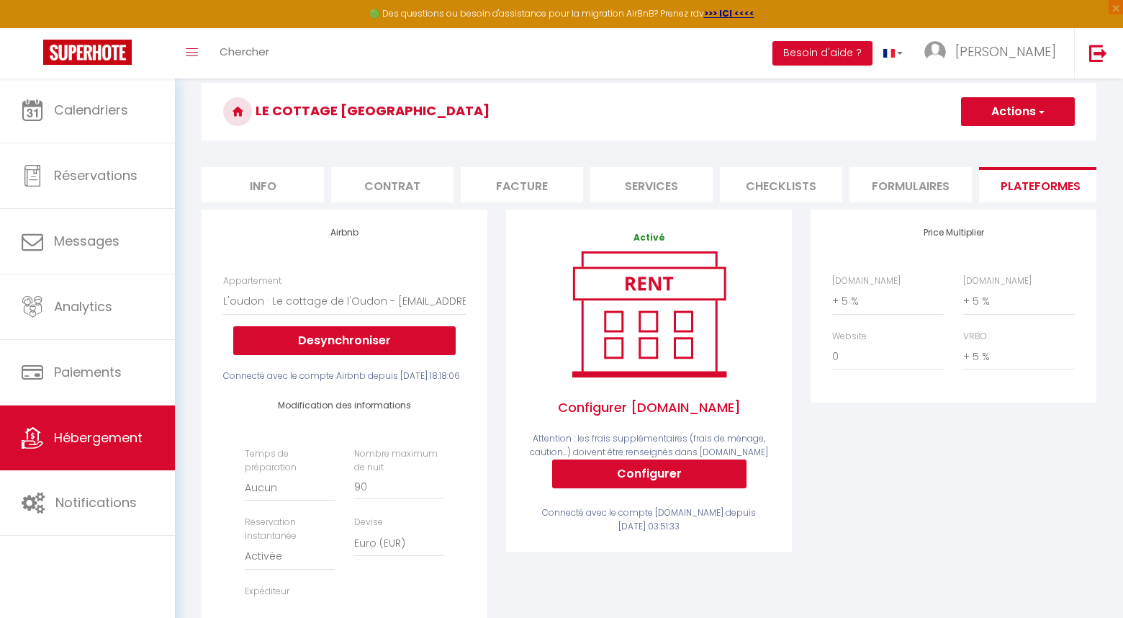
click at [1049, 110] on button "Actions" at bounding box center [1018, 111] width 114 height 29
click at [1004, 149] on link "Enregistrer" at bounding box center [1017, 143] width 114 height 19
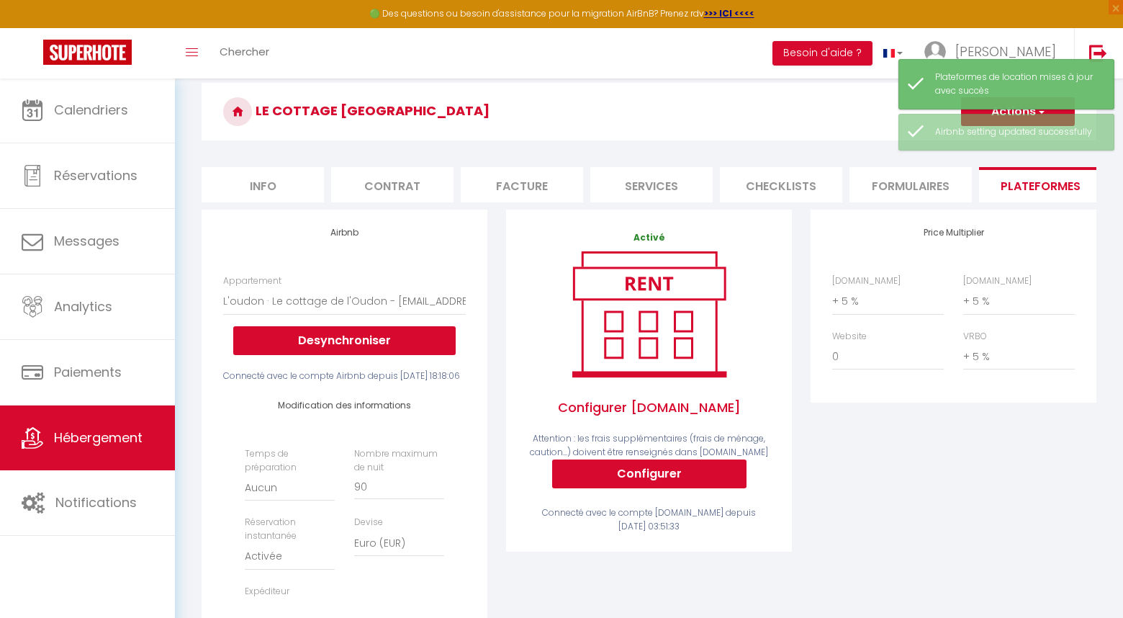
click at [131, 438] on span "Hébergement" at bounding box center [98, 437] width 89 height 18
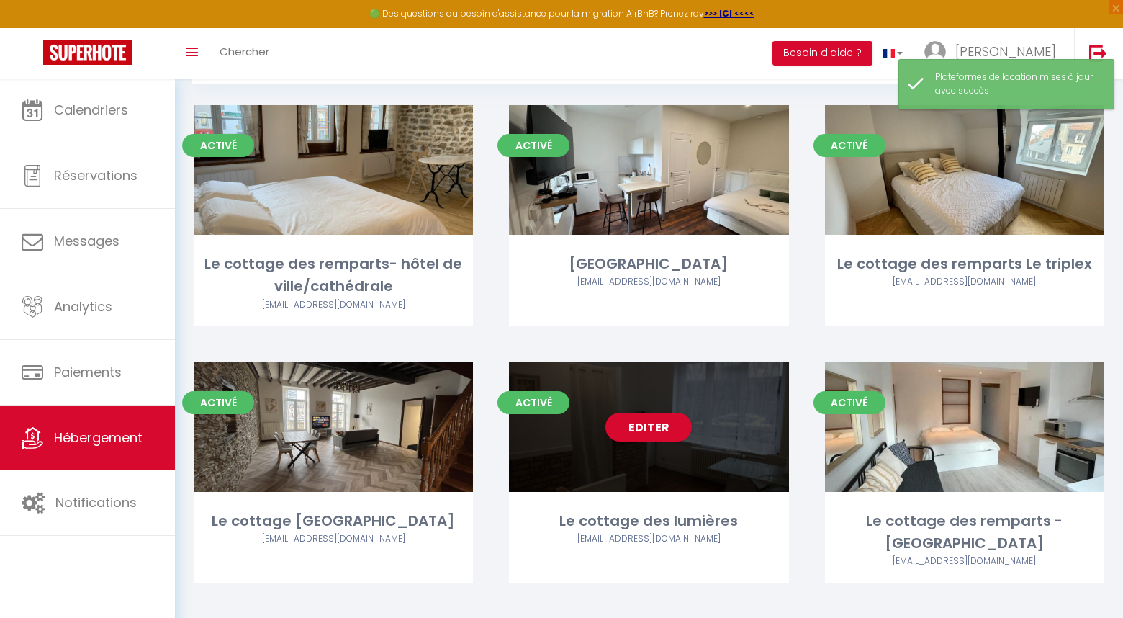
scroll to position [78, 0]
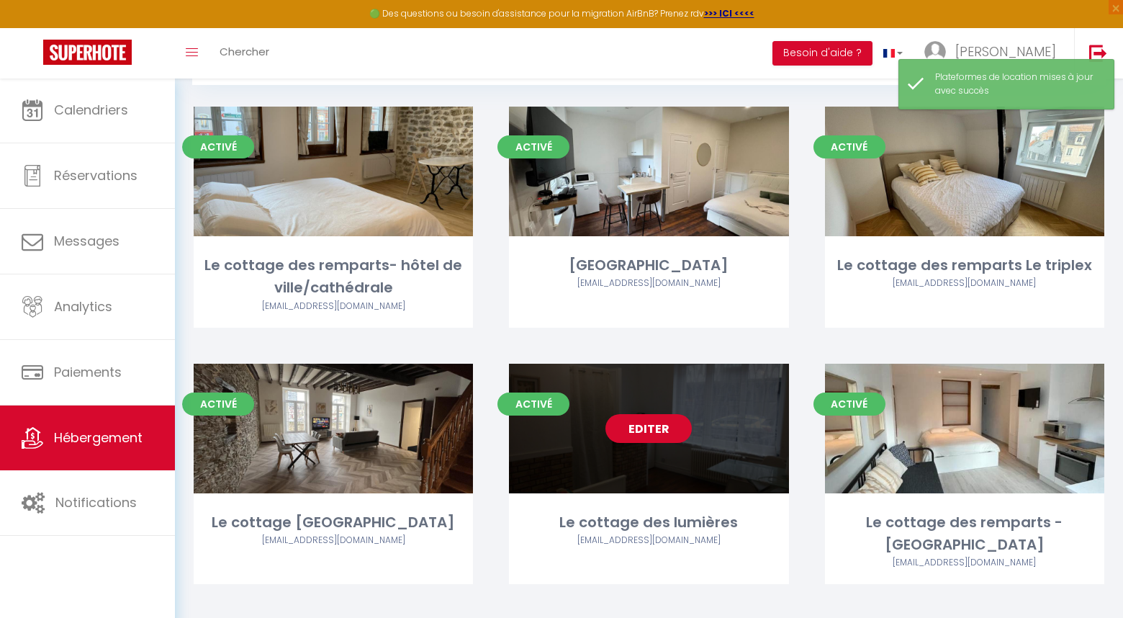
click at [655, 438] on link "Editer" at bounding box center [648, 428] width 86 height 29
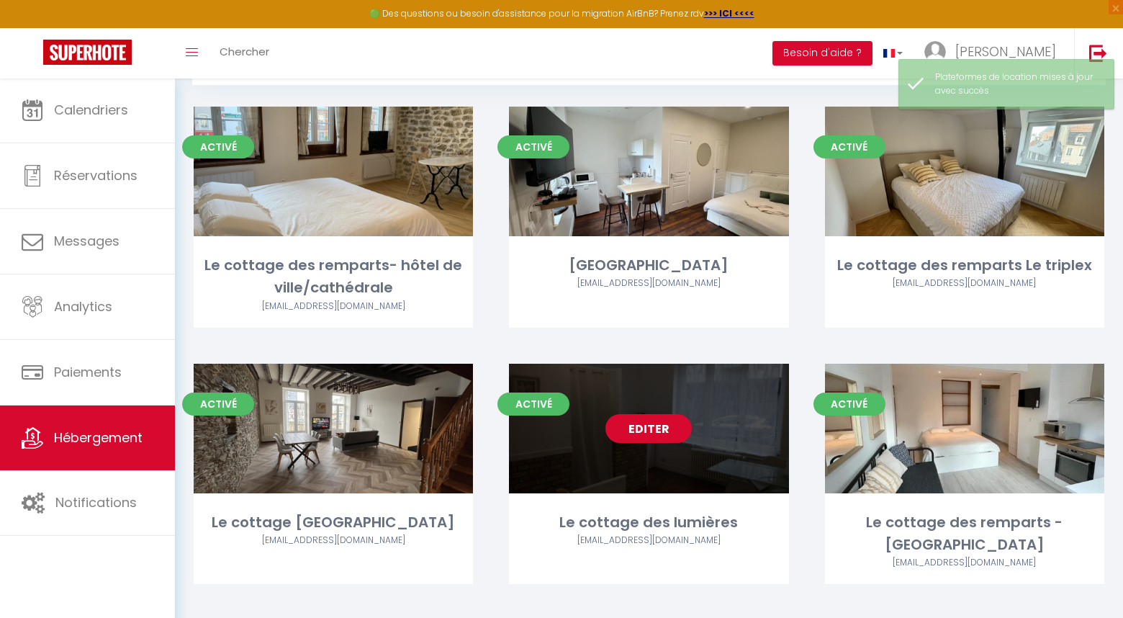
click at [658, 435] on link "Editer" at bounding box center [648, 428] width 86 height 29
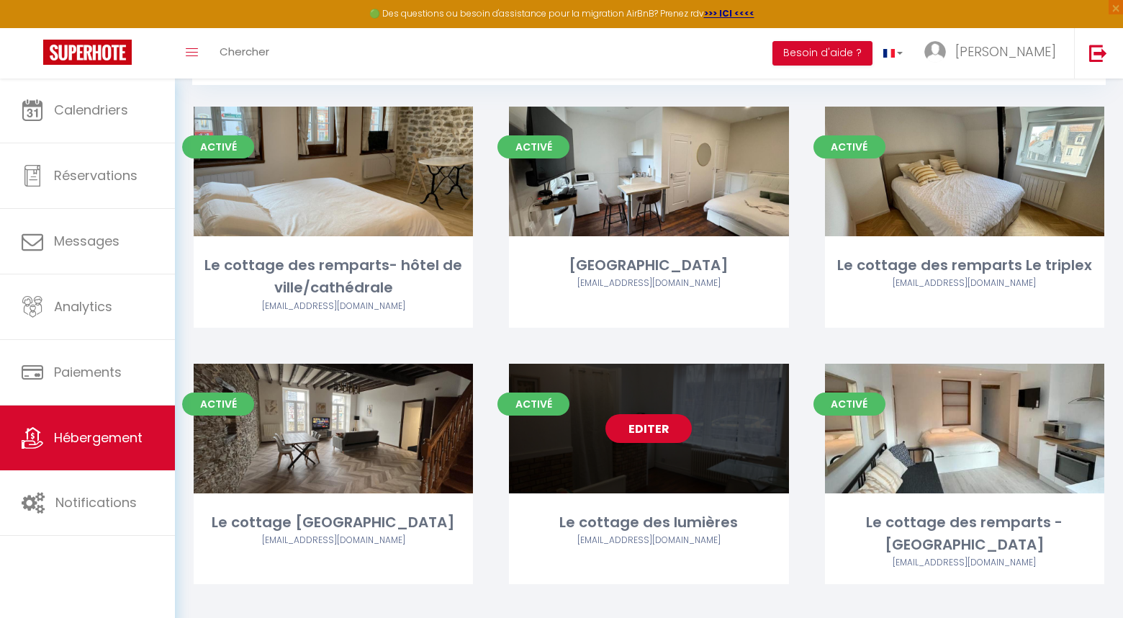
click at [662, 431] on link "Editer" at bounding box center [648, 428] width 86 height 29
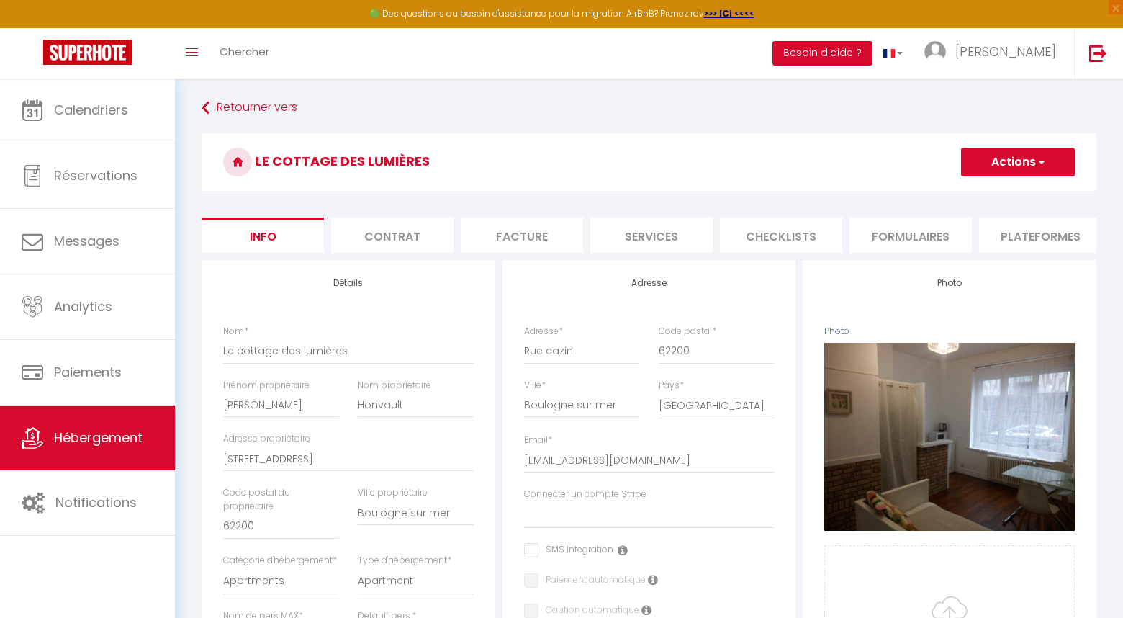
click at [1036, 170] on button "Actions" at bounding box center [1018, 162] width 114 height 29
click at [652, 237] on li "Plateformes" at bounding box center [646, 234] width 122 height 35
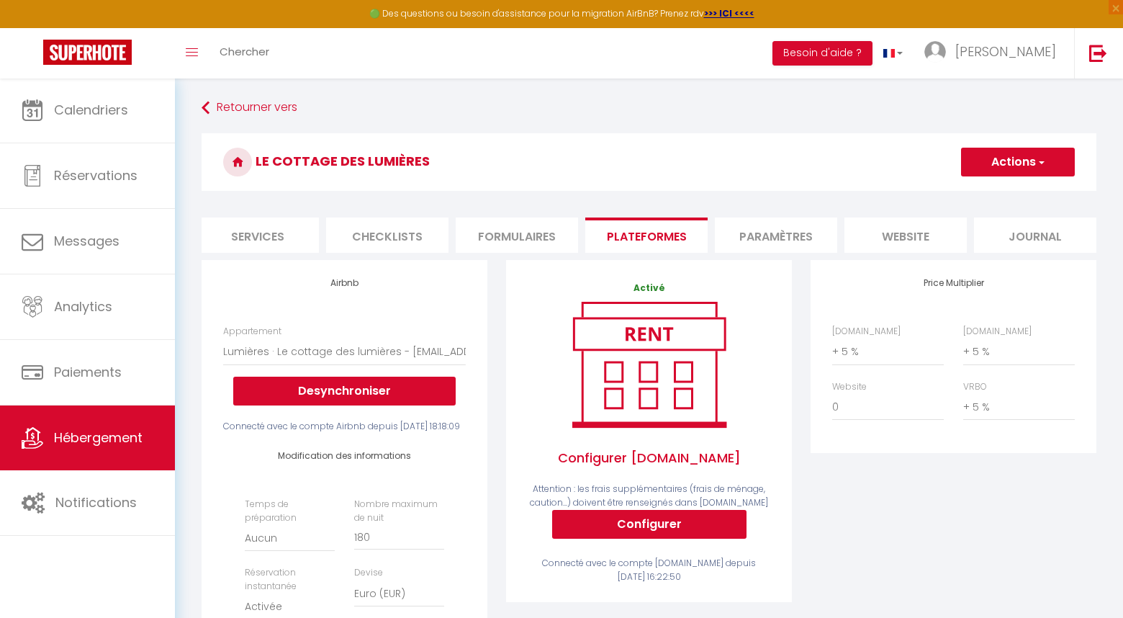
click at [1006, 163] on button "Actions" at bounding box center [1018, 162] width 114 height 29
click at [1003, 192] on link "Enregistrer" at bounding box center [1017, 193] width 114 height 19
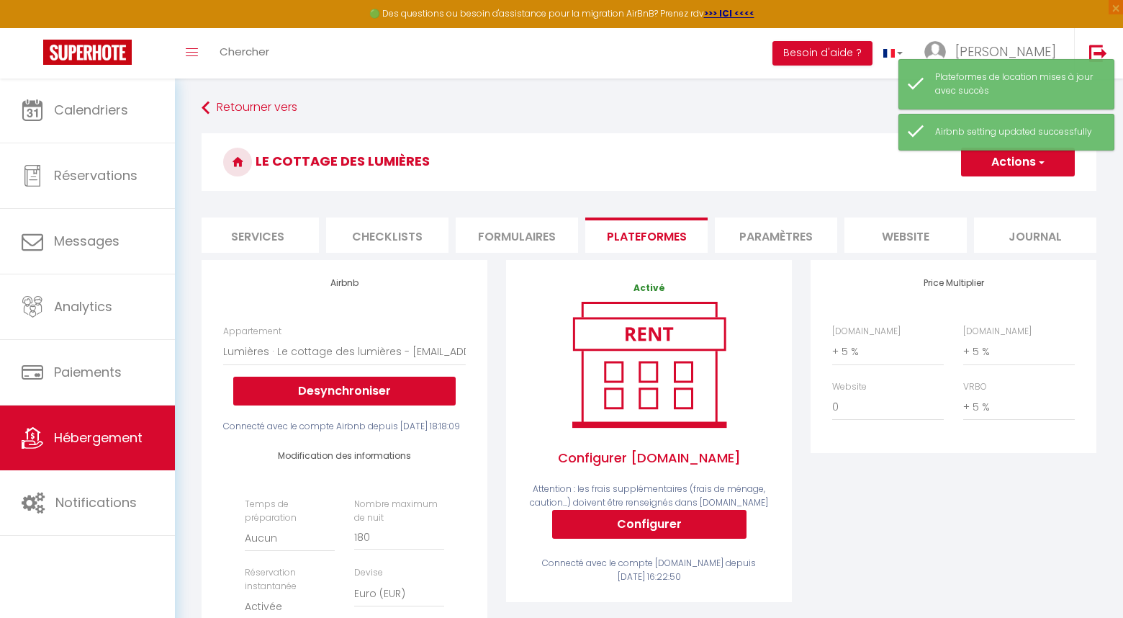
click at [124, 427] on link "Hébergement" at bounding box center [87, 437] width 175 height 65
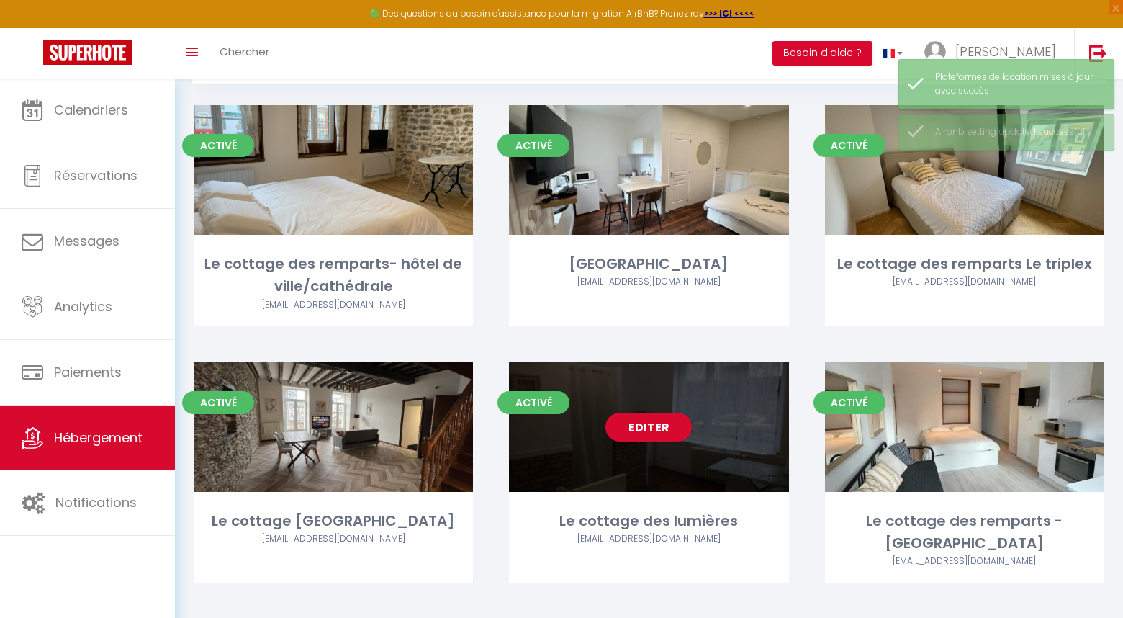
scroll to position [78, 0]
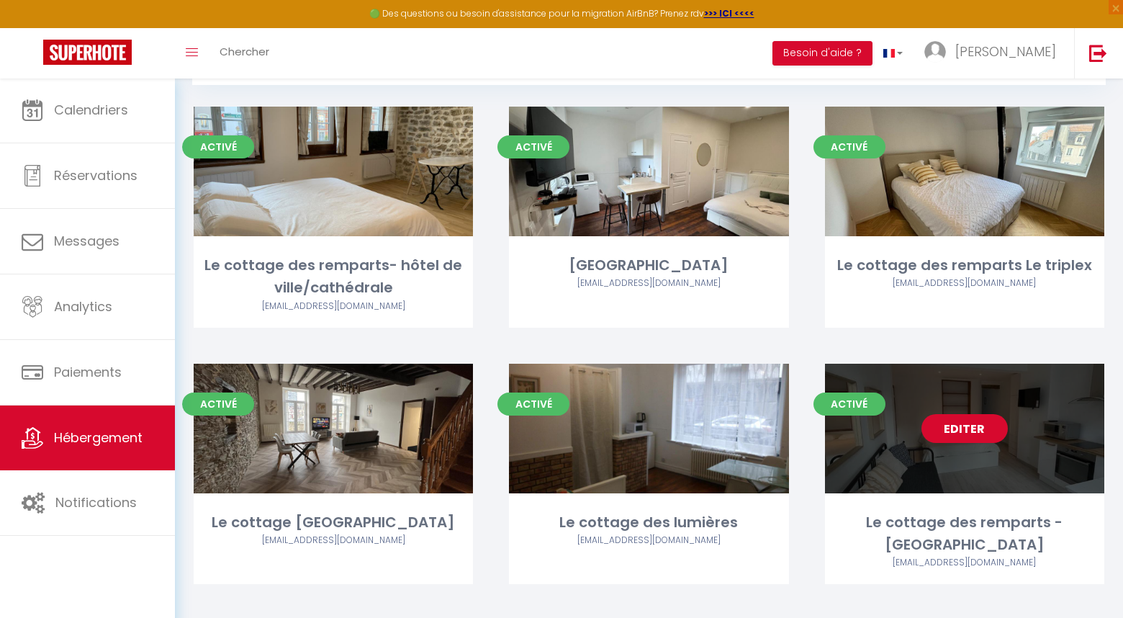
click at [971, 426] on link "Editer" at bounding box center [964, 428] width 86 height 29
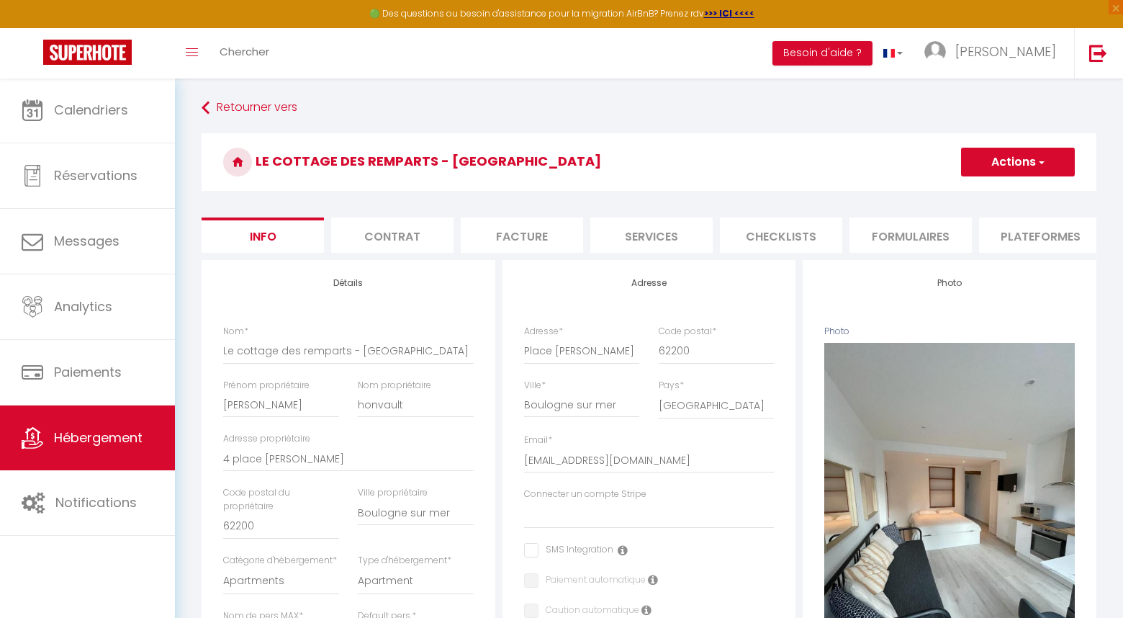
click at [1034, 230] on li "Plateformes" at bounding box center [1040, 234] width 122 height 35
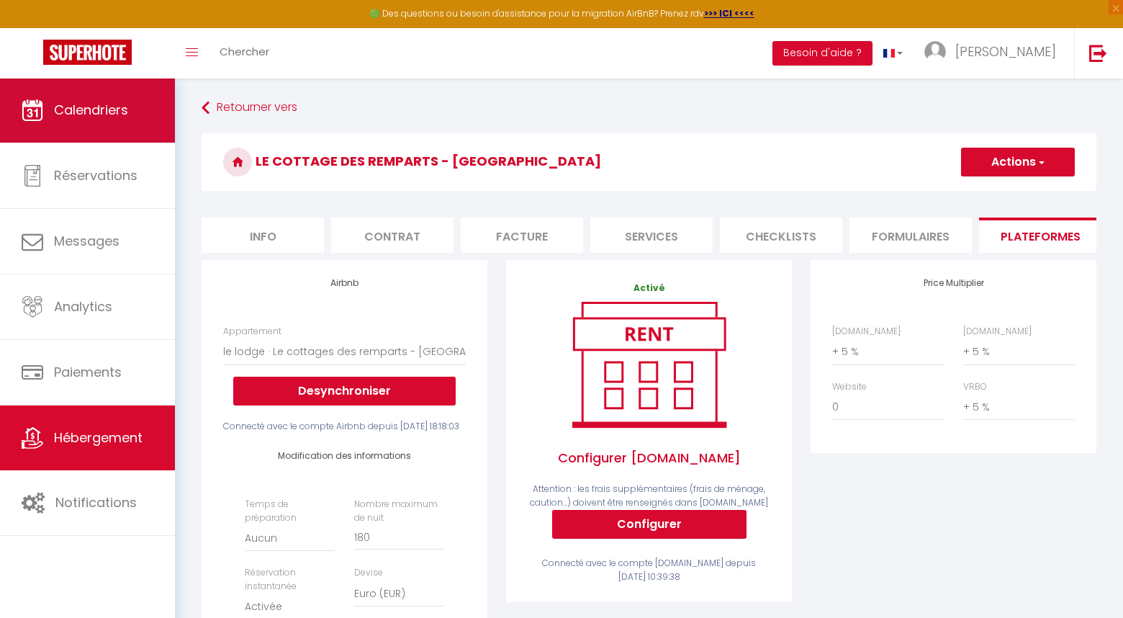
click at [89, 116] on span "Calendriers" at bounding box center [91, 110] width 74 height 18
